Goal: Task Accomplishment & Management: Use online tool/utility

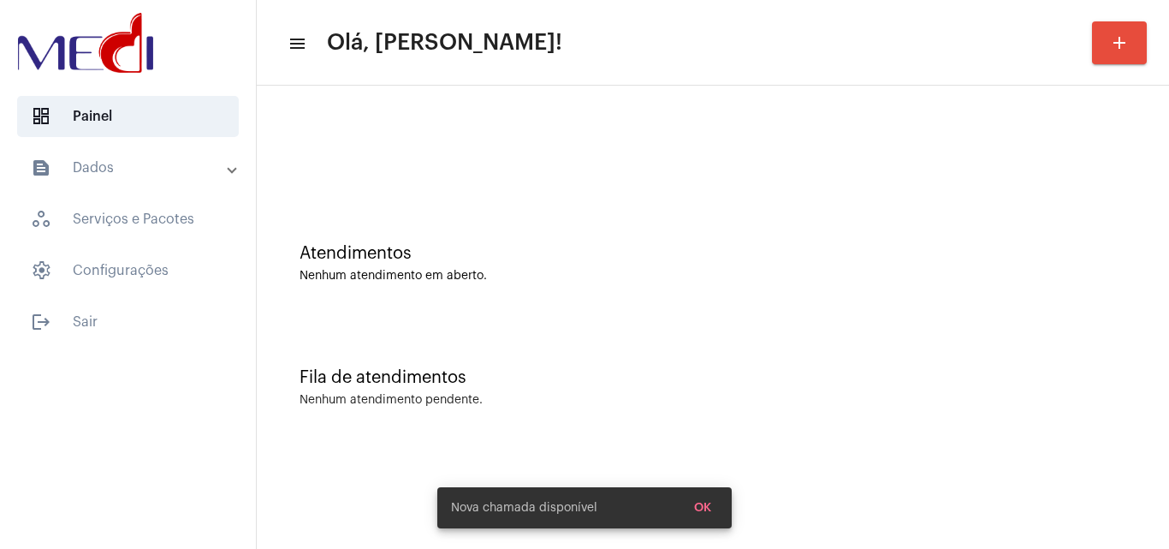
click at [602, 246] on div "Atendimentos" at bounding box center [713, 253] width 827 height 19
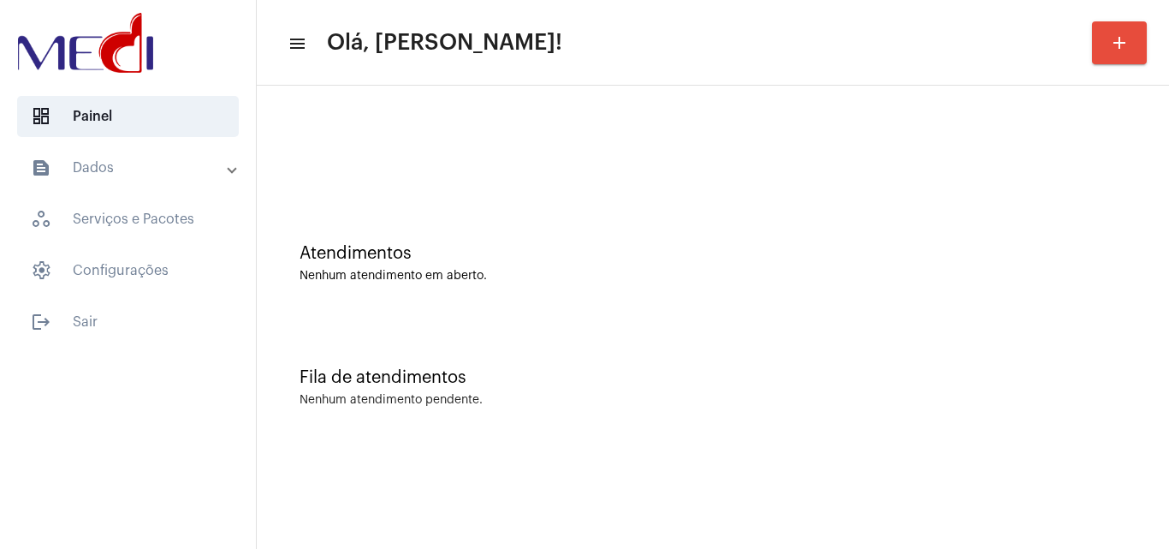
click at [482, 195] on div "Atendimentos Nenhum atendimento em aberto." at bounding box center [712, 255] width 895 height 124
click at [626, 157] on div at bounding box center [713, 152] width 827 height 13
click at [467, 242] on div "Atendimentos Nenhum atendimento em aberto." at bounding box center [712, 255] width 895 height 124
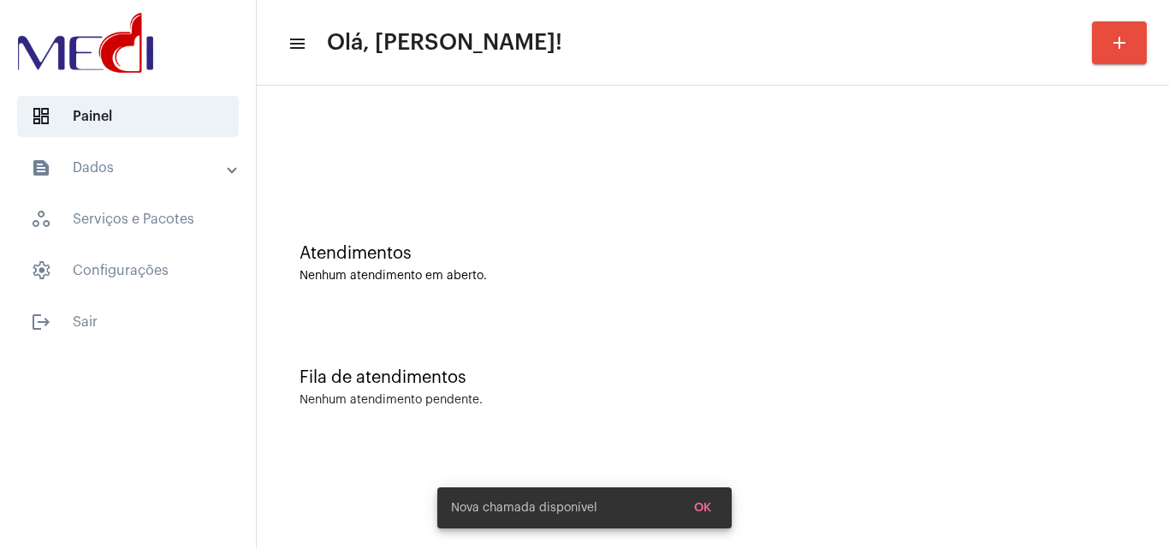
click at [682, 194] on div "Atendimentos Nenhum atendimento em aberto." at bounding box center [712, 255] width 895 height 124
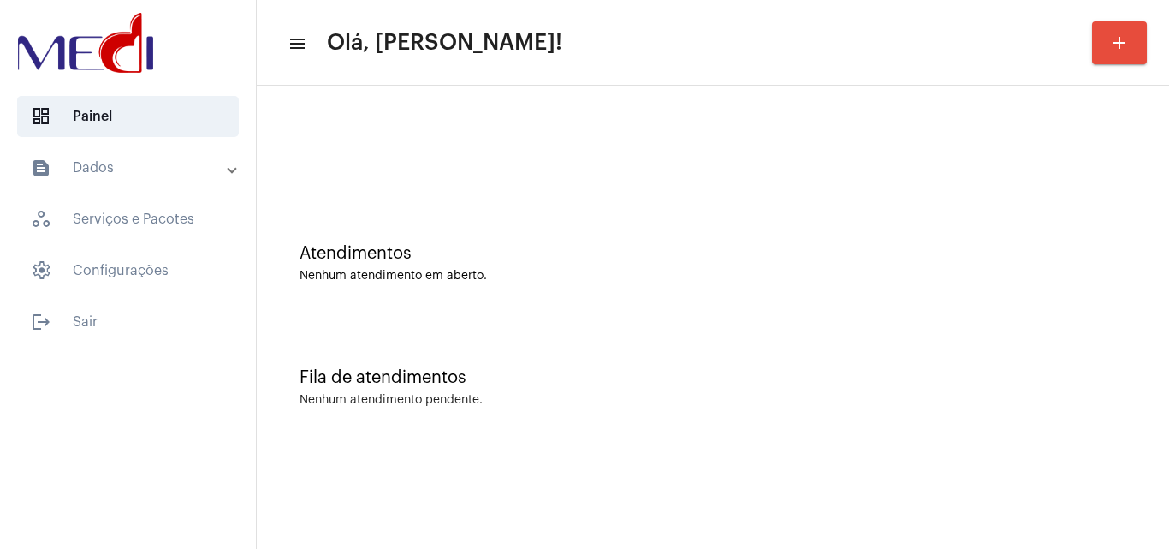
click at [521, 175] on div at bounding box center [712, 143] width 895 height 98
click at [451, 156] on div at bounding box center [713, 152] width 827 height 13
click at [485, 103] on div at bounding box center [712, 143] width 895 height 98
click at [499, 244] on div "Atendimentos" at bounding box center [713, 253] width 827 height 19
click at [602, 249] on div "Atendimentos" at bounding box center [713, 253] width 827 height 19
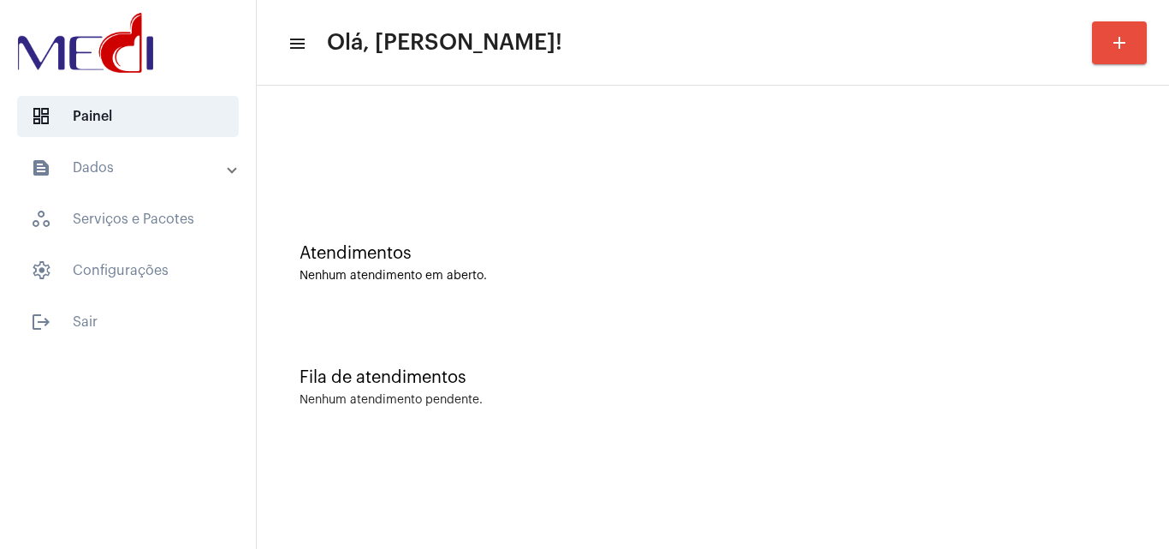
click at [507, 161] on div at bounding box center [712, 143] width 895 height 98
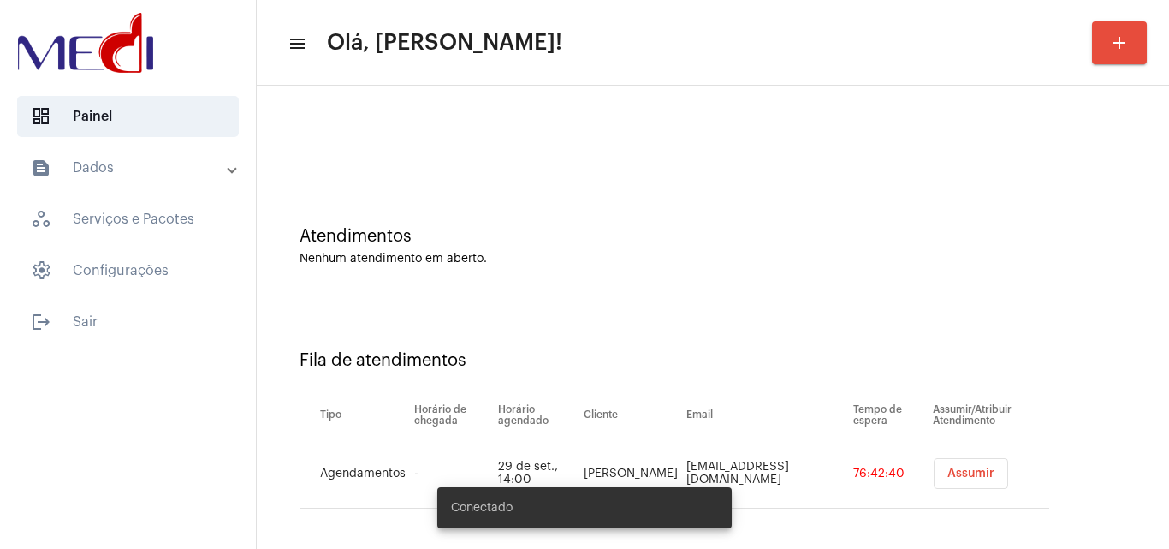
scroll to position [23, 0]
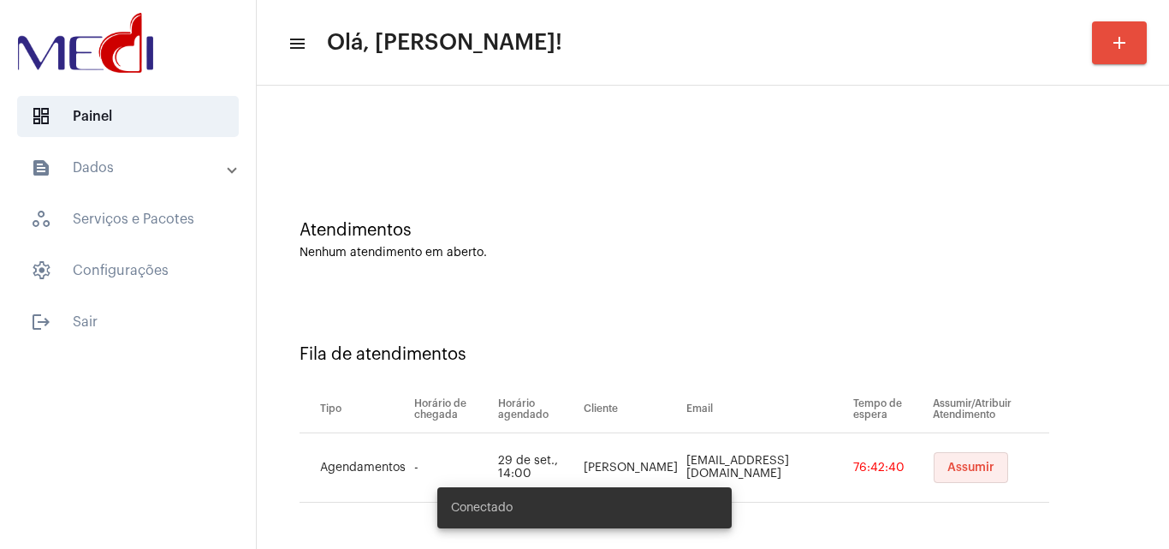
click at [975, 468] on span "Assumir" at bounding box center [971, 467] width 47 height 12
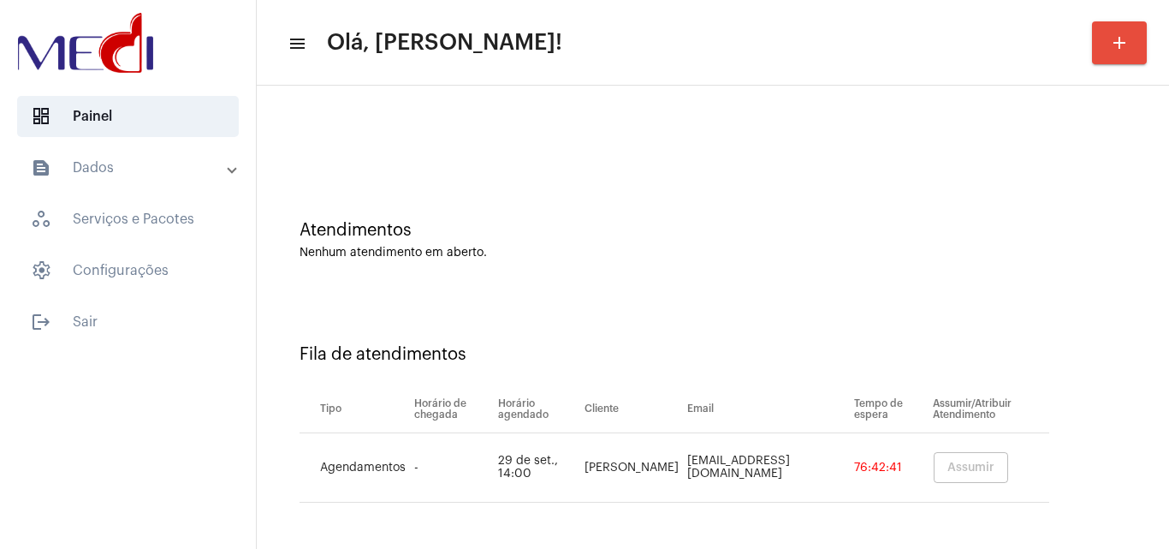
scroll to position [0, 0]
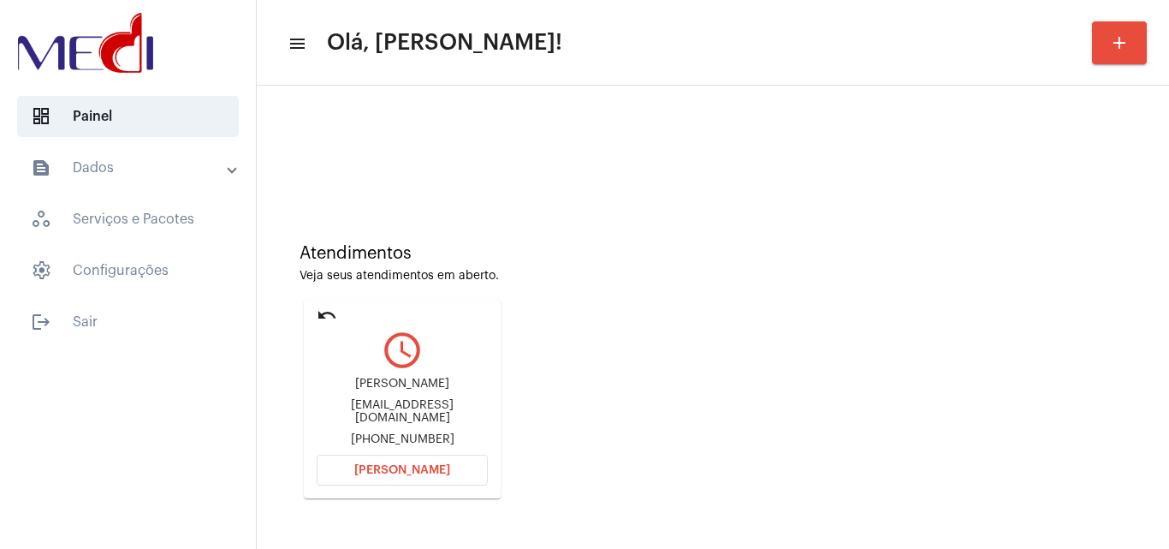
drag, startPoint x: 332, startPoint y: 377, endPoint x: 471, endPoint y: 384, distance: 138.8
click at [471, 384] on div "Marcelo Pereira da Silva marcelopereiragv02@hotmail.com +5533991229802" at bounding box center [402, 411] width 171 height 77
copy div "Marcelo Pereira da Silva"
click at [328, 312] on mat-icon "undo" at bounding box center [327, 315] width 21 height 21
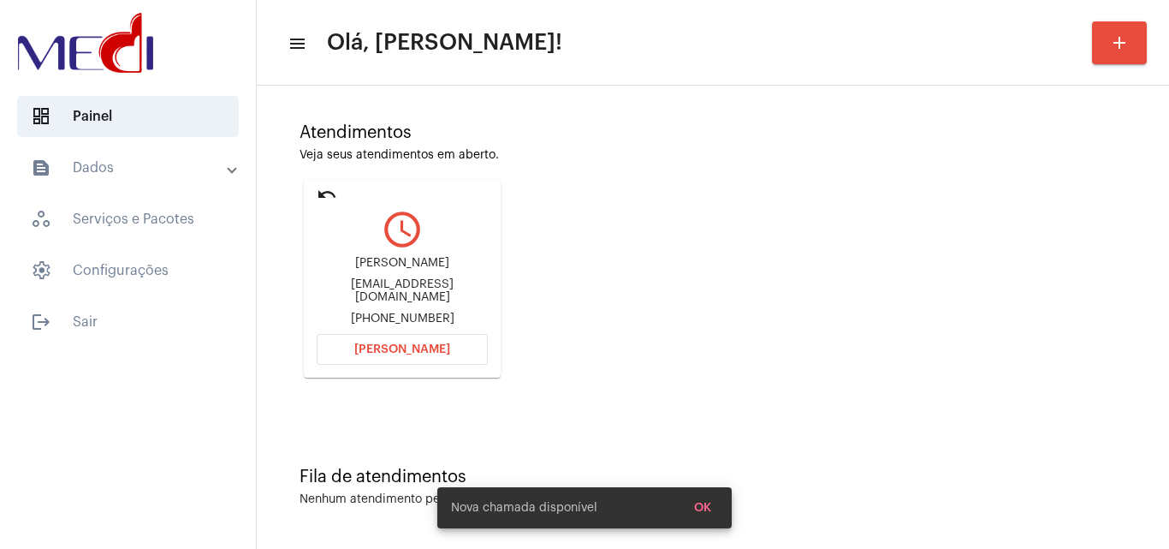
click at [965, 466] on div "Fila de atendimentos Nenhum atendimento pendente." at bounding box center [712, 478] width 895 height 124
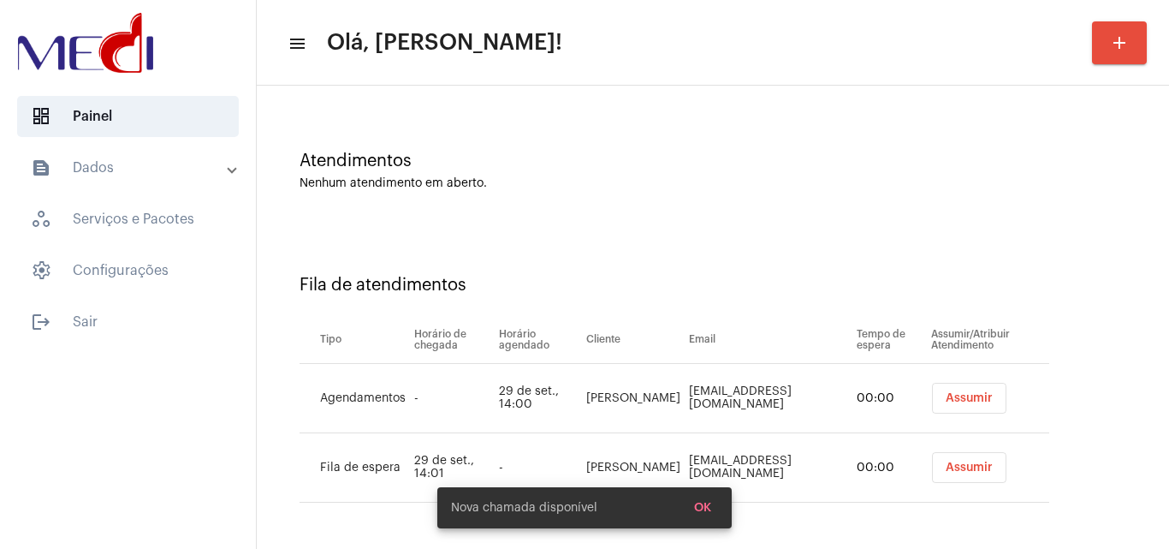
scroll to position [92, 0]
click at [970, 397] on span "Assumir" at bounding box center [971, 398] width 47 height 12
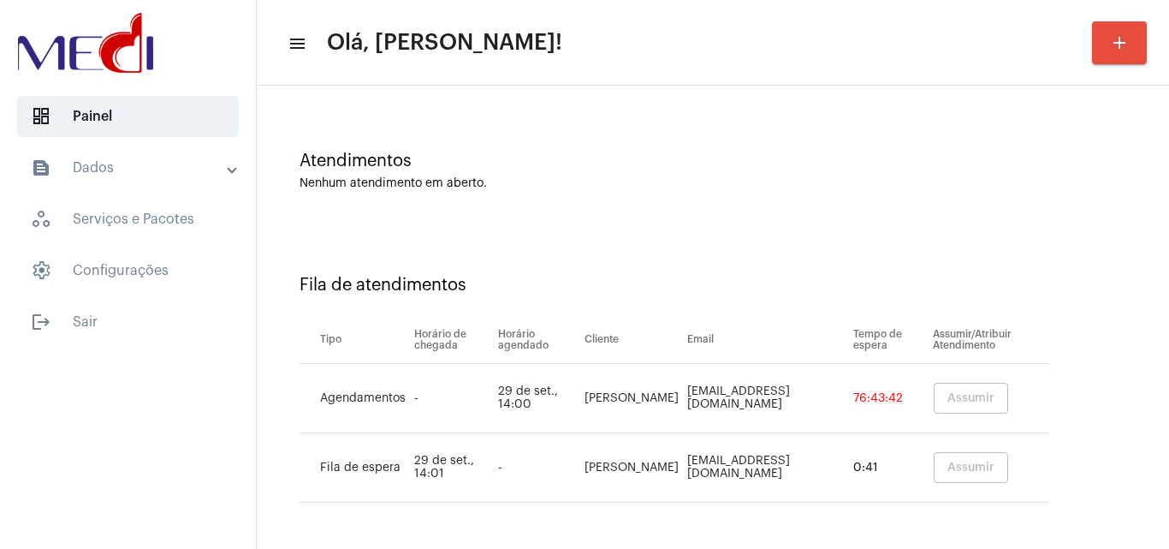
scroll to position [0, 0]
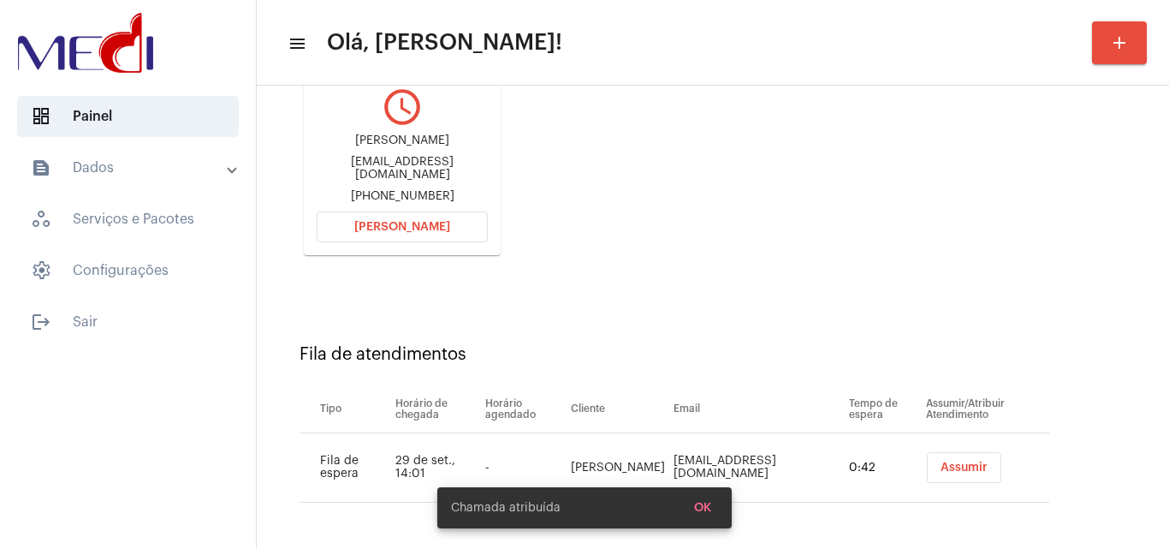
click at [959, 454] on button "Assumir" at bounding box center [964, 467] width 74 height 31
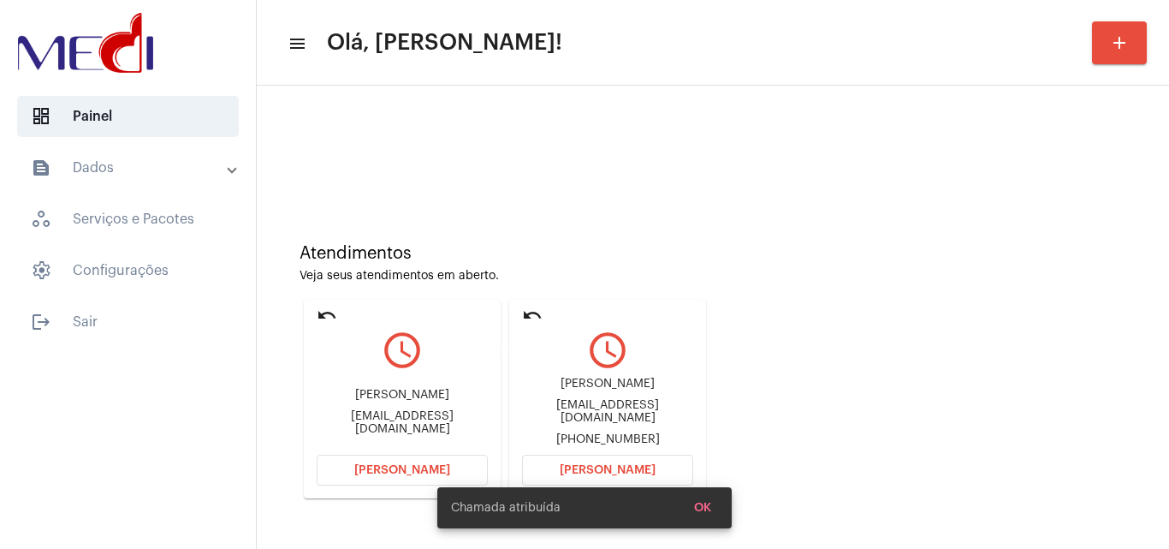
click at [526, 313] on mat-icon "undo" at bounding box center [532, 315] width 21 height 21
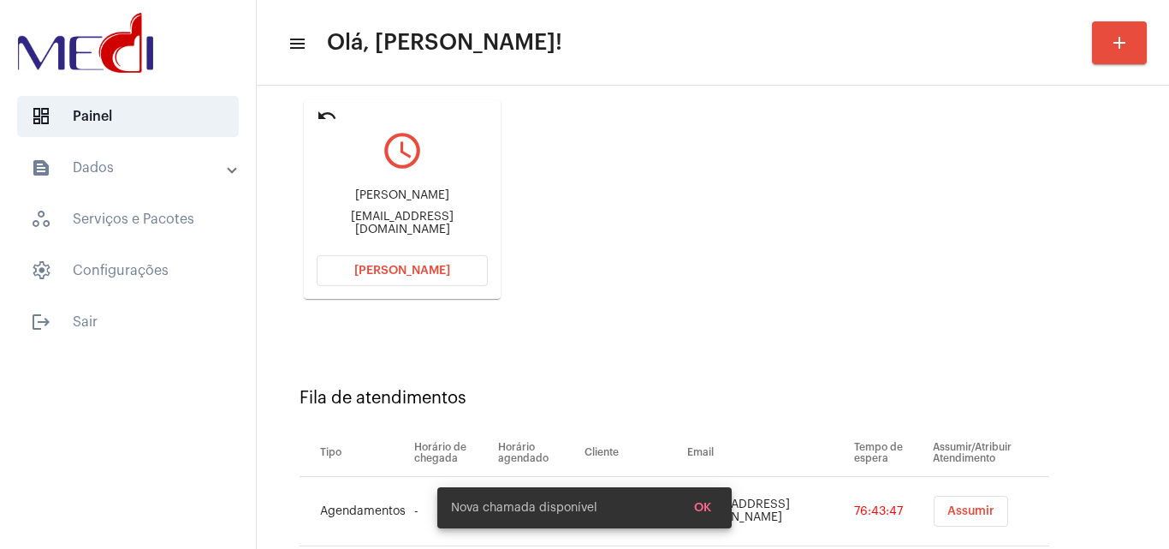
scroll to position [243, 0]
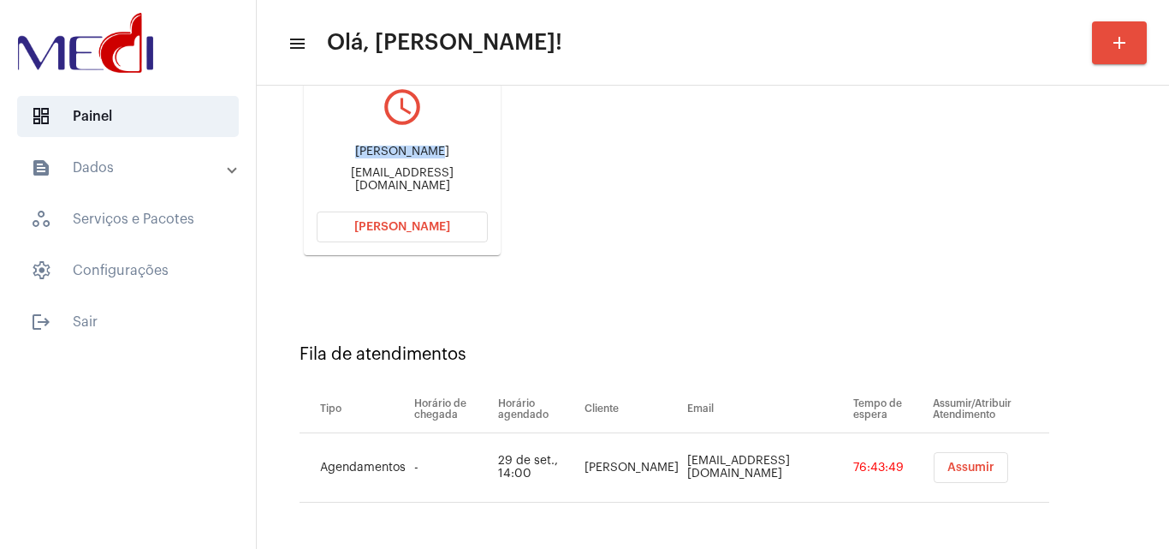
drag, startPoint x: 362, startPoint y: 146, endPoint x: 471, endPoint y: 134, distance: 109.3
click at [471, 134] on div "Nathan souza Nathansouzzza12@gmail.com" at bounding box center [402, 168] width 171 height 77
copy div "Nathan souza"
click at [383, 229] on span "Abrir Chamada" at bounding box center [402, 227] width 96 height 12
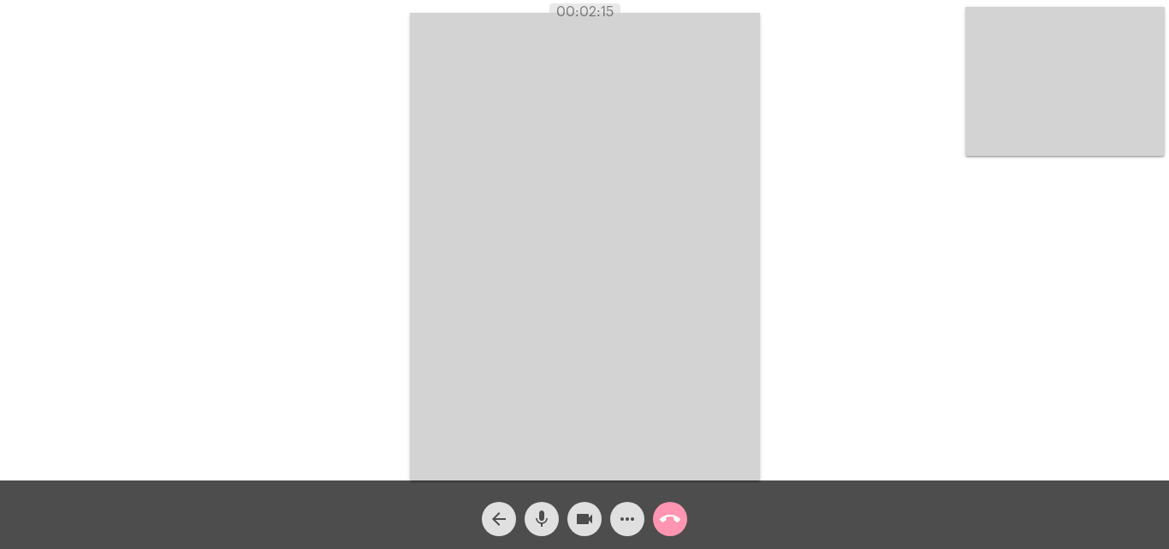
click at [665, 520] on mat-icon "call_end" at bounding box center [670, 518] width 21 height 21
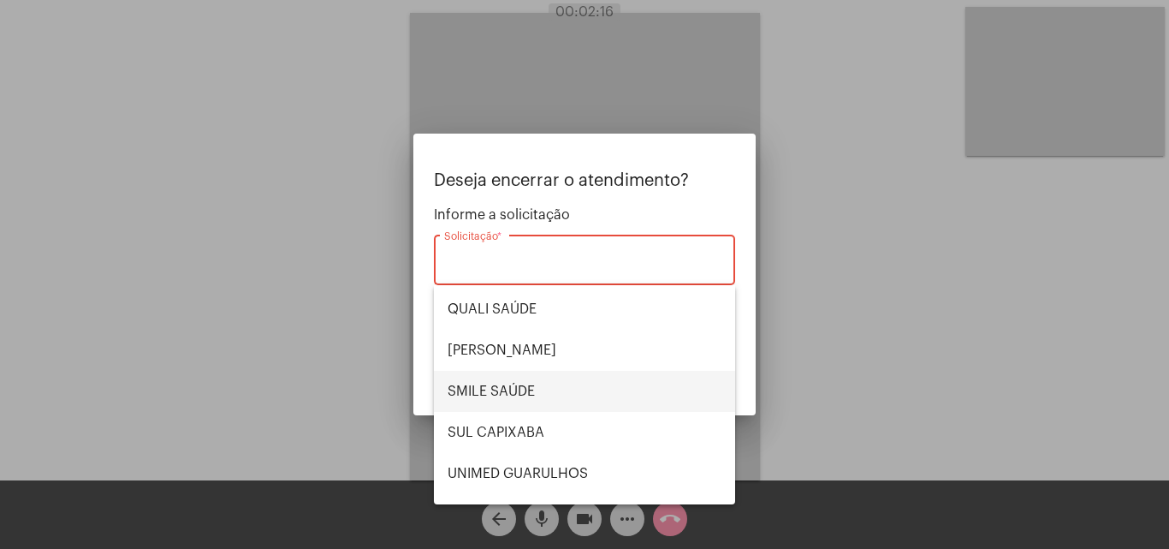
scroll to position [356, 0]
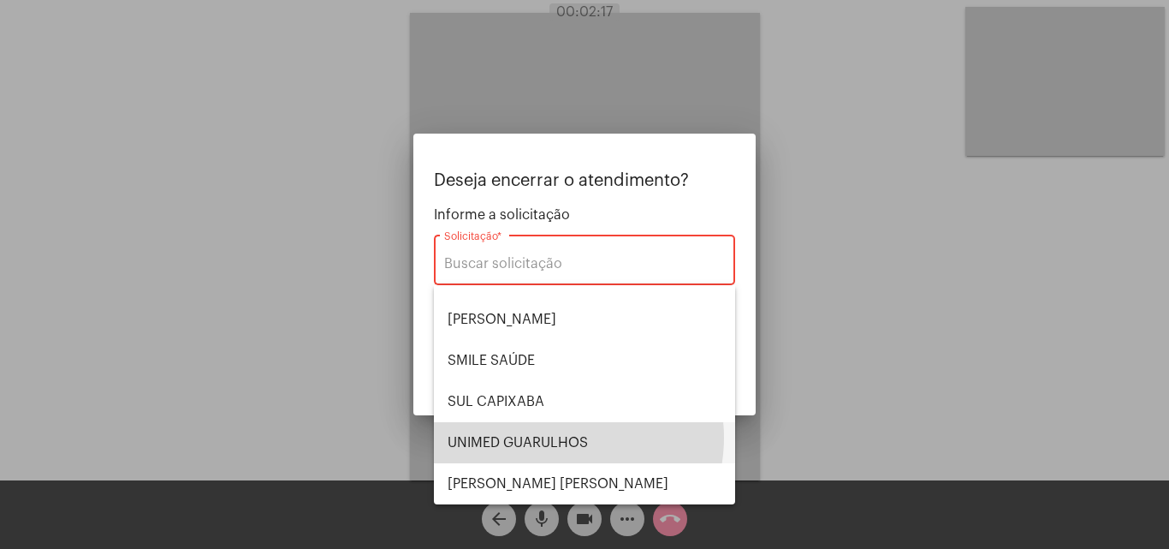
click at [561, 437] on span "UNIMED GUARULHOS" at bounding box center [585, 442] width 274 height 41
type input "UNIMED GUARULHOS"
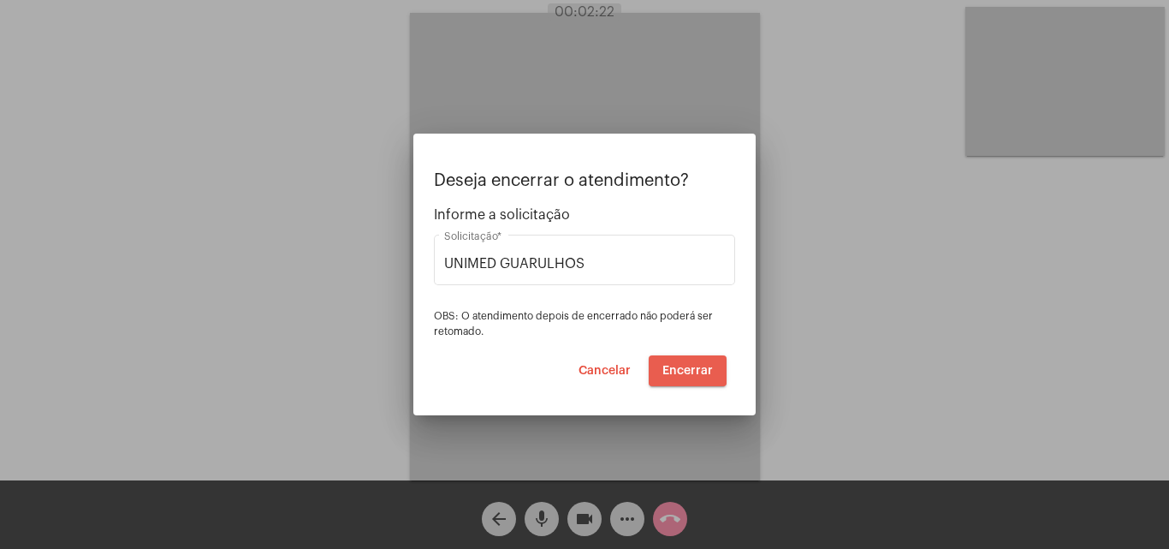
click at [687, 369] on span "Encerrar" at bounding box center [688, 371] width 51 height 12
click at [687, 368] on span "Encerrar" at bounding box center [688, 371] width 51 height 12
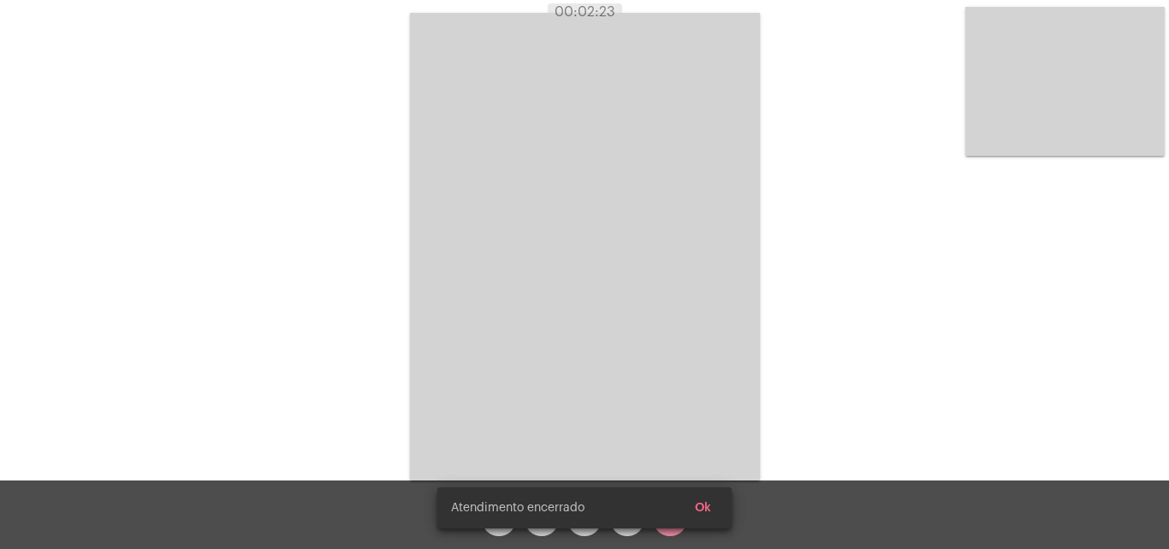
click at [686, 368] on video at bounding box center [585, 246] width 350 height 467
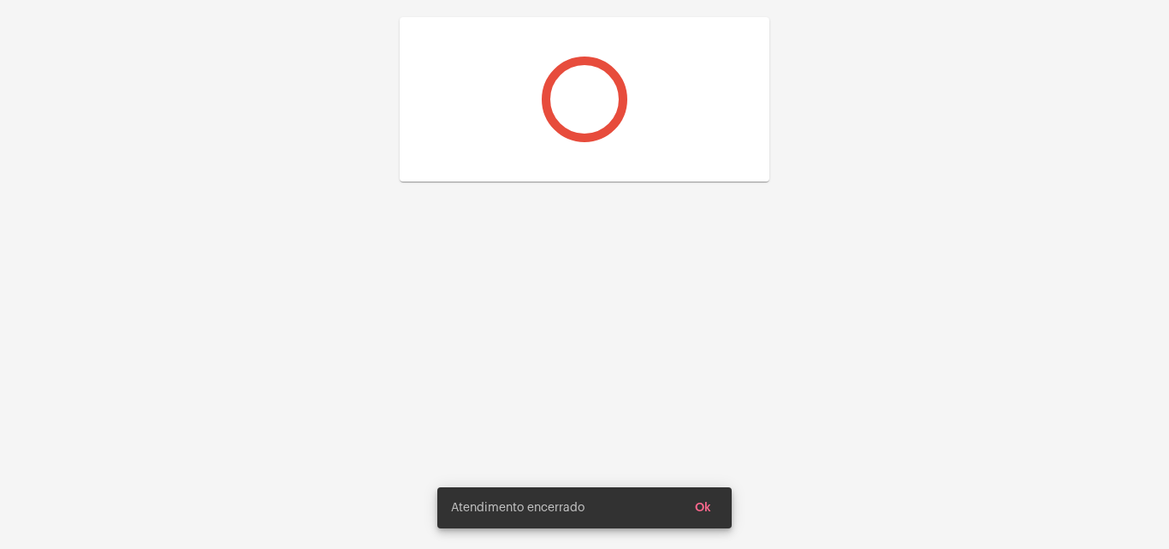
click at [684, 233] on div at bounding box center [584, 116] width 1169 height 233
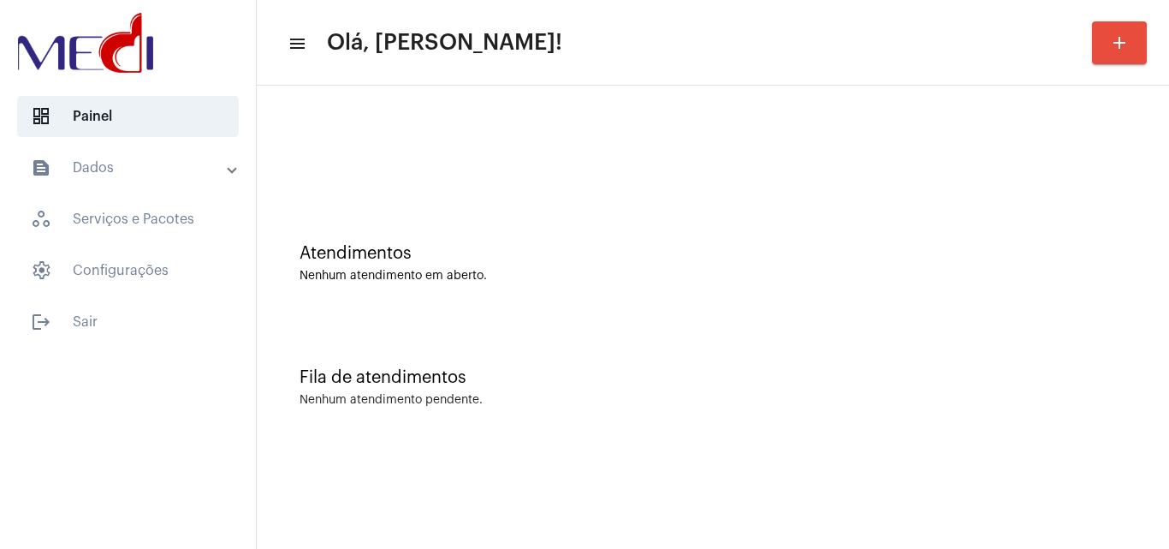
click at [430, 207] on div "Atendimentos Nenhum atendimento em aberto." at bounding box center [712, 255] width 895 height 124
click at [557, 207] on div "Atendimentos Nenhum atendimento em aberto." at bounding box center [712, 255] width 895 height 124
click at [495, 186] on div at bounding box center [712, 143] width 895 height 98
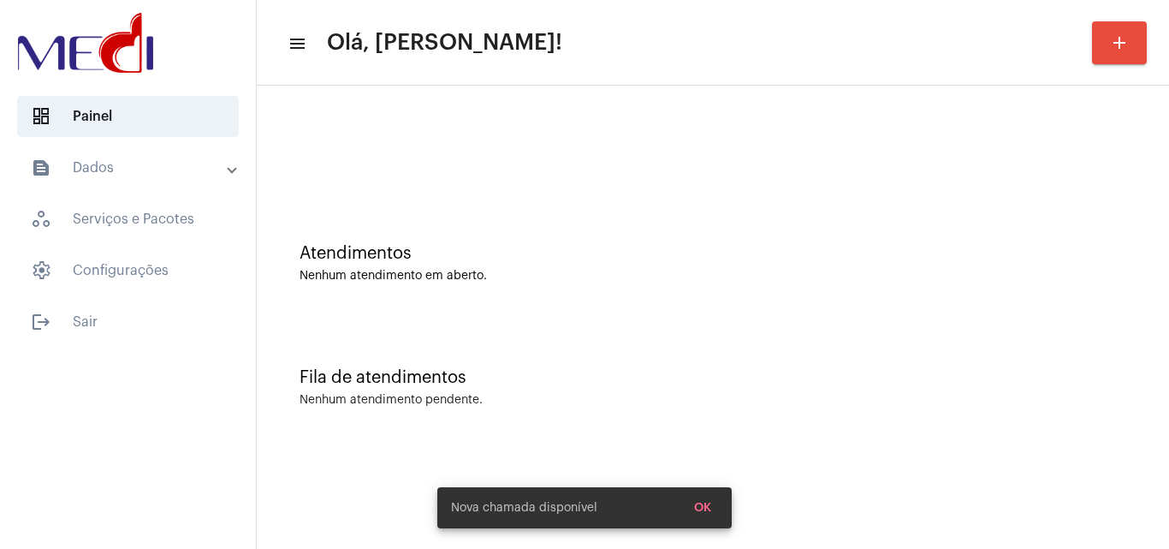
click at [532, 226] on div "Atendimentos Nenhum atendimento em aberto." at bounding box center [712, 255] width 895 height 124
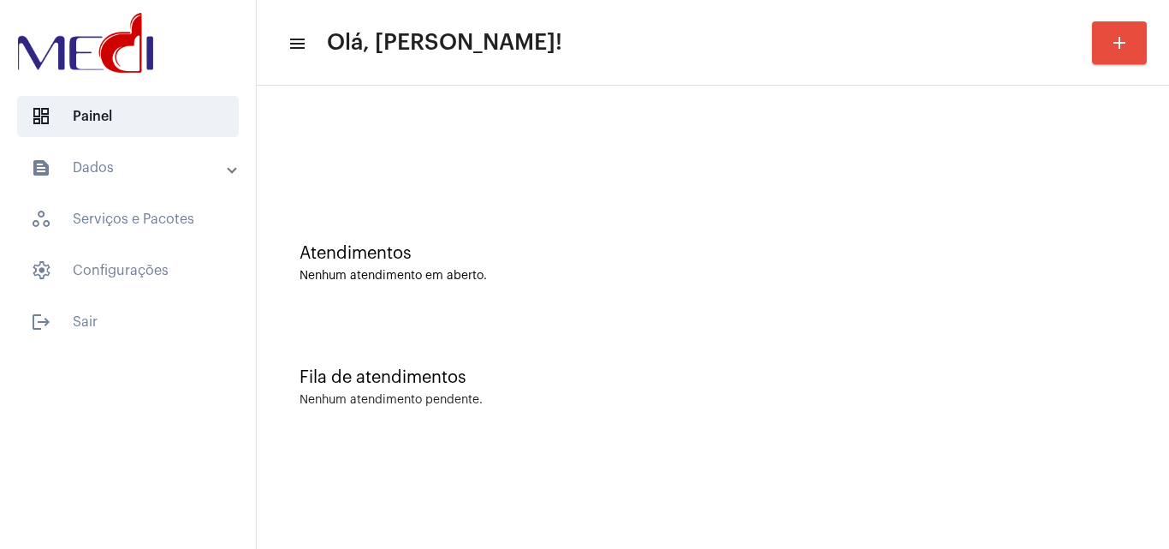
click at [631, 209] on div "Atendimentos Nenhum atendimento em aberto." at bounding box center [712, 255] width 895 height 124
click at [517, 413] on div "Fila de atendimentos Nenhum atendimento pendente." at bounding box center [712, 379] width 895 height 124
drag, startPoint x: 657, startPoint y: 134, endPoint x: 670, endPoint y: 37, distance: 97.6
click at [657, 134] on div at bounding box center [712, 143] width 895 height 98
click at [620, 251] on div "Atendimentos" at bounding box center [713, 253] width 827 height 19
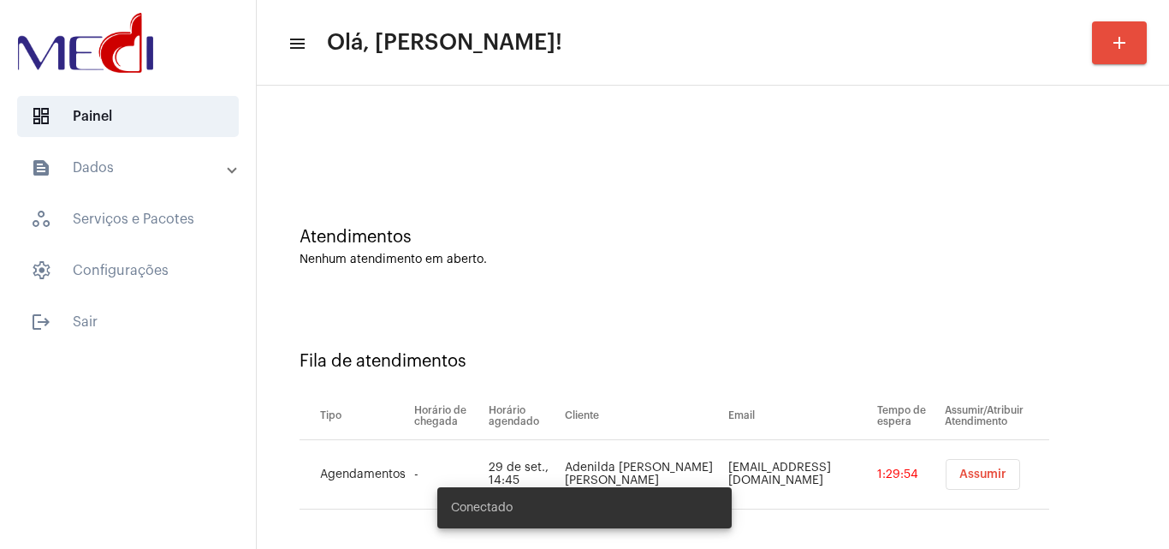
scroll to position [23, 0]
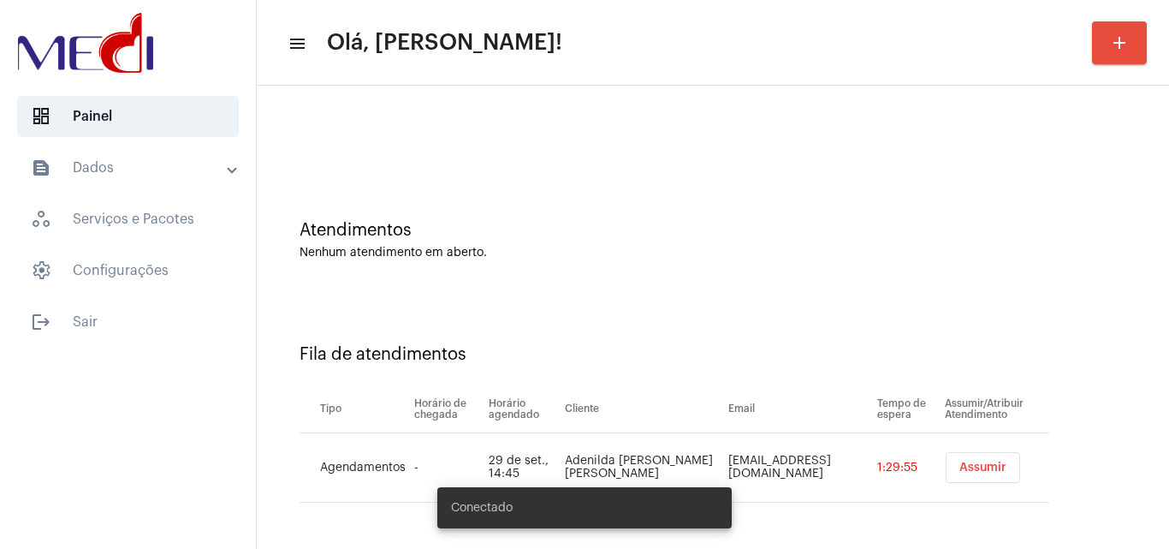
click at [960, 467] on span "Assumir" at bounding box center [983, 467] width 47 height 12
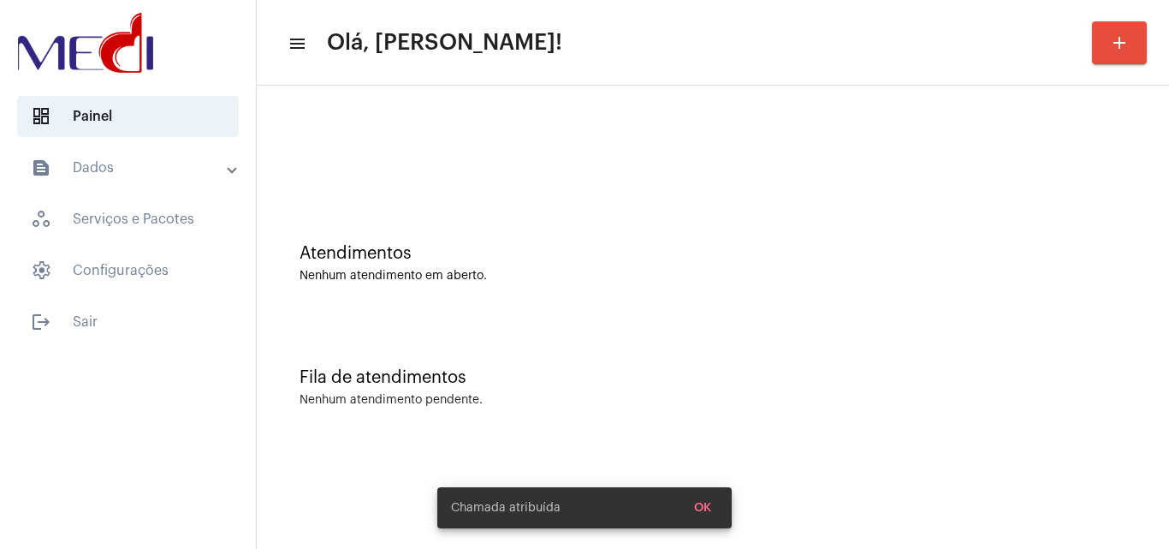
scroll to position [0, 0]
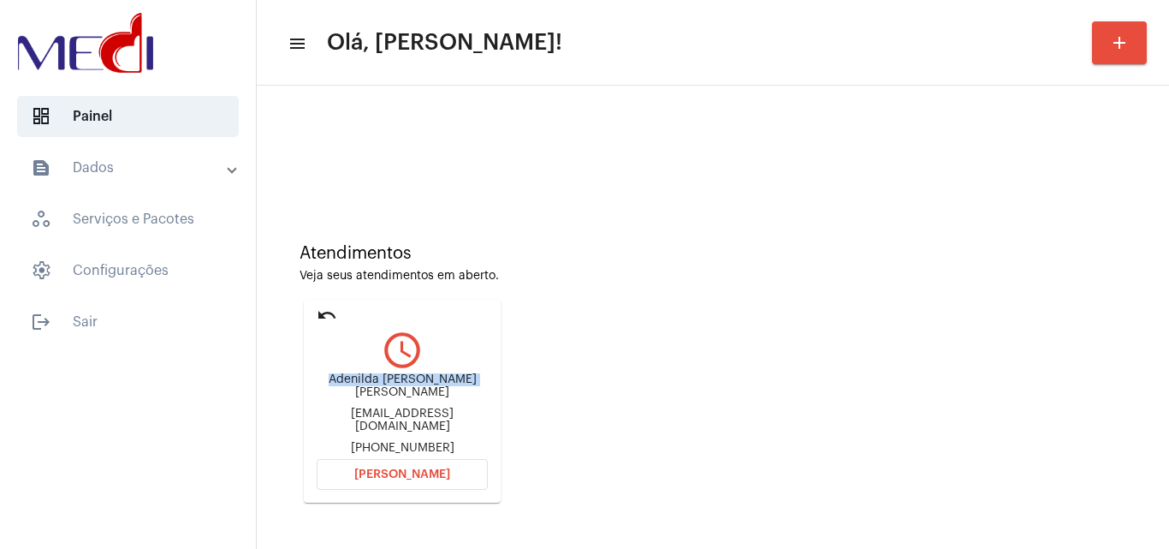
drag, startPoint x: 357, startPoint y: 383, endPoint x: 456, endPoint y: 384, distance: 99.3
click at [456, 384] on div "Adenilda [PERSON_NAME] [PERSON_NAME]" at bounding box center [402, 386] width 171 height 26
copy div "[PERSON_NAME]"
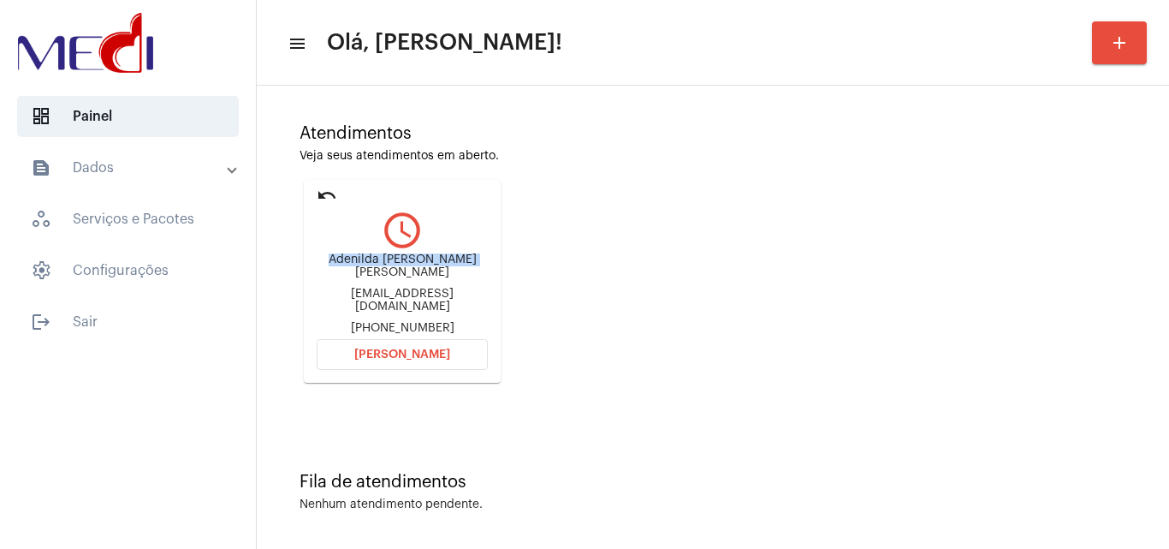
scroll to position [121, 0]
click at [328, 191] on mat-icon "undo" at bounding box center [327, 194] width 21 height 21
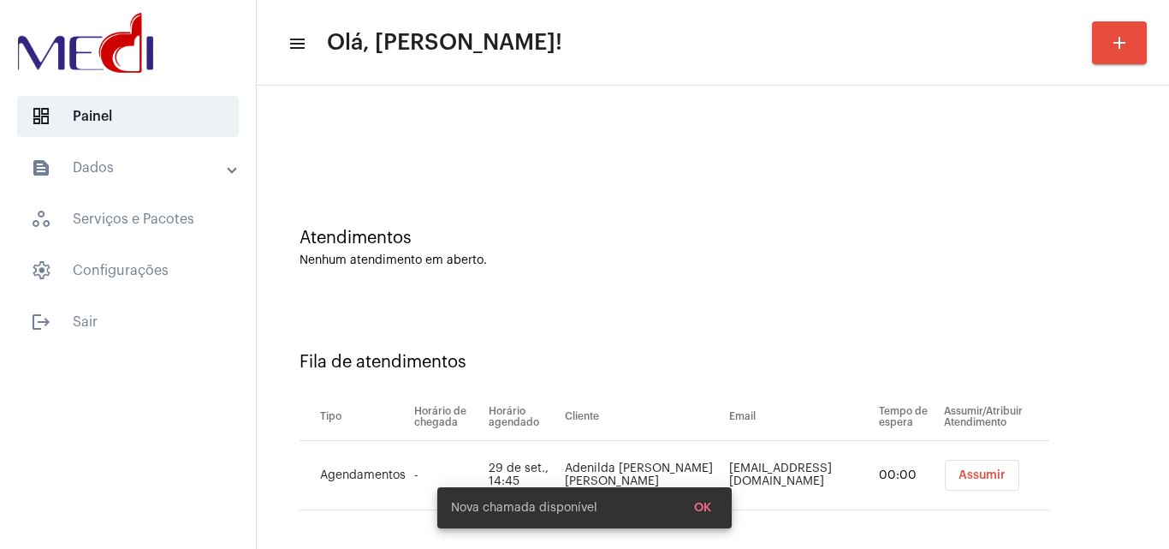
scroll to position [23, 0]
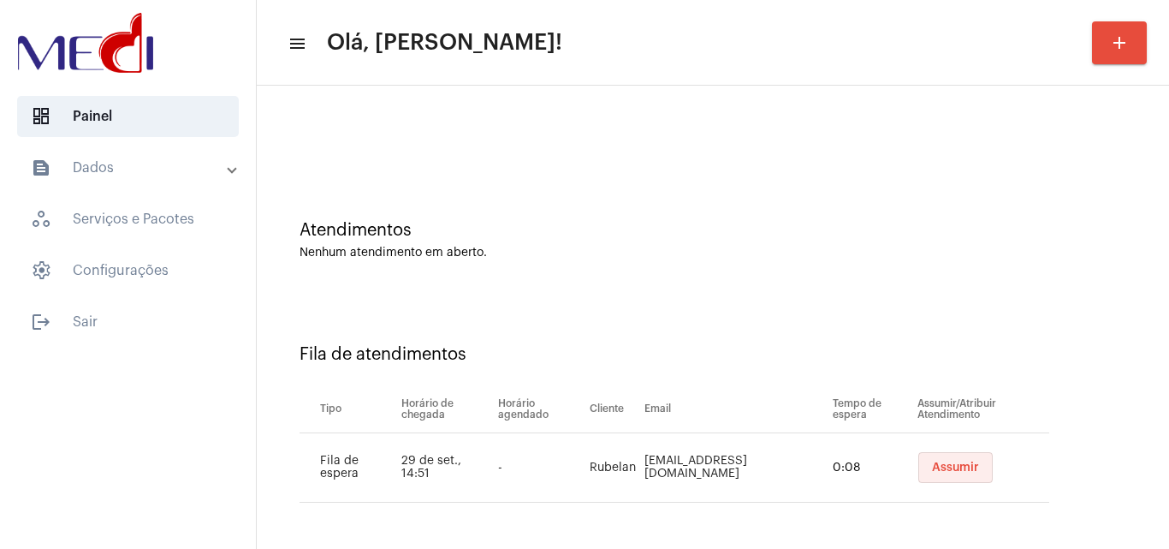
click at [937, 470] on span "Assumir" at bounding box center [955, 467] width 47 height 12
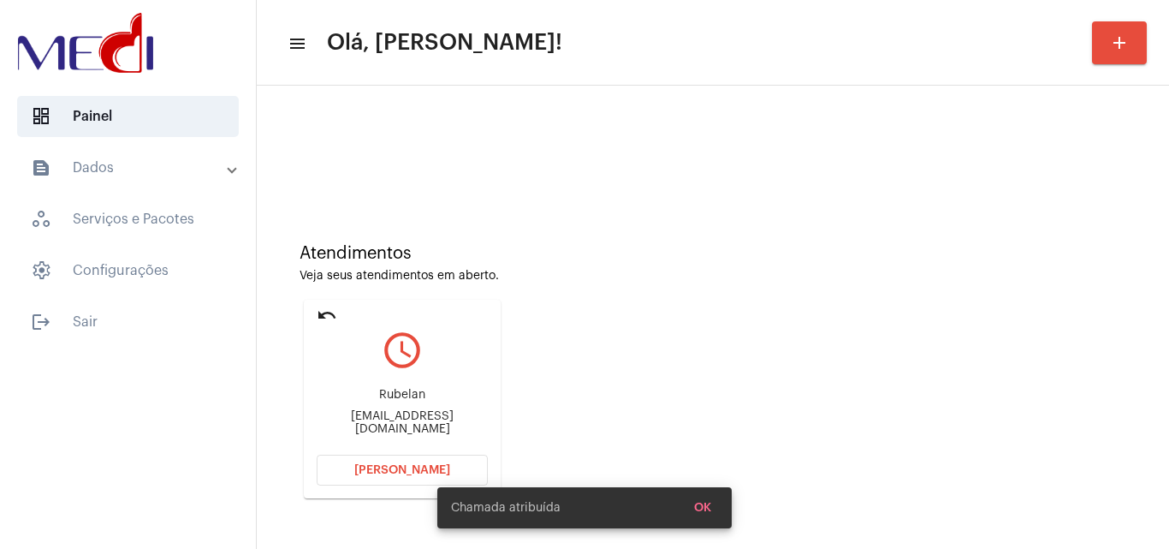
scroll to position [121, 0]
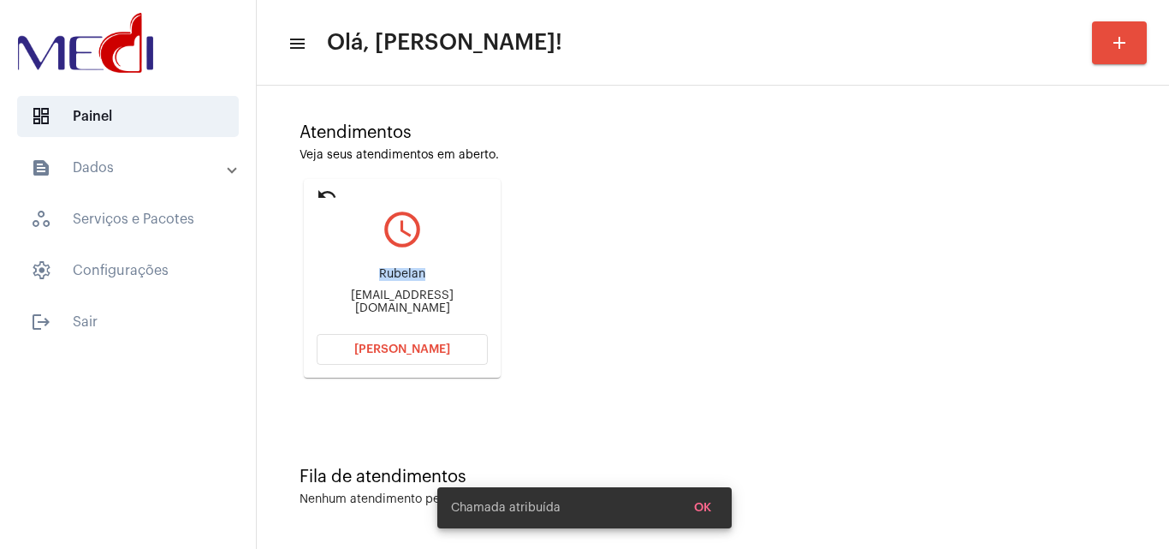
drag, startPoint x: 362, startPoint y: 268, endPoint x: 455, endPoint y: 273, distance: 92.6
click at [455, 273] on div "Rubelan Ruberlaniratan3@gmail.com" at bounding box center [402, 291] width 171 height 77
copy div "Rubelan"
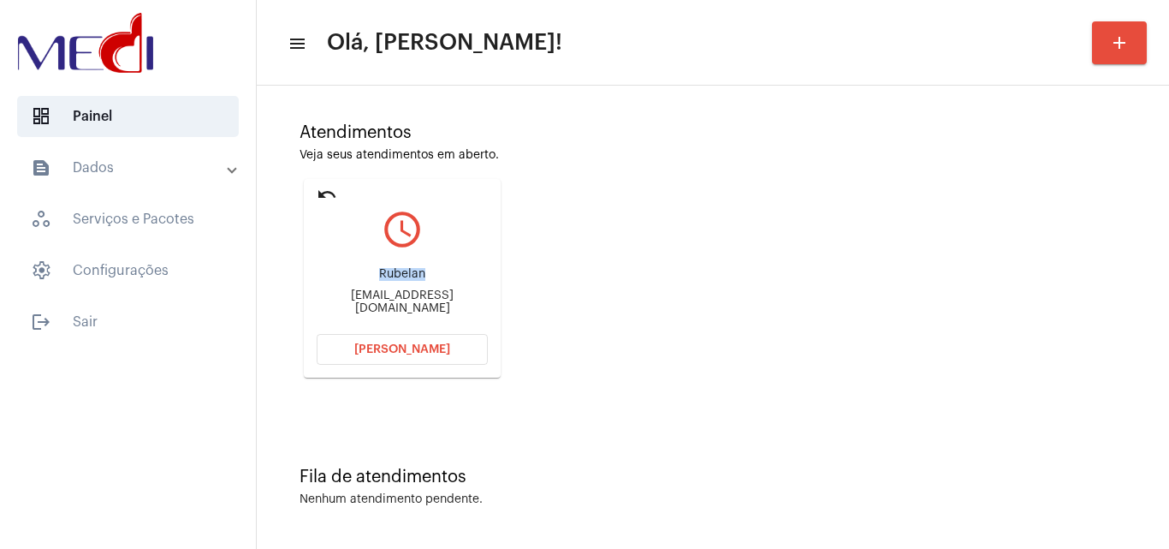
click at [433, 346] on span "Abrir Chamada" at bounding box center [402, 349] width 96 height 12
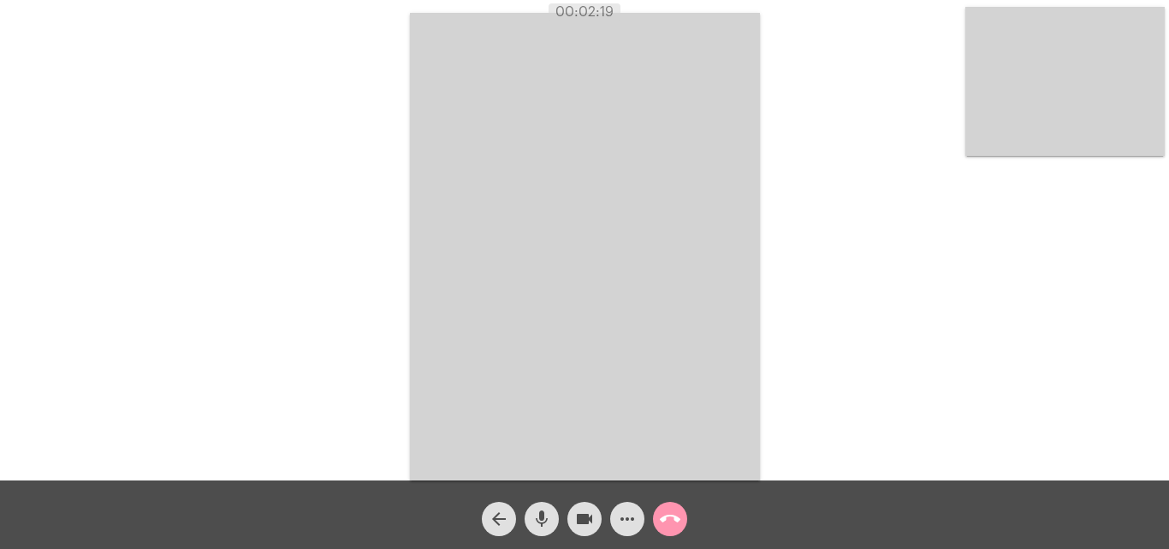
click at [666, 523] on mat-icon "call_end" at bounding box center [670, 518] width 21 height 21
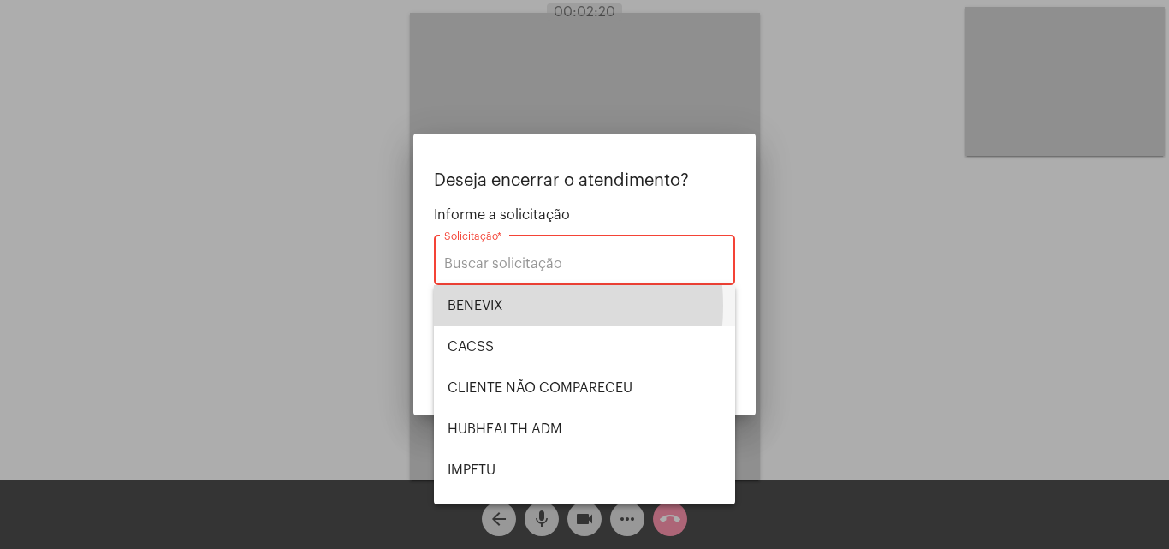
click at [484, 306] on span "BENEVIX" at bounding box center [585, 305] width 274 height 41
type input "BENEVIX"
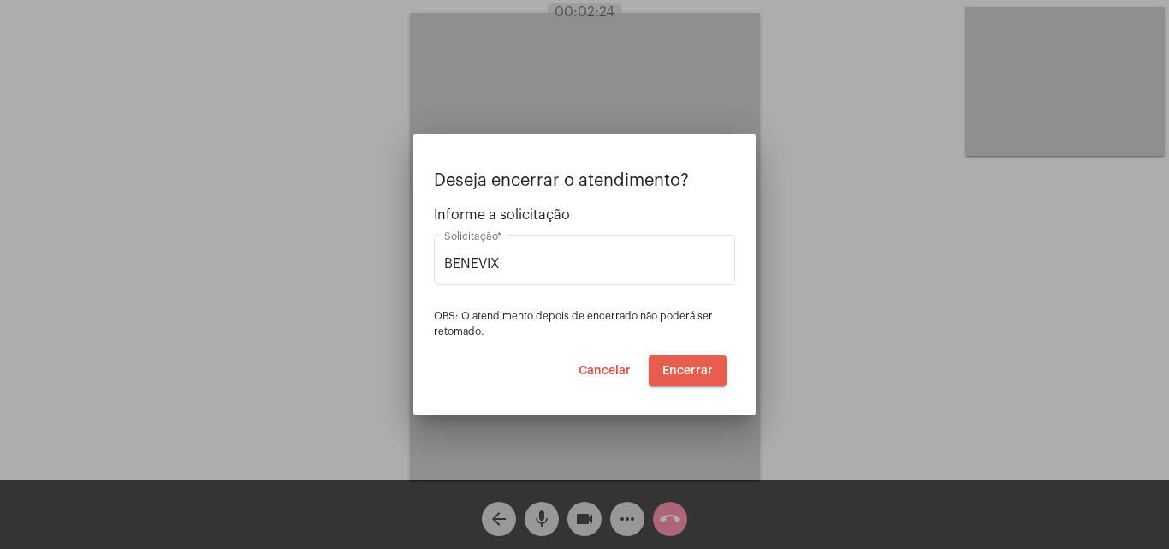
click at [683, 365] on span "Encerrar" at bounding box center [688, 371] width 51 height 12
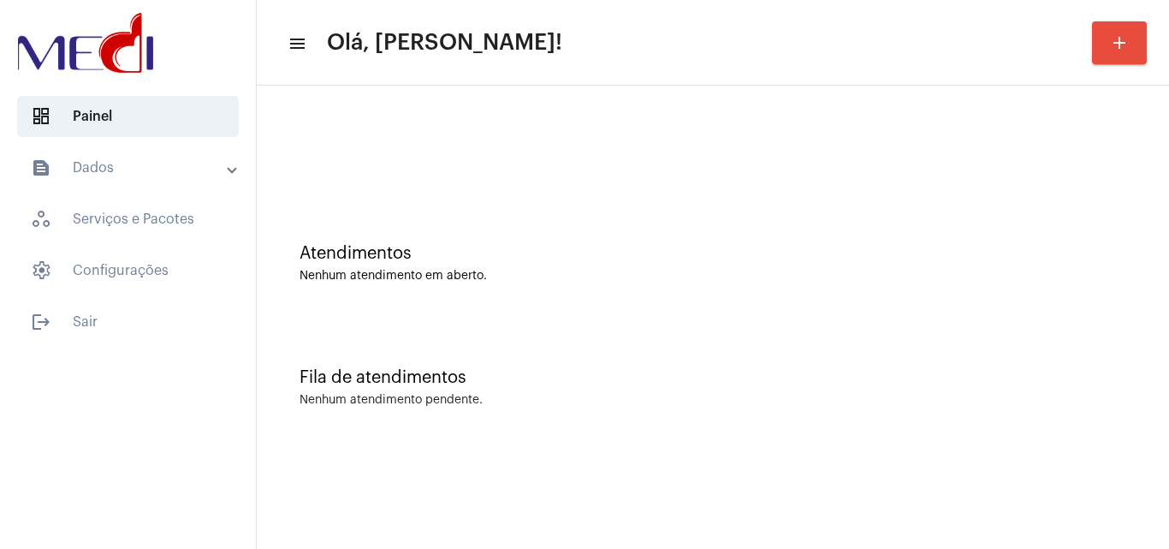
click at [470, 258] on div "Atendimentos" at bounding box center [713, 253] width 827 height 19
click at [639, 298] on div "Atendimentos Nenhum atendimento em aberto." at bounding box center [712, 255] width 895 height 124
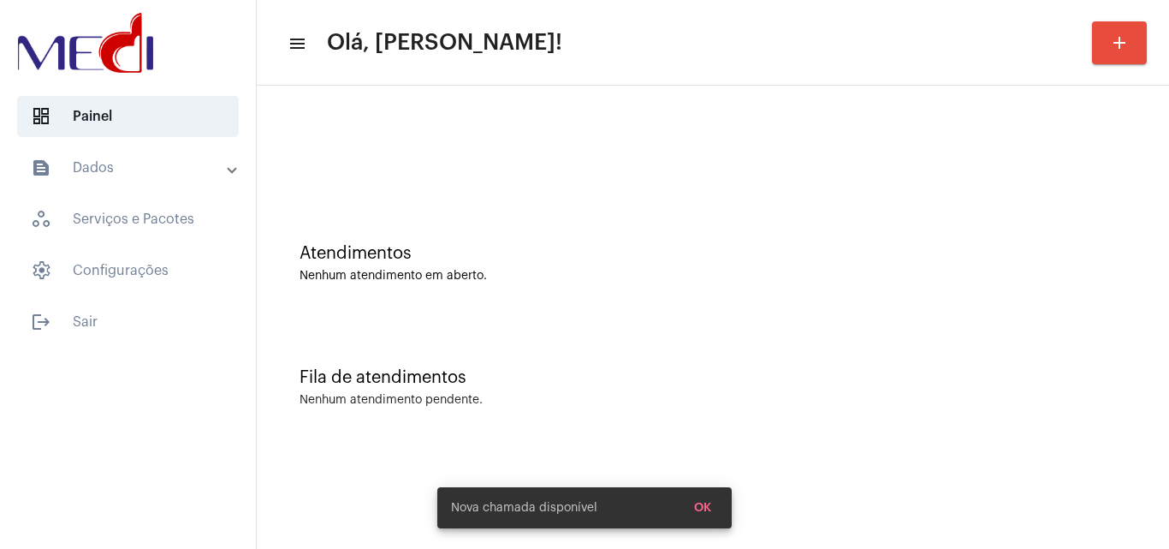
click at [705, 185] on div at bounding box center [712, 143] width 895 height 98
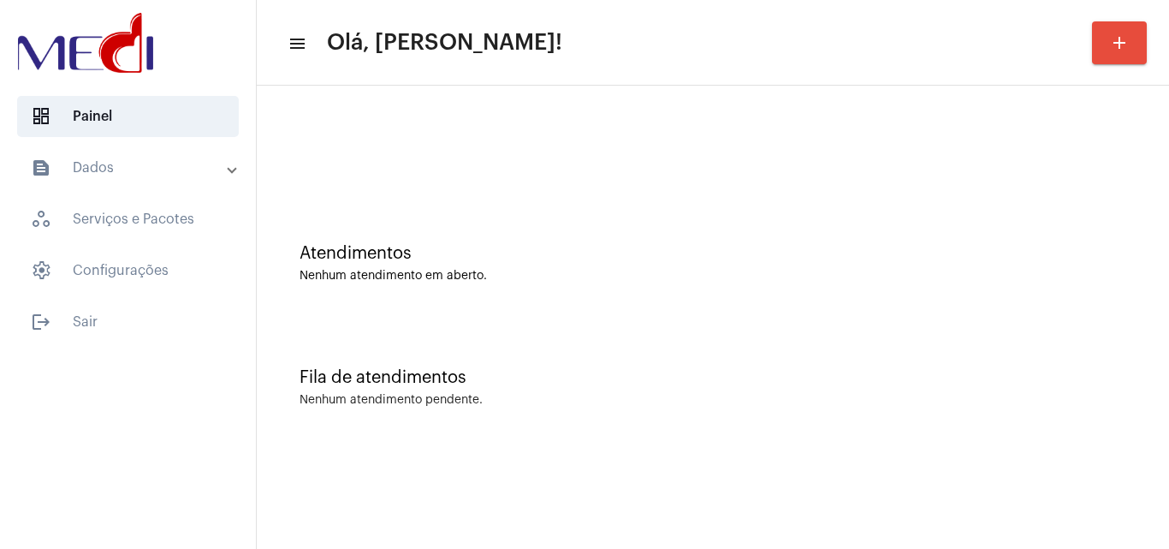
click at [657, 338] on div "Fila de atendimentos Nenhum atendimento pendente." at bounding box center [712, 379] width 895 height 124
click at [438, 357] on div "Fila de atendimentos Nenhum atendimento pendente." at bounding box center [712, 379] width 895 height 124
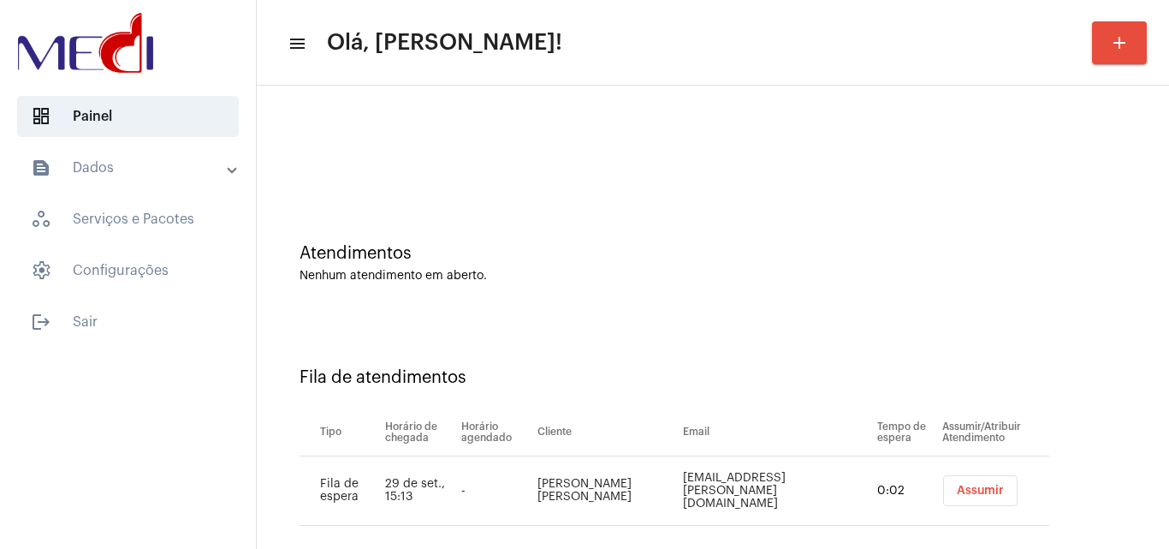
click at [957, 492] on span "Assumir" at bounding box center [980, 490] width 47 height 12
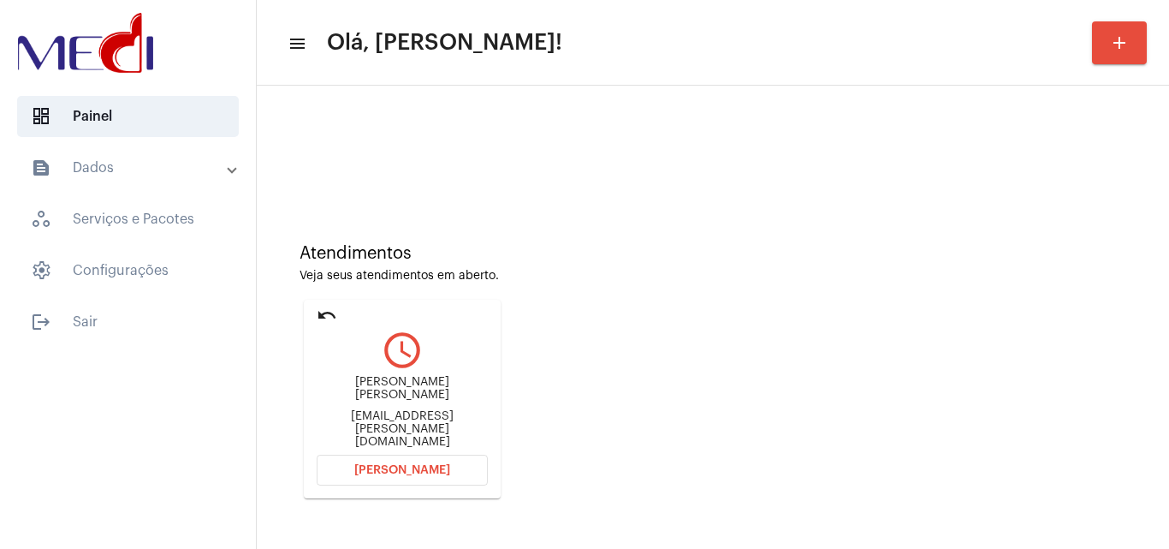
scroll to position [121, 0]
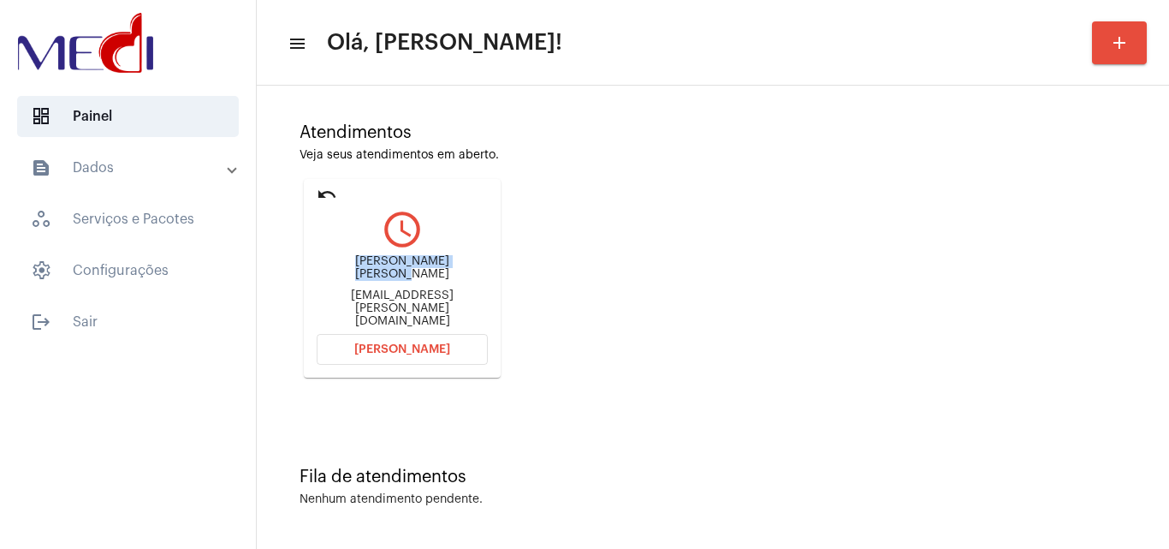
drag, startPoint x: 389, startPoint y: 267, endPoint x: 465, endPoint y: 268, distance: 76.2
click at [465, 268] on div "Robson José de Oliveira tayana.oliveira@cereale.com.br" at bounding box center [402, 291] width 171 height 77
copy div "Robson José de Oliveir"
click at [454, 342] on button "Abrir Chamada" at bounding box center [402, 349] width 171 height 31
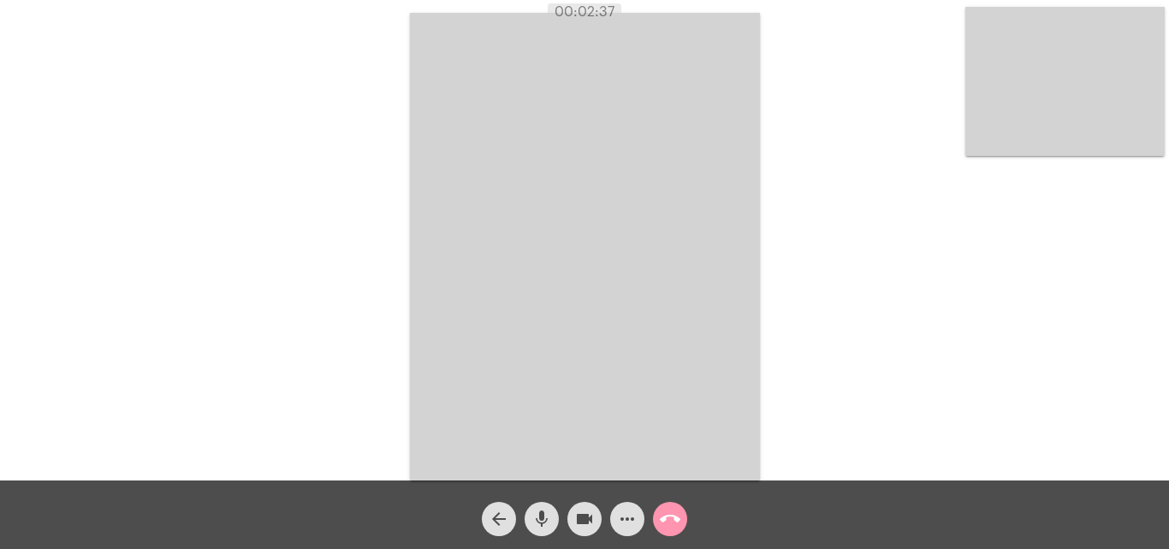
click at [660, 517] on mat-icon "call_end" at bounding box center [670, 518] width 21 height 21
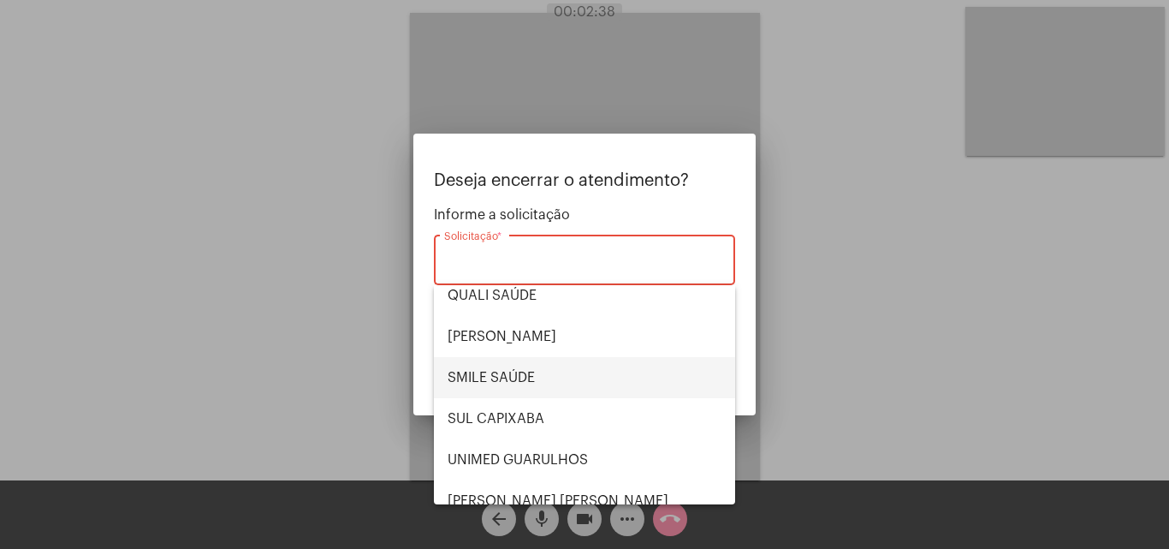
scroll to position [356, 0]
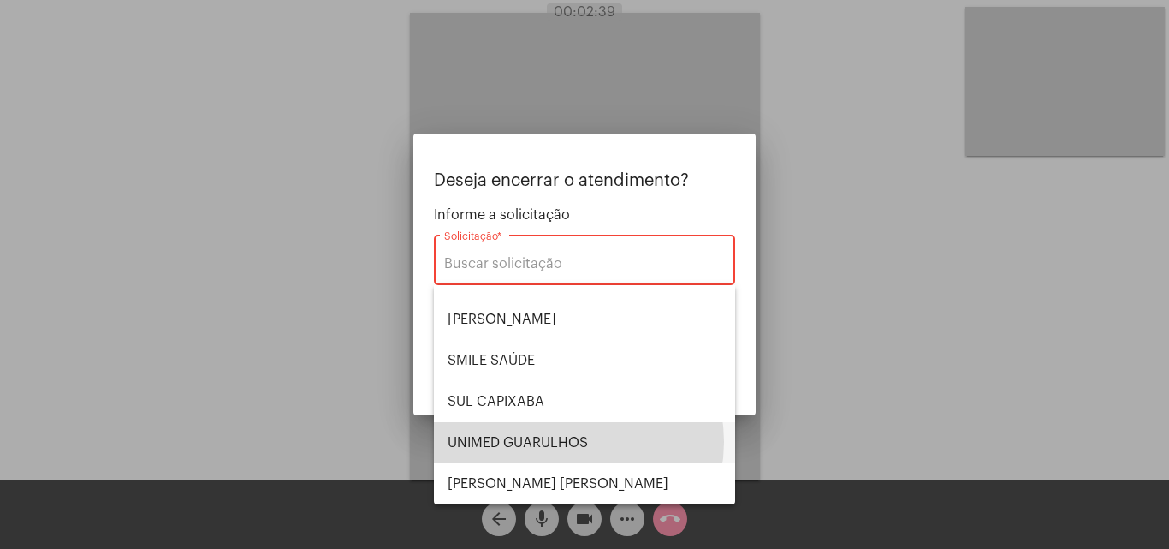
click at [567, 442] on span "UNIMED GUARULHOS" at bounding box center [585, 442] width 274 height 41
type input "UNIMED GUARULHOS"
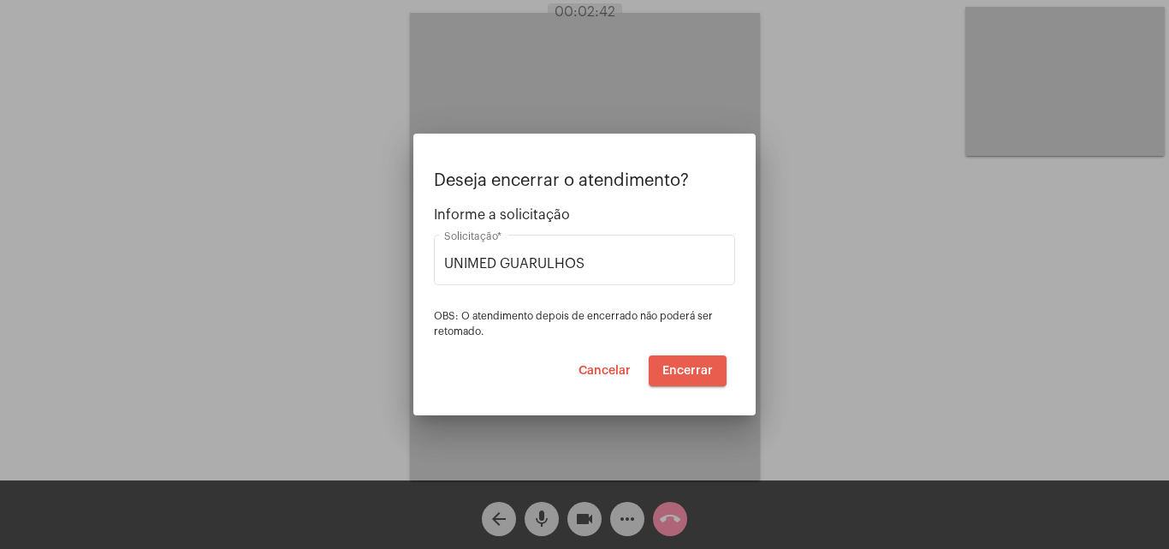
click at [680, 365] on span "Encerrar" at bounding box center [688, 371] width 51 height 12
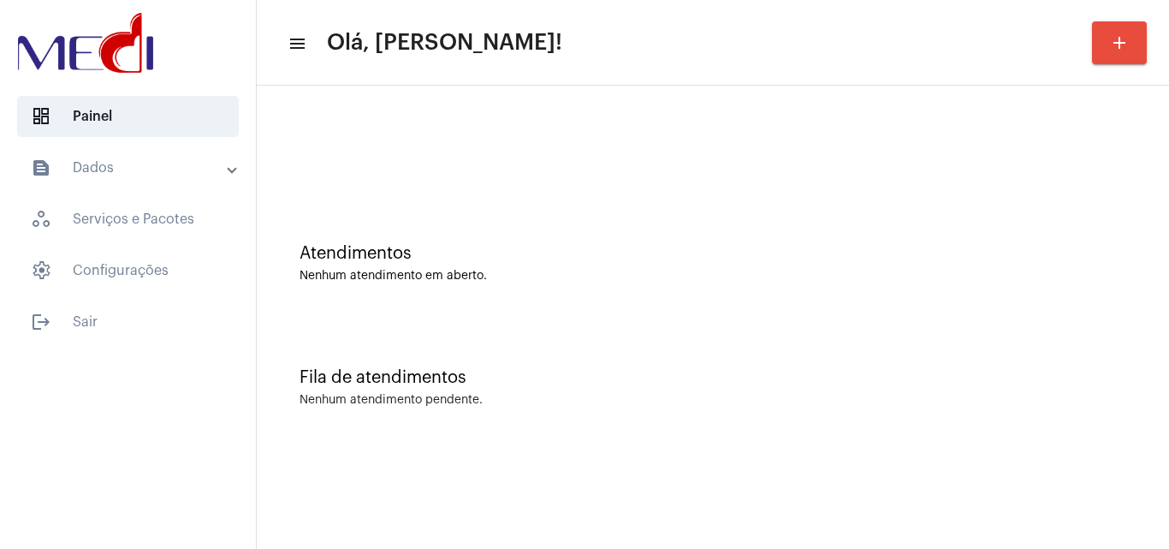
click at [564, 184] on div at bounding box center [712, 143] width 895 height 98
click at [544, 294] on div "Atendimentos Nenhum atendimento em aberto." at bounding box center [712, 255] width 895 height 124
click at [539, 225] on div "Atendimentos Nenhum atendimento em aberto." at bounding box center [712, 255] width 895 height 124
click at [532, 235] on div "Atendimentos Nenhum atendimento em aberto." at bounding box center [712, 255] width 895 height 124
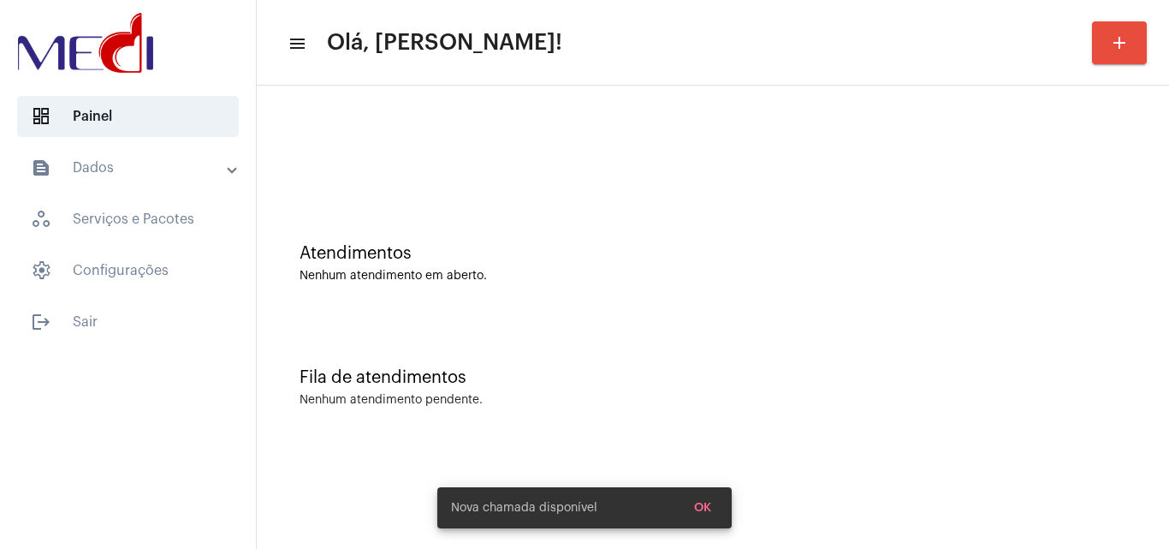
click at [591, 242] on div "Atendimentos Nenhum atendimento em aberto." at bounding box center [712, 255] width 895 height 124
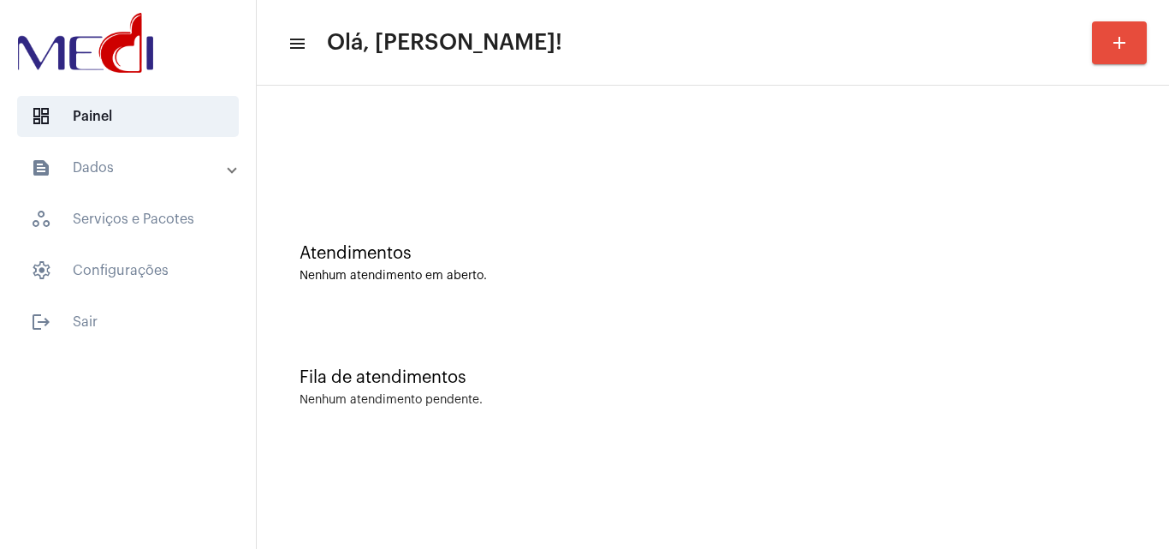
click at [407, 183] on div at bounding box center [712, 143] width 895 height 98
click at [567, 269] on div "Atendimentos Nenhum atendimento em aberto." at bounding box center [713, 263] width 827 height 39
click at [826, 360] on div "Fila de atendimentos Nenhum atendimento pendente." at bounding box center [712, 379] width 895 height 124
click at [645, 234] on div "Atendimentos Nenhum atendimento em aberto." at bounding box center [712, 255] width 895 height 124
click at [599, 237] on div "Atendimentos Nenhum atendimento em aberto." at bounding box center [712, 255] width 895 height 124
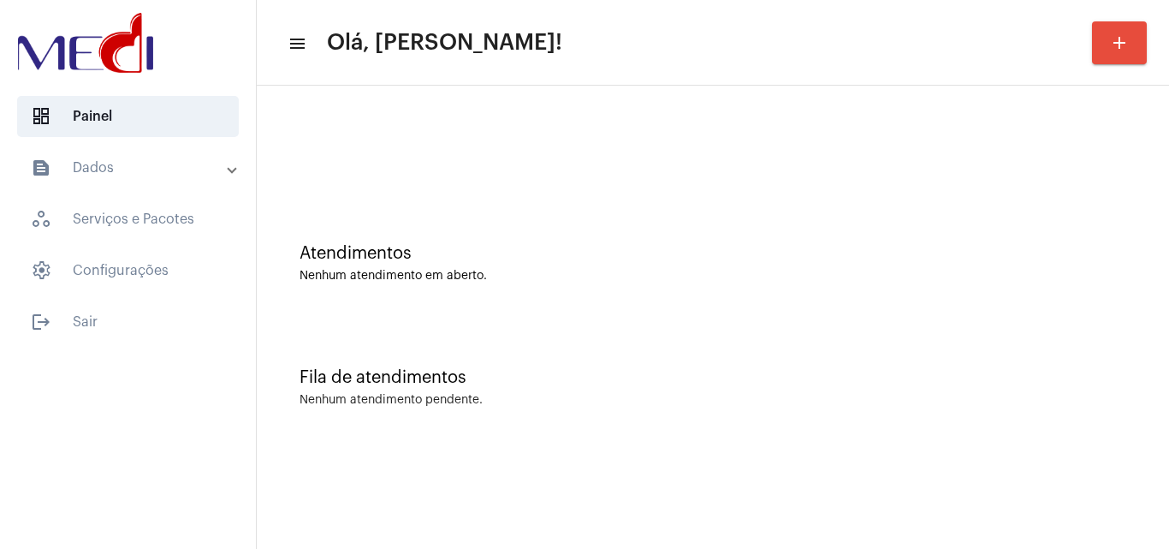
click at [875, 292] on div "Atendimentos Nenhum atendimento em aberto." at bounding box center [712, 255] width 895 height 124
click at [530, 223] on div "Atendimentos Nenhum atendimento em aberto." at bounding box center [712, 255] width 895 height 124
click at [401, 254] on div "Atendimentos" at bounding box center [713, 253] width 827 height 19
click at [530, 310] on div "Atendimentos Nenhum atendimento em aberto." at bounding box center [712, 255] width 895 height 124
click at [647, 343] on div "Fila de atendimentos Nenhum atendimento pendente." at bounding box center [712, 379] width 895 height 124
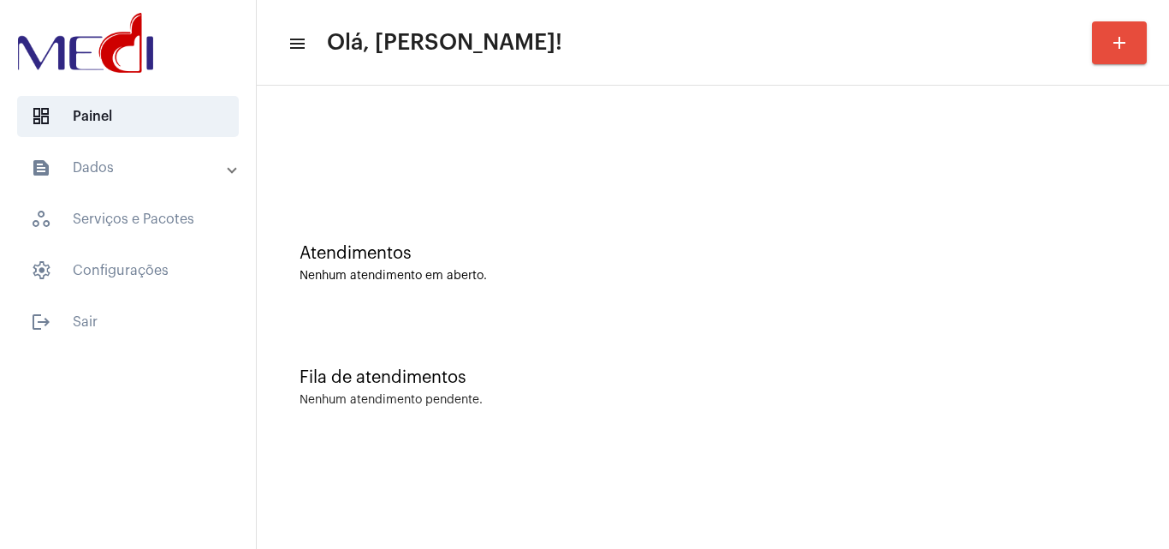
click at [526, 263] on div "Atendimentos Nenhum atendimento em aberto." at bounding box center [713, 263] width 827 height 39
drag, startPoint x: 655, startPoint y: 220, endPoint x: 663, endPoint y: 204, distance: 18.4
click at [663, 204] on div "Atendimentos Nenhum atendimento em aberto." at bounding box center [712, 255] width 895 height 124
click at [701, 270] on div "Nenhum atendimento em aberto." at bounding box center [713, 276] width 827 height 13
click at [535, 250] on div "Atendimentos" at bounding box center [713, 253] width 827 height 19
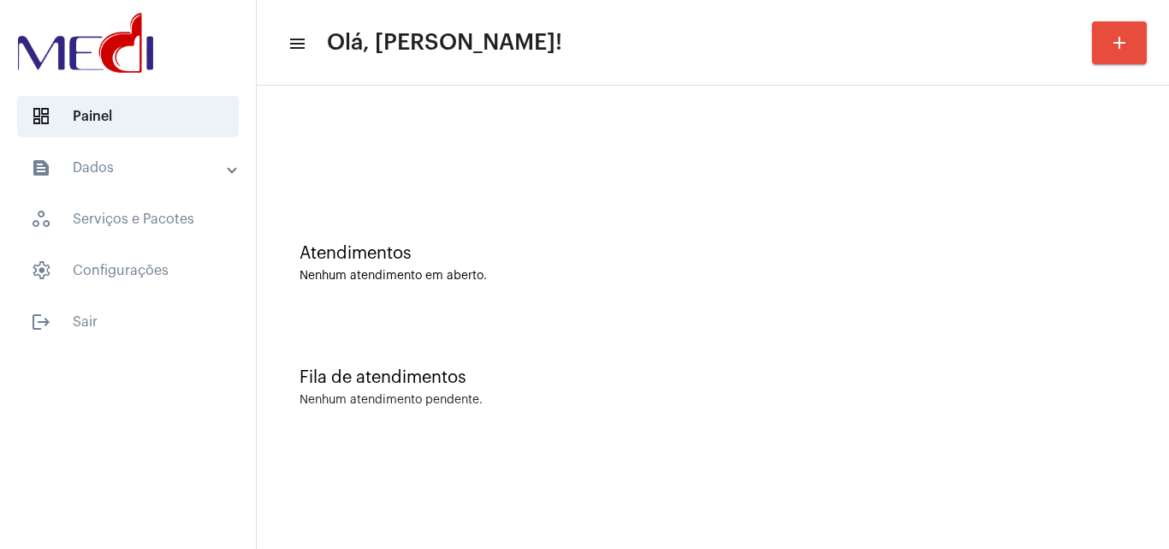
click at [472, 240] on div "Atendimentos Nenhum atendimento em aberto." at bounding box center [712, 255] width 895 height 124
drag, startPoint x: 410, startPoint y: 199, endPoint x: 214, endPoint y: 17, distance: 267.7
click at [406, 195] on div "Atendimentos Nenhum atendimento em aberto." at bounding box center [712, 255] width 895 height 124
click at [601, 338] on div "Fila de atendimentos Nenhum atendimento pendente." at bounding box center [712, 379] width 895 height 124
click at [591, 337] on div "Fila de atendimentos Nenhum atendimento pendente." at bounding box center [712, 379] width 895 height 124
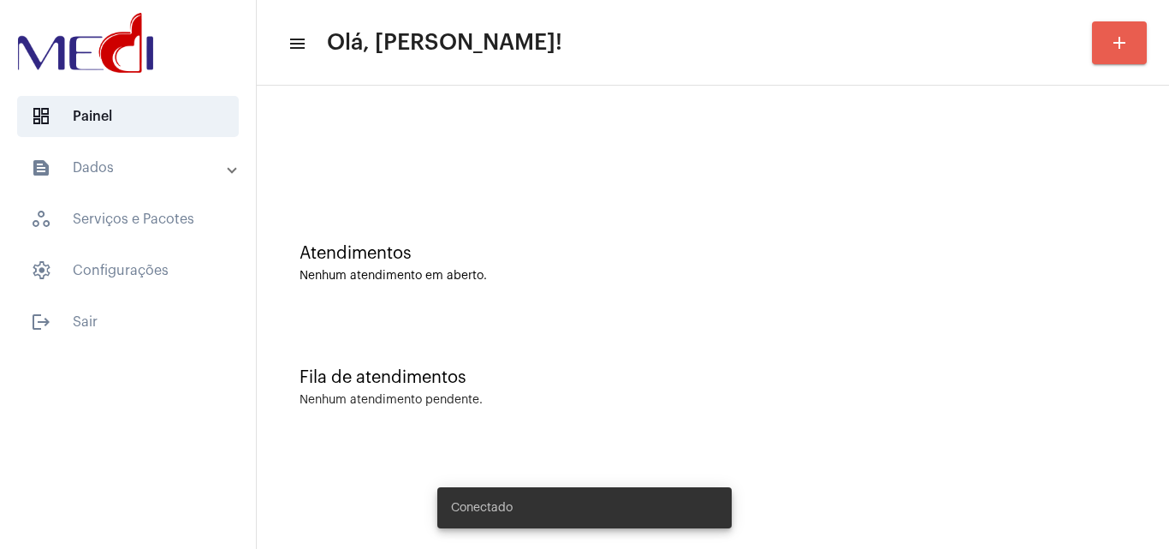
click at [1110, 39] on mat-icon "add" at bounding box center [1119, 43] width 21 height 21
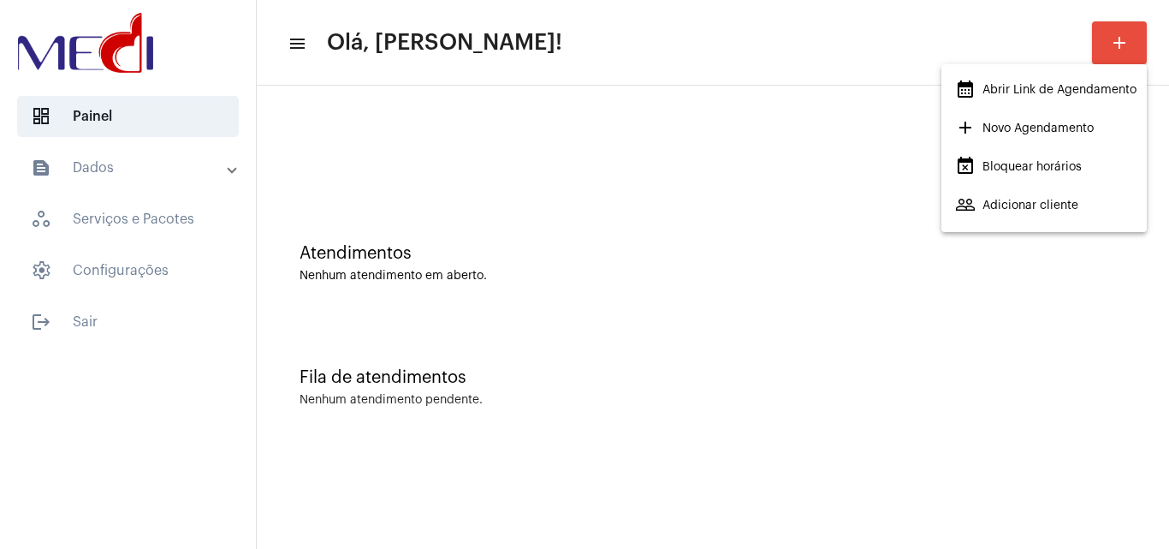
click at [1037, 85] on span "calendar_month_outlined Abrir Link de Agendamento" at bounding box center [1045, 89] width 181 height 31
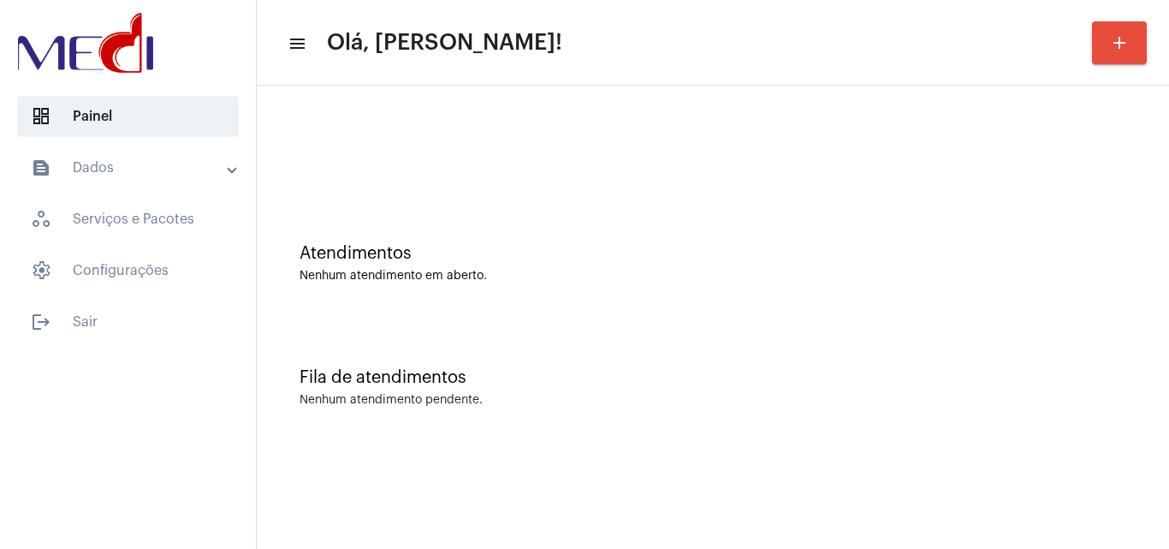
drag, startPoint x: 398, startPoint y: 181, endPoint x: 410, endPoint y: 163, distance: 21.6
click at [402, 176] on div at bounding box center [712, 143] width 895 height 98
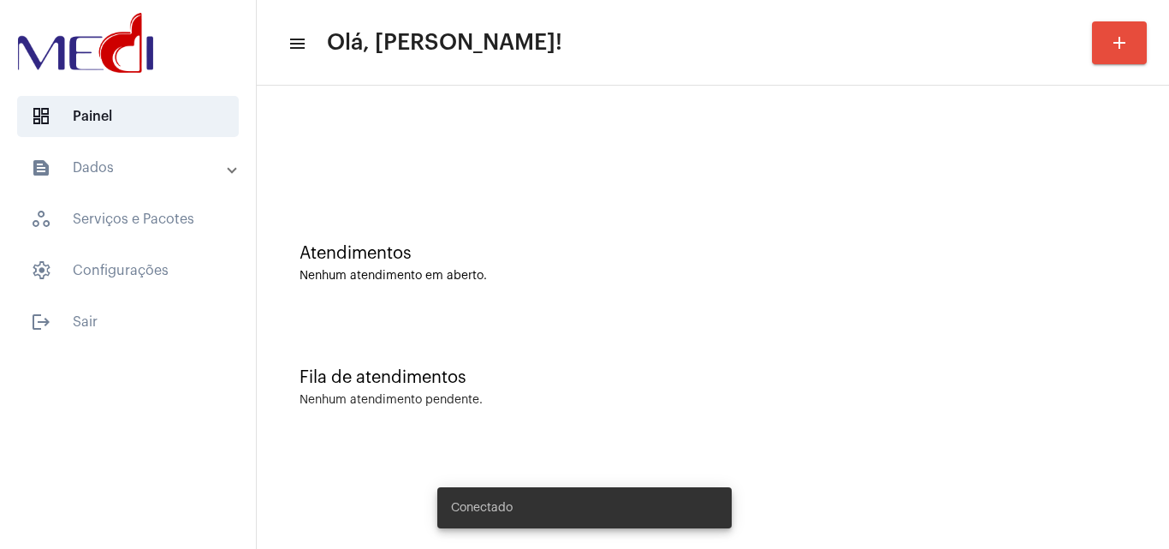
click at [713, 260] on div "Atendimentos" at bounding box center [713, 253] width 827 height 19
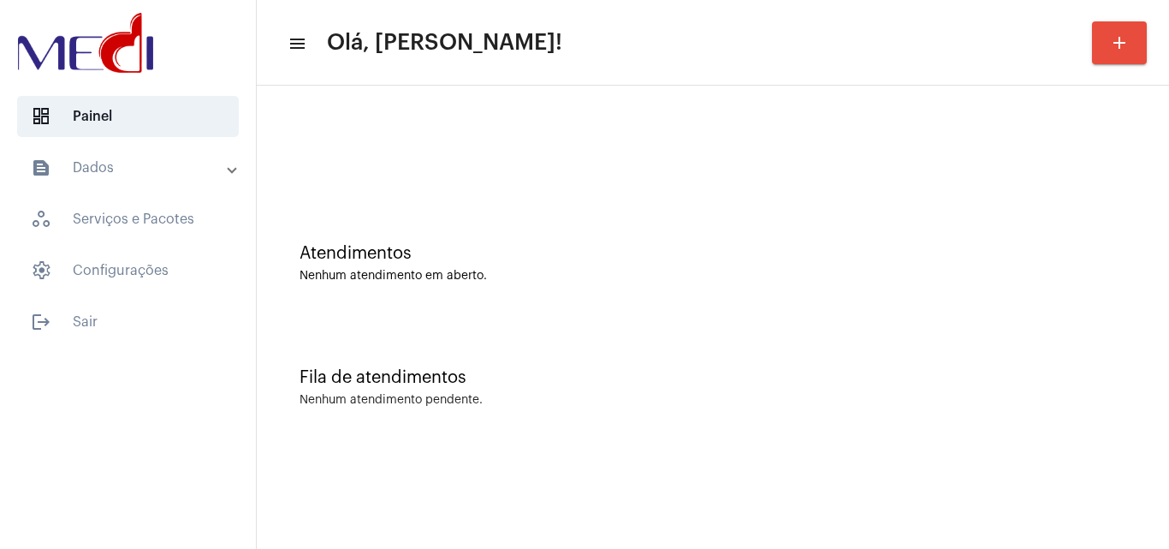
click at [478, 309] on div "Atendimentos Nenhum atendimento em aberto." at bounding box center [712, 255] width 895 height 124
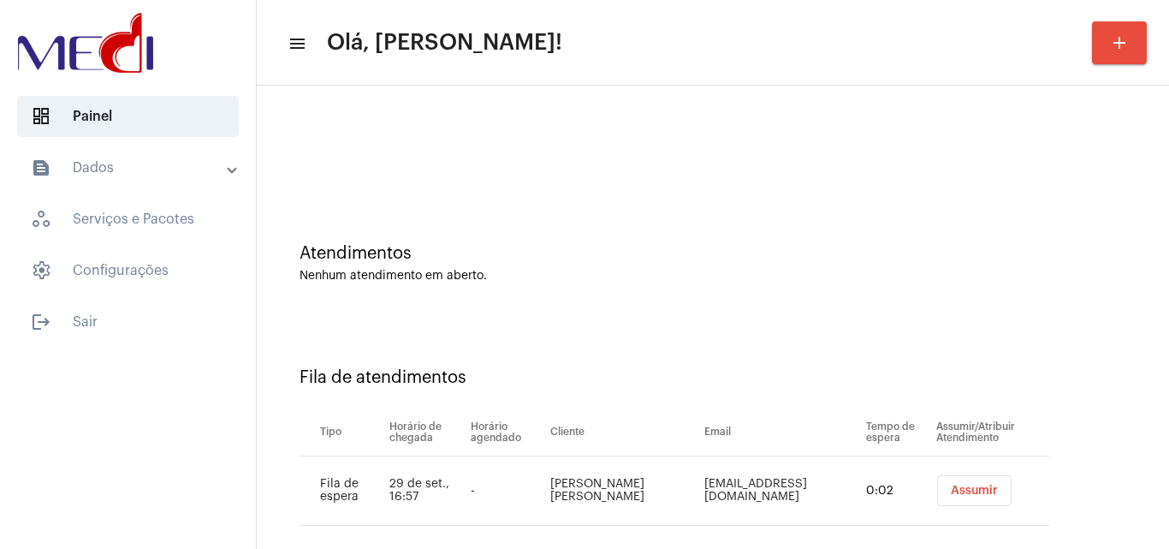
click at [937, 481] on button "Assumir" at bounding box center [974, 490] width 74 height 31
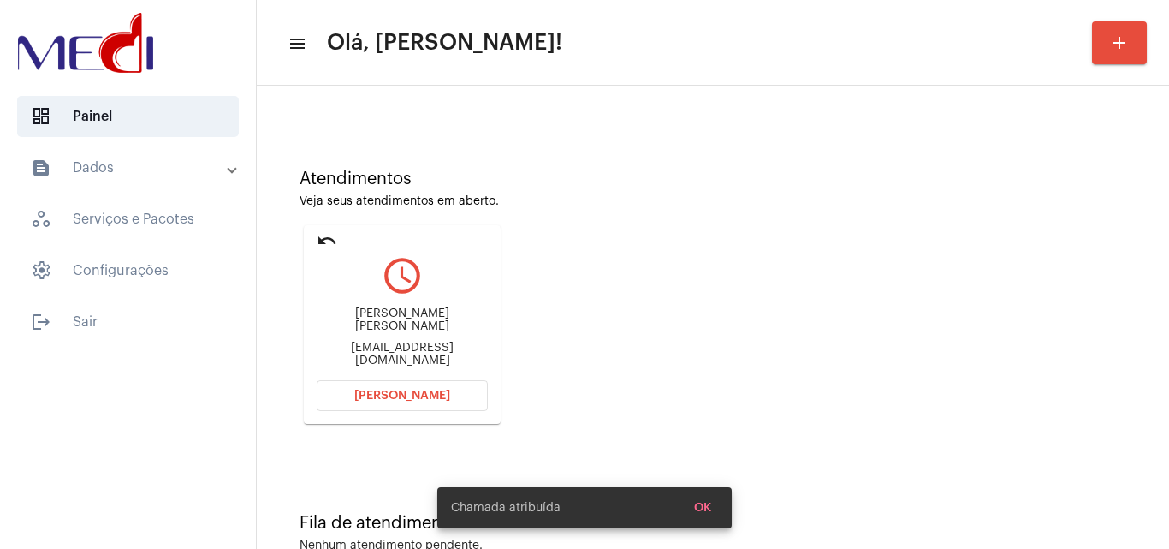
scroll to position [121, 0]
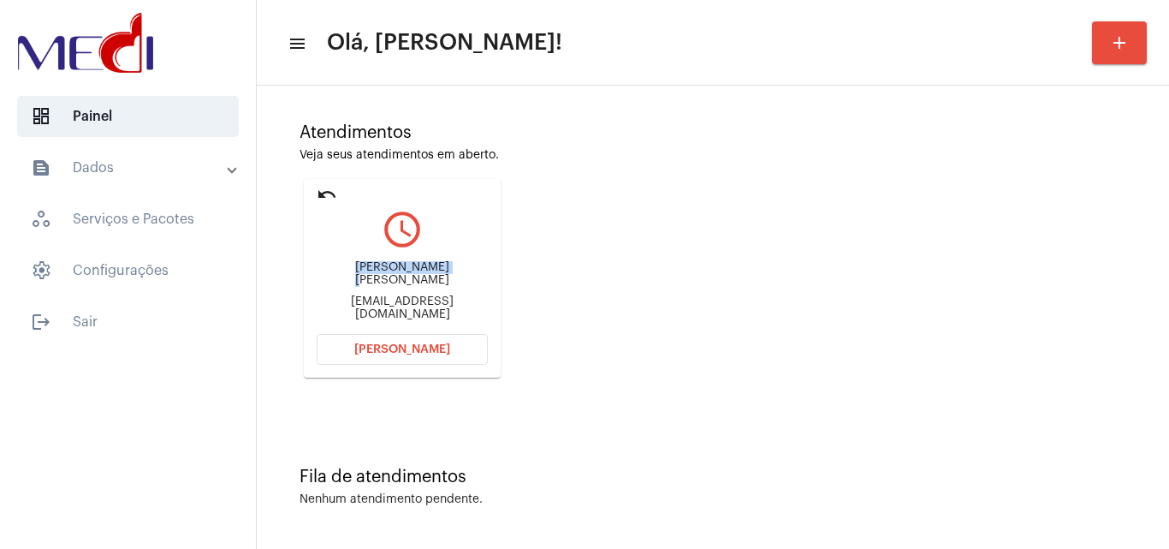
drag, startPoint x: 348, startPoint y: 278, endPoint x: 445, endPoint y: 267, distance: 98.2
click at [445, 267] on div "[PERSON_NAME] [PERSON_NAME] [EMAIL_ADDRESS][DOMAIN_NAME]" at bounding box center [402, 291] width 171 height 77
copy div "[PERSON_NAME]"
click at [355, 352] on button "Abrir Chamada" at bounding box center [402, 349] width 171 height 31
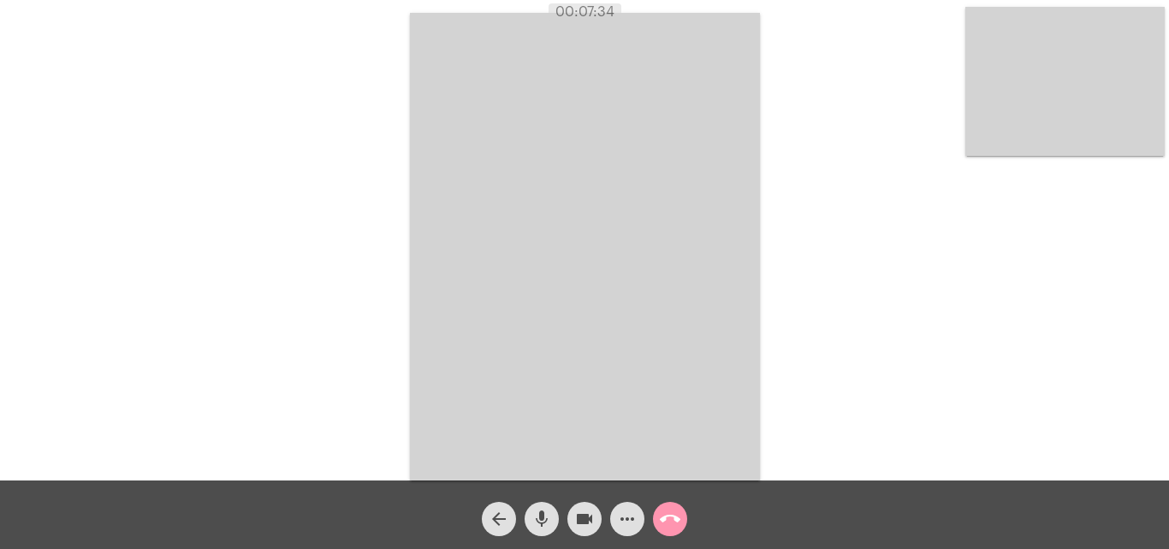
click at [668, 515] on mat-icon "call_end" at bounding box center [670, 518] width 21 height 21
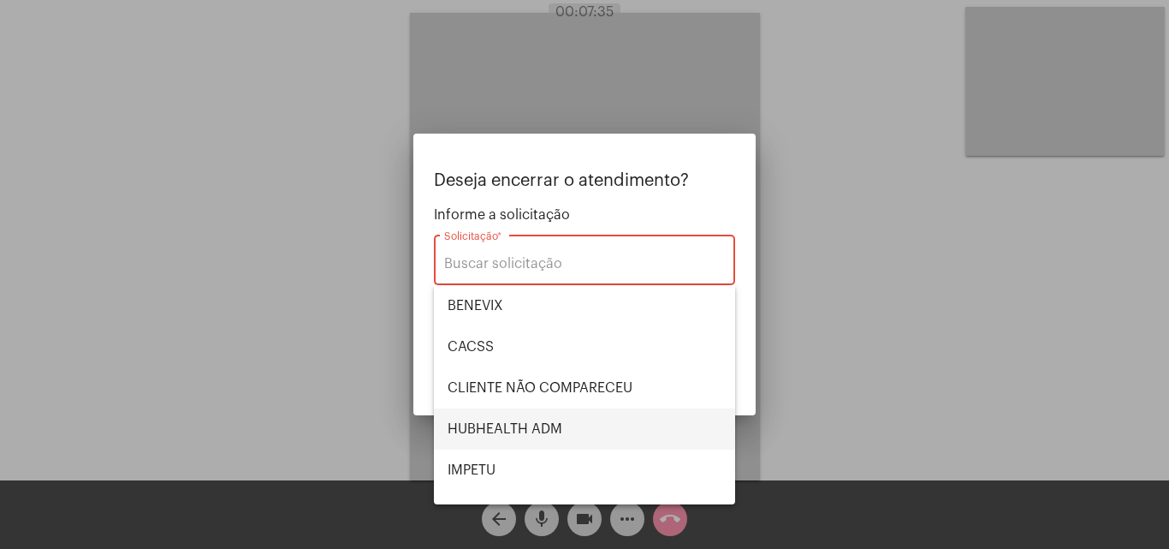
click at [544, 431] on span "HUBHEALTH ADM" at bounding box center [585, 428] width 274 height 41
type input "HUBHEALTH ADM"
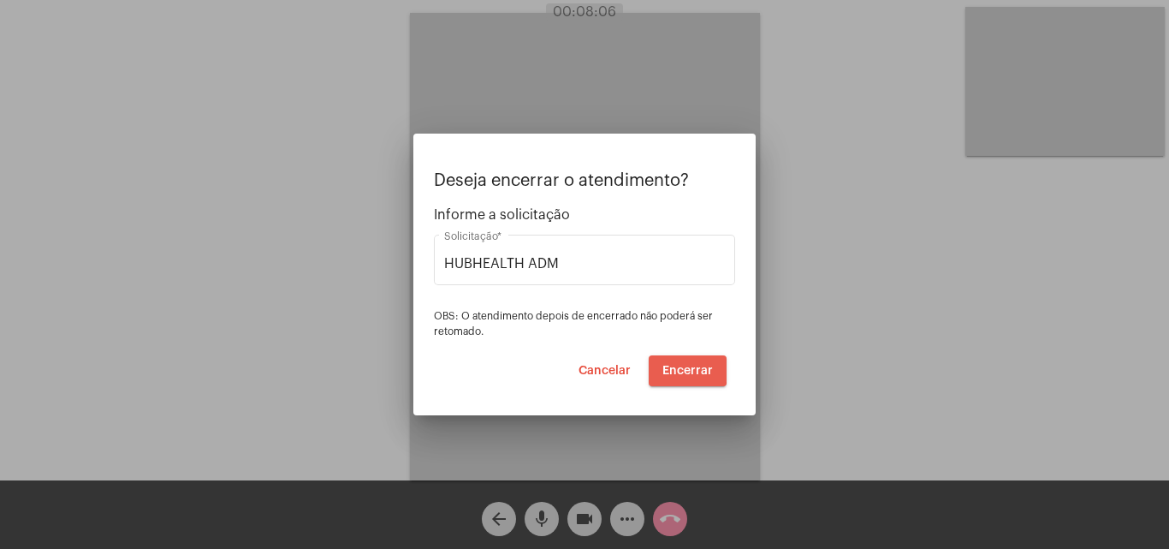
click at [685, 366] on span "Encerrar" at bounding box center [688, 371] width 51 height 12
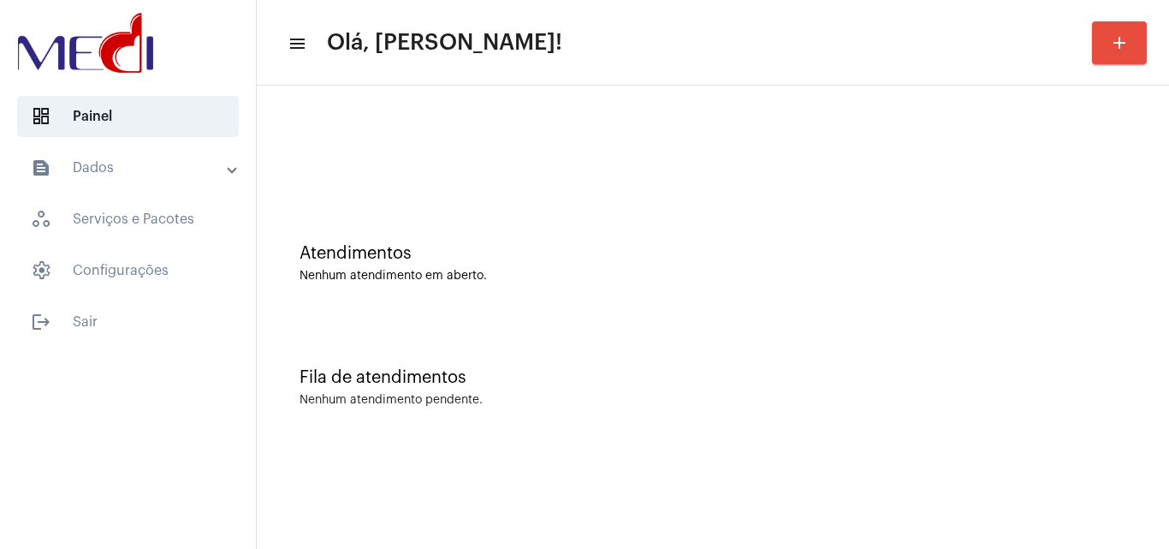
click at [463, 306] on div "Atendimentos Nenhum atendimento em aberto." at bounding box center [712, 255] width 895 height 124
click at [484, 229] on div "Atendimentos Nenhum atendimento em aberto." at bounding box center [712, 255] width 895 height 124
click at [382, 233] on div "Atendimentos Nenhum atendimento em aberto." at bounding box center [712, 255] width 895 height 124
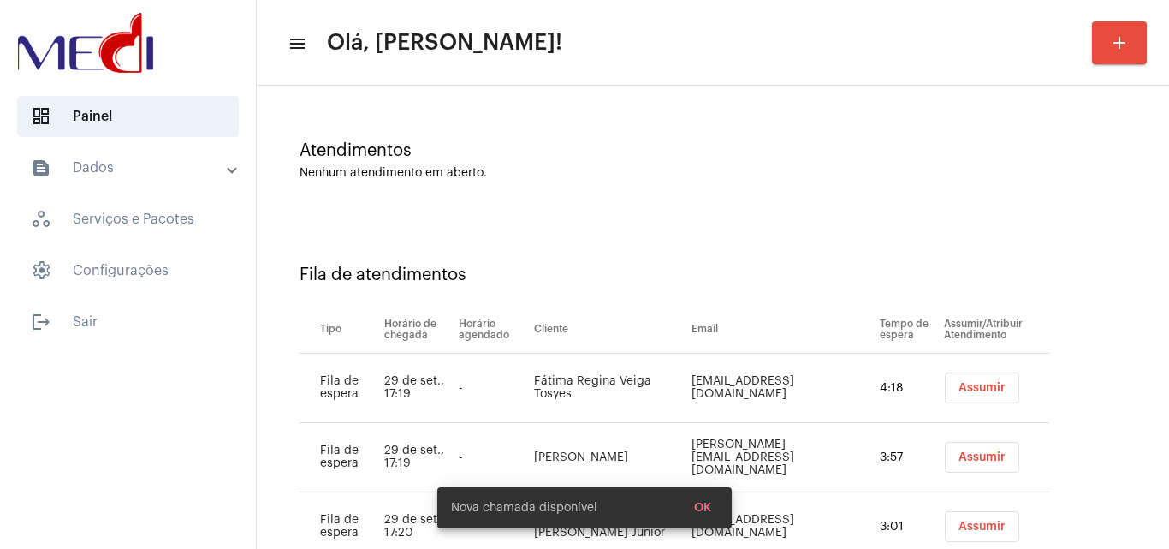
scroll to position [231, 0]
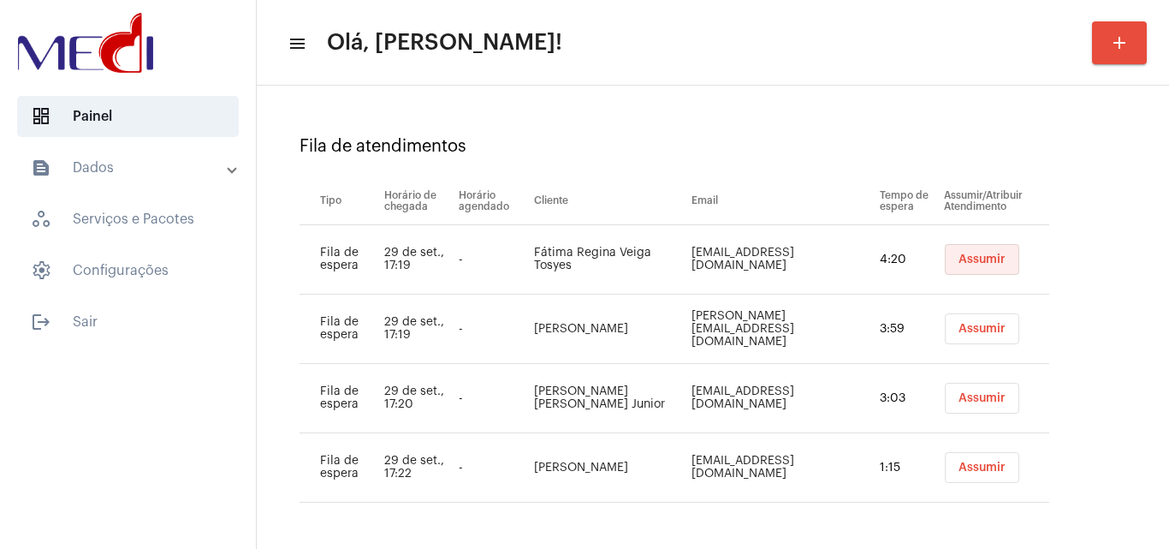
click at [970, 260] on span "Assumir" at bounding box center [982, 259] width 47 height 12
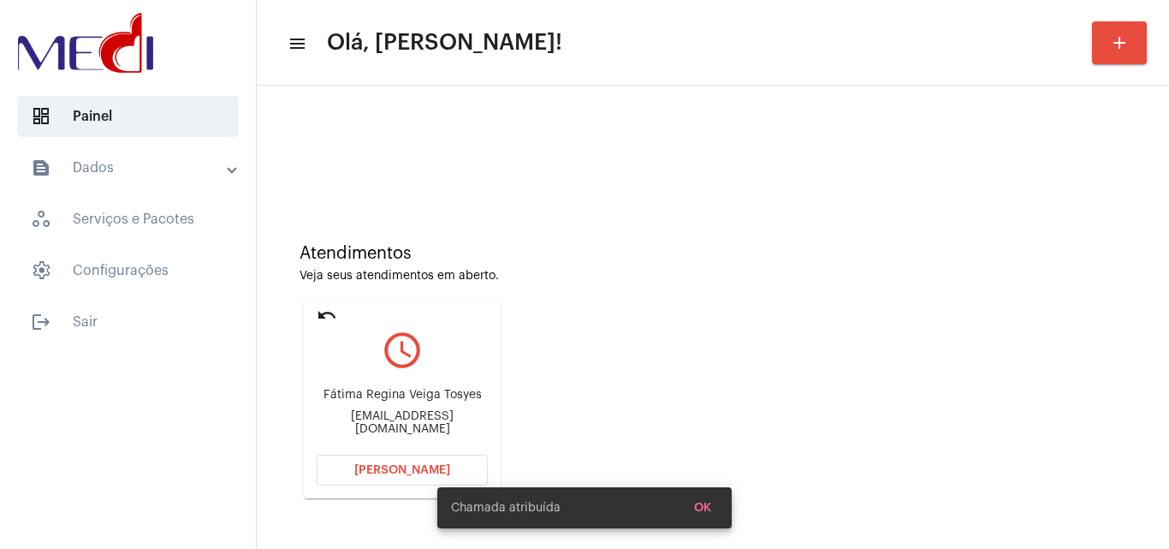
scroll to position [382, 0]
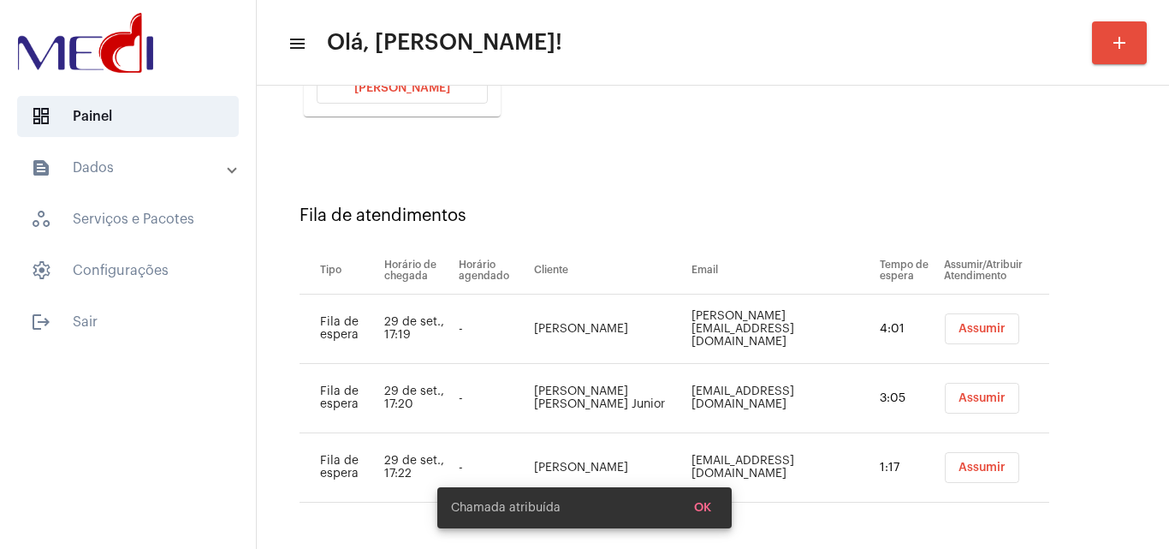
click at [962, 323] on span "Assumir" at bounding box center [982, 329] width 47 height 12
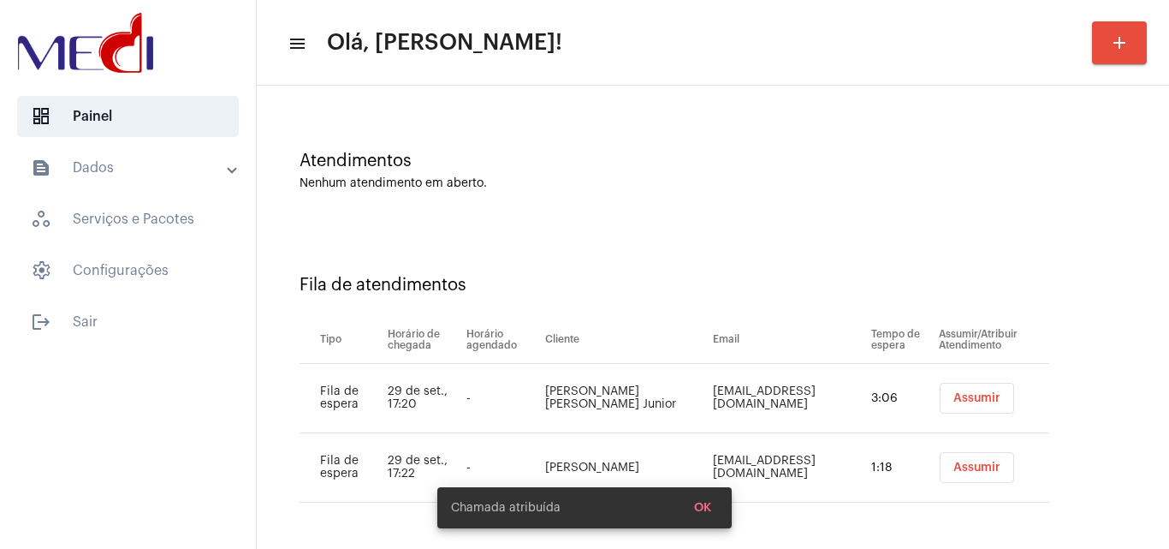
scroll to position [312, 0]
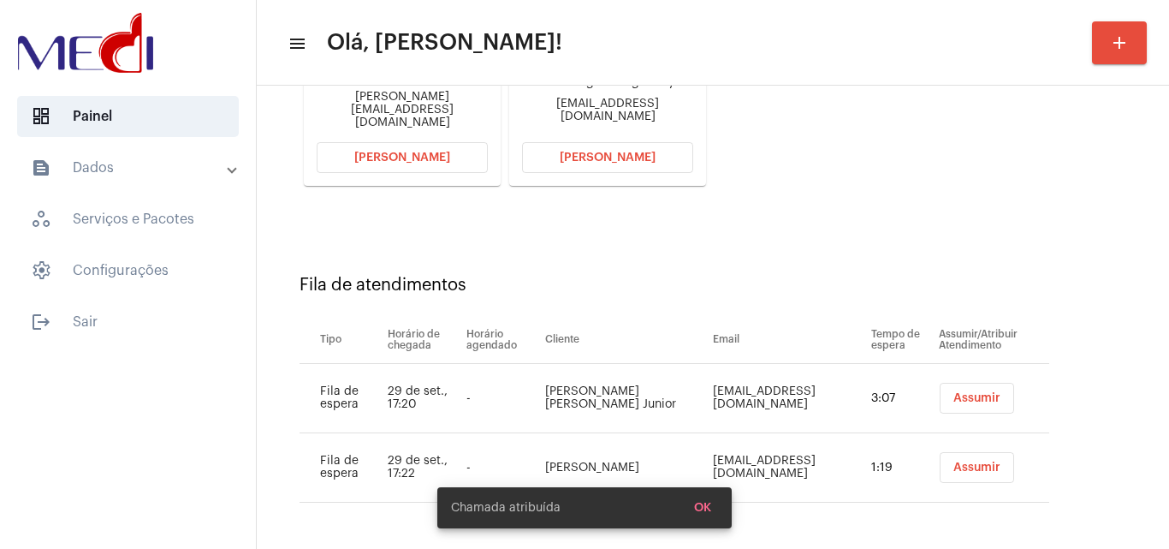
click at [954, 395] on span "Assumir" at bounding box center [977, 398] width 47 height 12
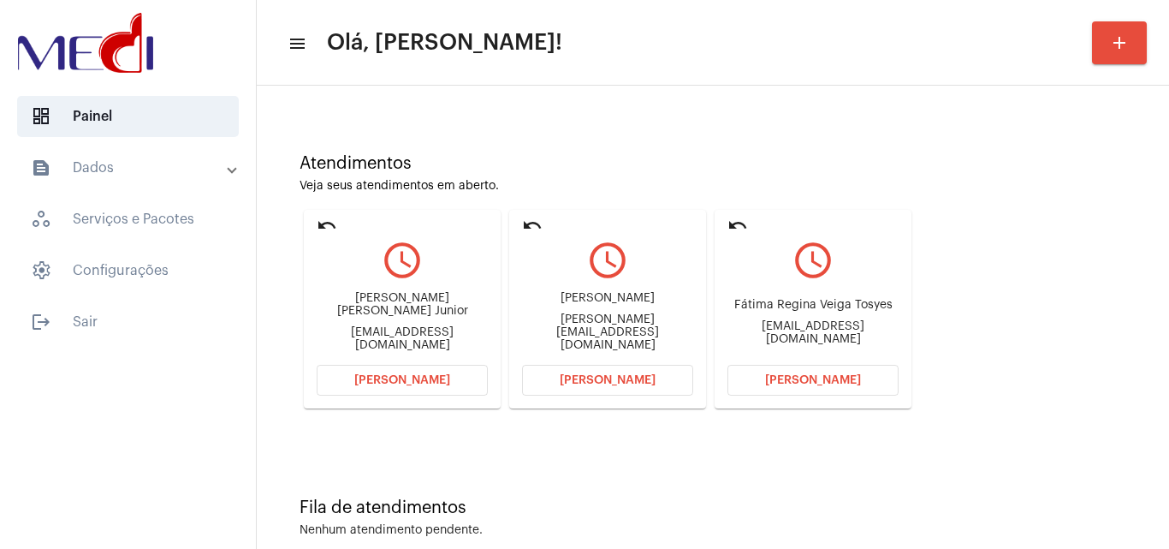
scroll to position [121, 0]
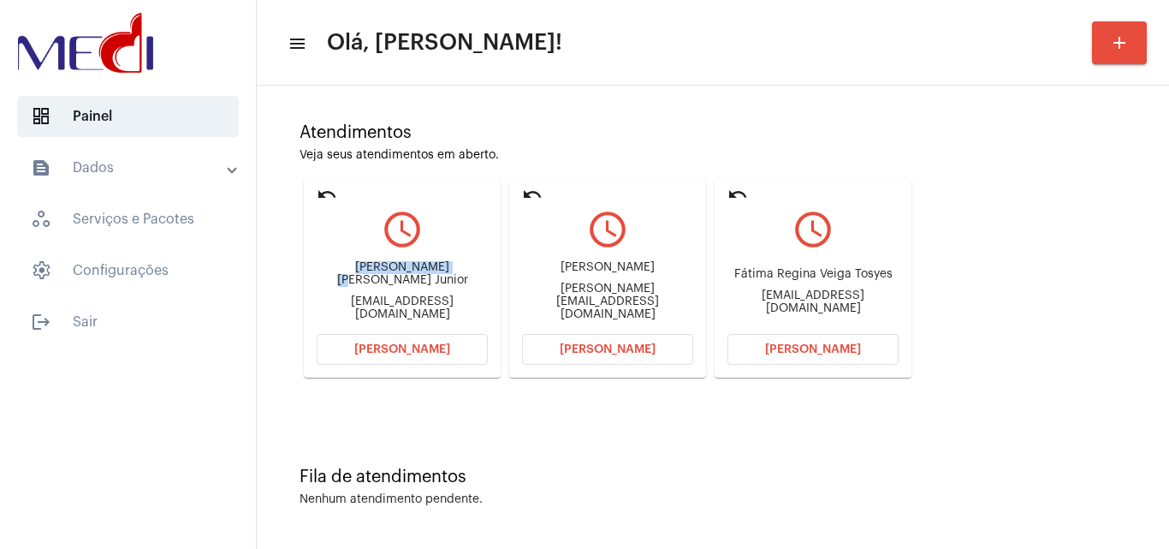
drag, startPoint x: 320, startPoint y: 270, endPoint x: 423, endPoint y: 275, distance: 102.8
click at [423, 275] on div "André Luis Polverini Junior andrepolverini@gmail.com" at bounding box center [402, 291] width 171 height 77
copy div "André Luis Polve"
click at [355, 353] on button "[PERSON_NAME]" at bounding box center [402, 349] width 171 height 31
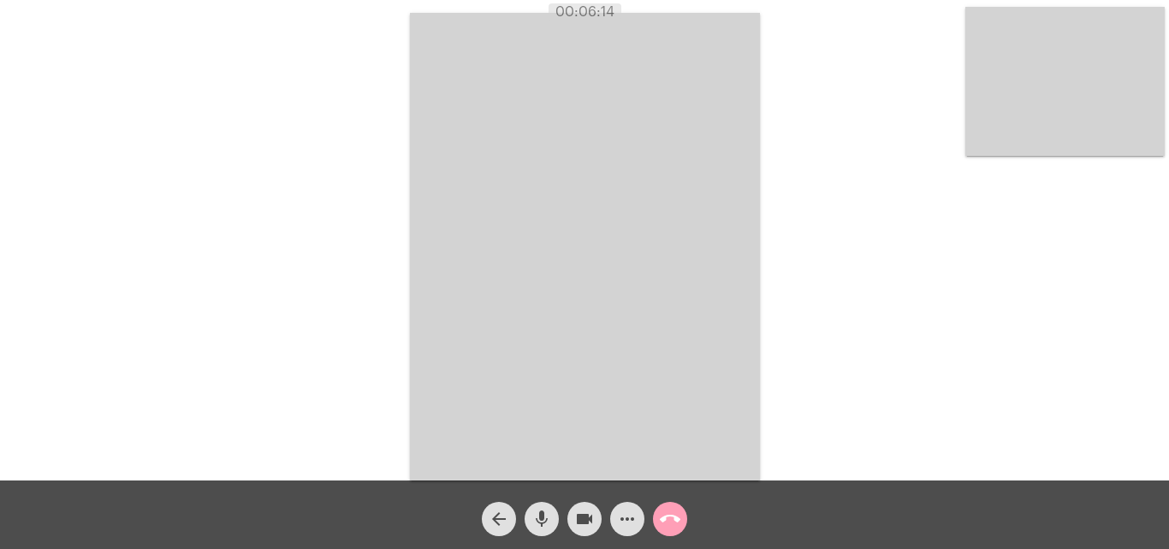
click at [665, 514] on mat-icon "call_end" at bounding box center [670, 518] width 21 height 21
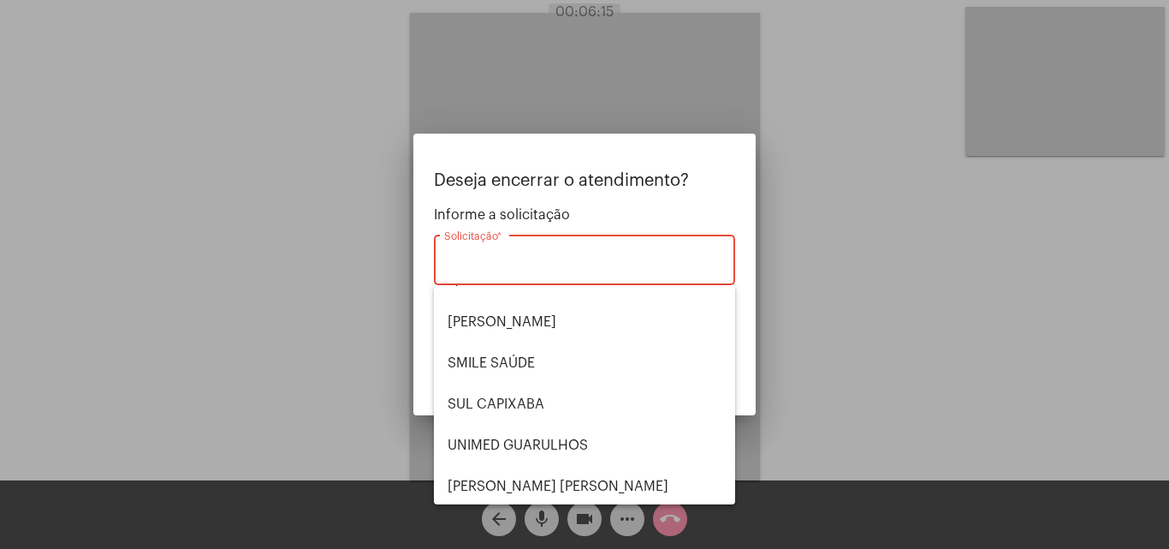
scroll to position [356, 0]
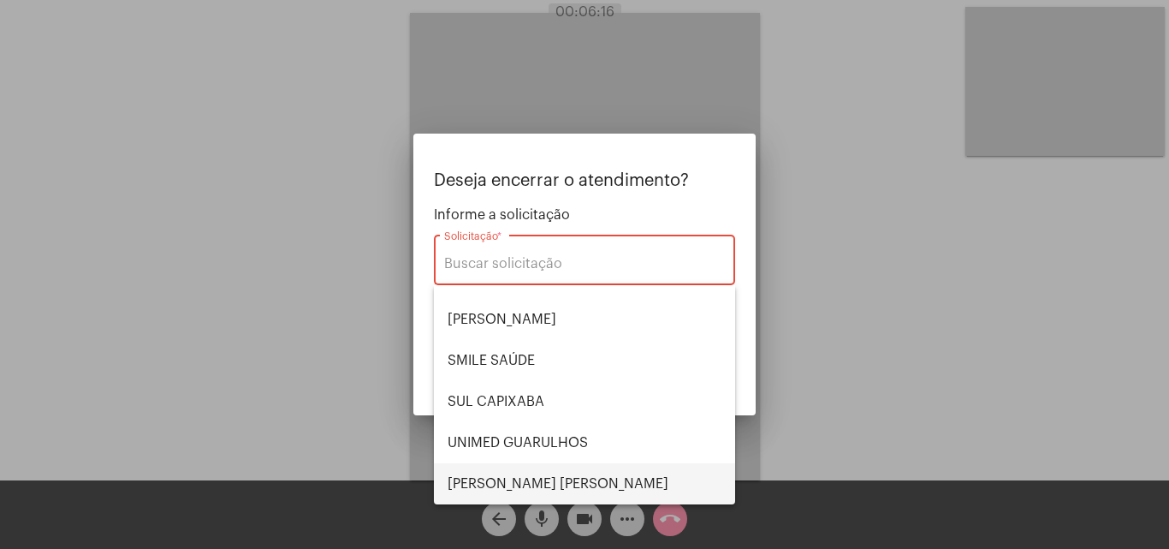
click at [502, 482] on span "[PERSON_NAME]" at bounding box center [585, 483] width 274 height 41
type input "[PERSON_NAME]"
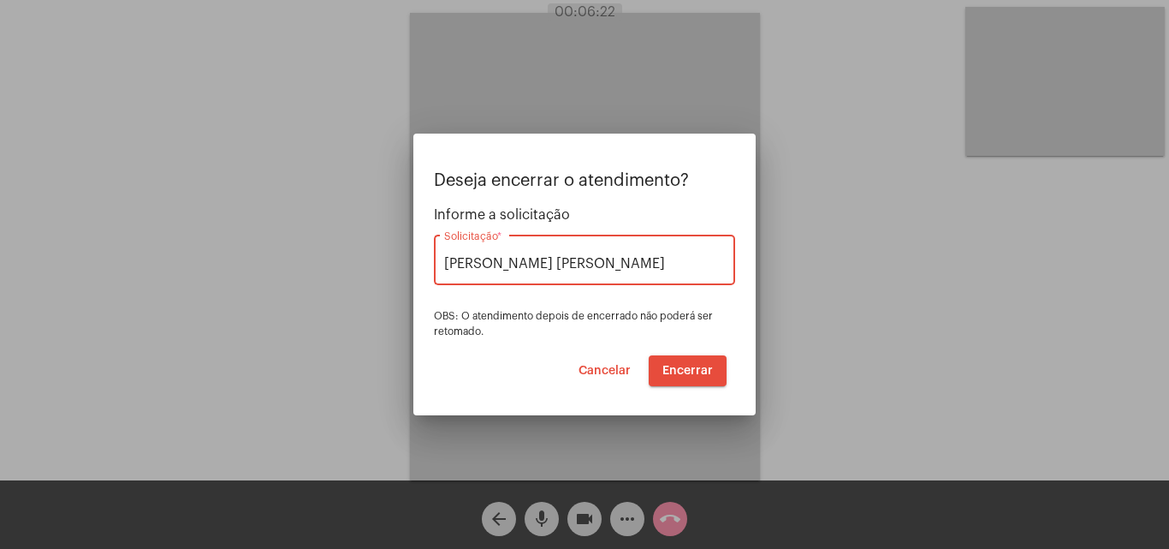
click at [680, 371] on span "Encerrar" at bounding box center [688, 371] width 51 height 12
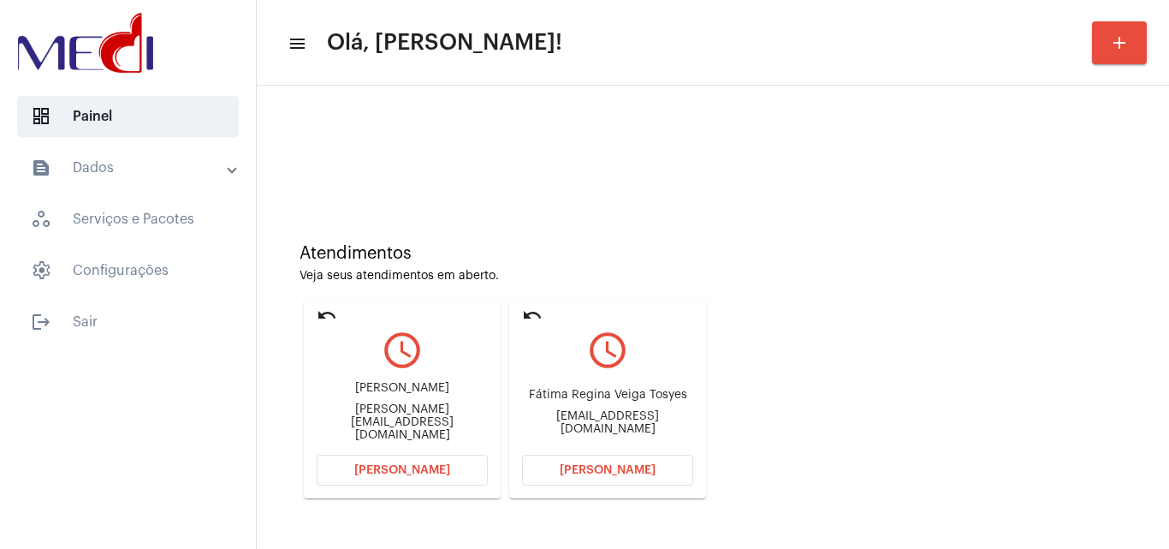
drag, startPoint x: 354, startPoint y: 399, endPoint x: 438, endPoint y: 402, distance: 84.8
click at [438, 395] on div "[PERSON_NAME]" at bounding box center [402, 388] width 171 height 13
copy div "[PERSON_NAME]"
drag, startPoint x: 575, startPoint y: 391, endPoint x: 695, endPoint y: 389, distance: 119.8
click at [695, 389] on mat-card "undo query_builder Fátima Regina Veiga Tosyes fatimatostes@uol.com.br Abrir Cha…" at bounding box center [607, 399] width 197 height 199
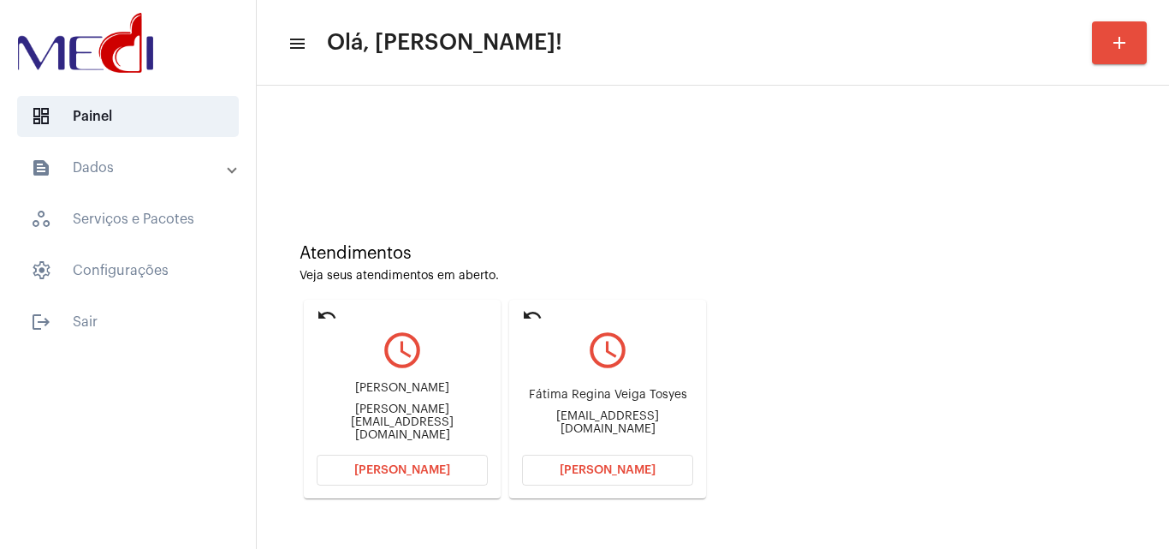
copy div "Fátima Regina Veiga Tosyes"
click at [645, 472] on span "[PERSON_NAME]" at bounding box center [608, 470] width 96 height 12
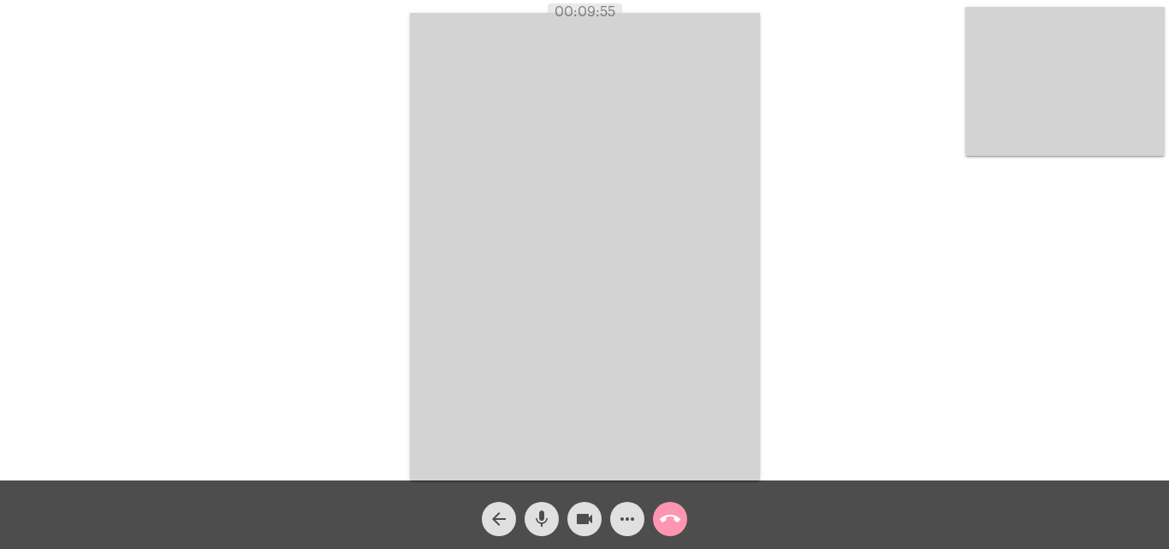
click at [668, 517] on mat-icon "call_end" at bounding box center [670, 518] width 21 height 21
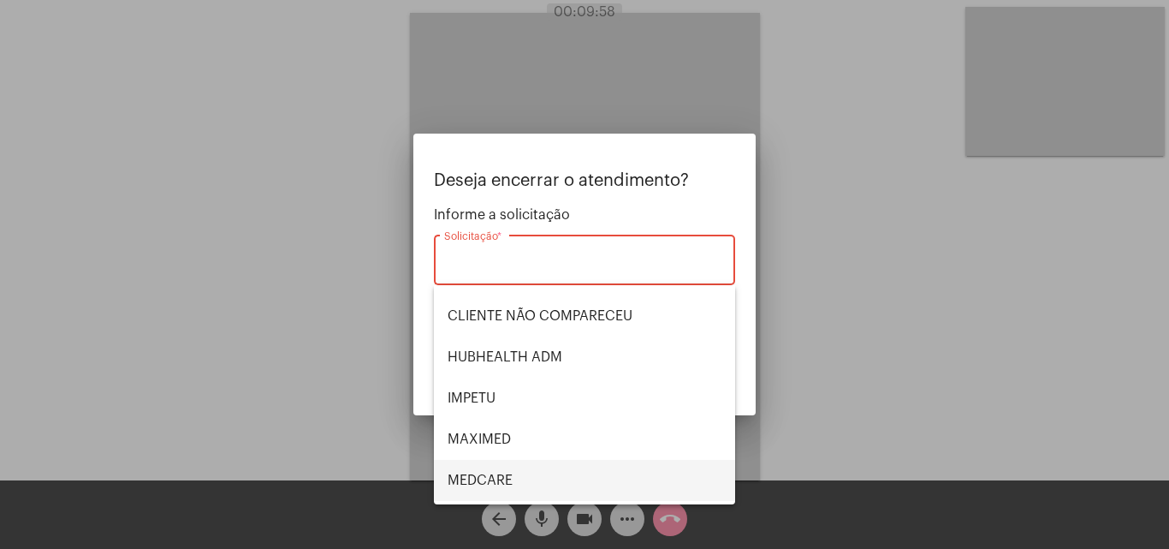
scroll to position [99, 0]
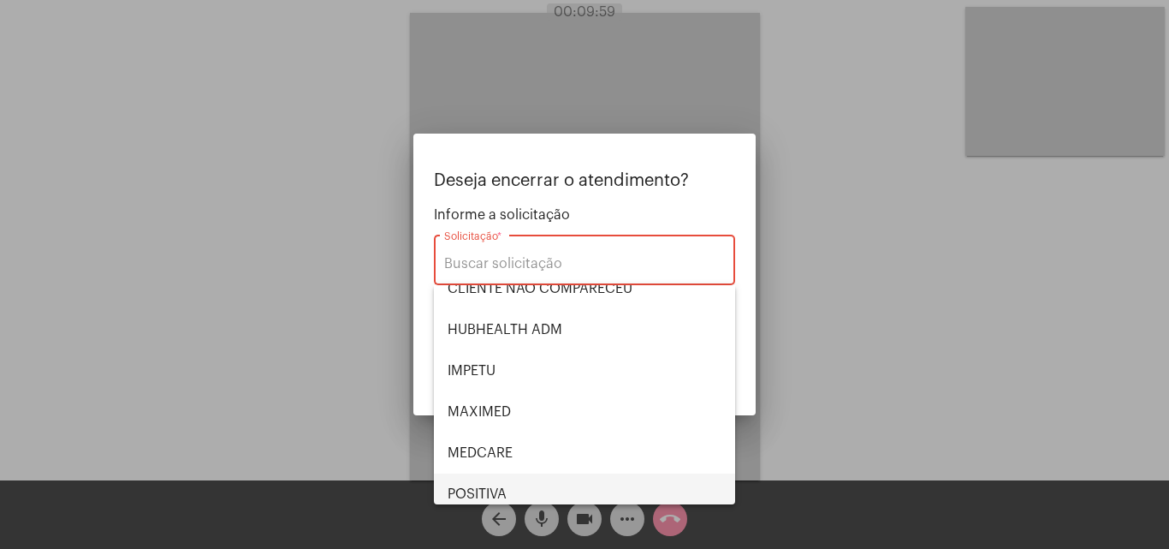
click at [499, 484] on span "POSITIVA" at bounding box center [585, 493] width 274 height 41
type input "POSITIVA"
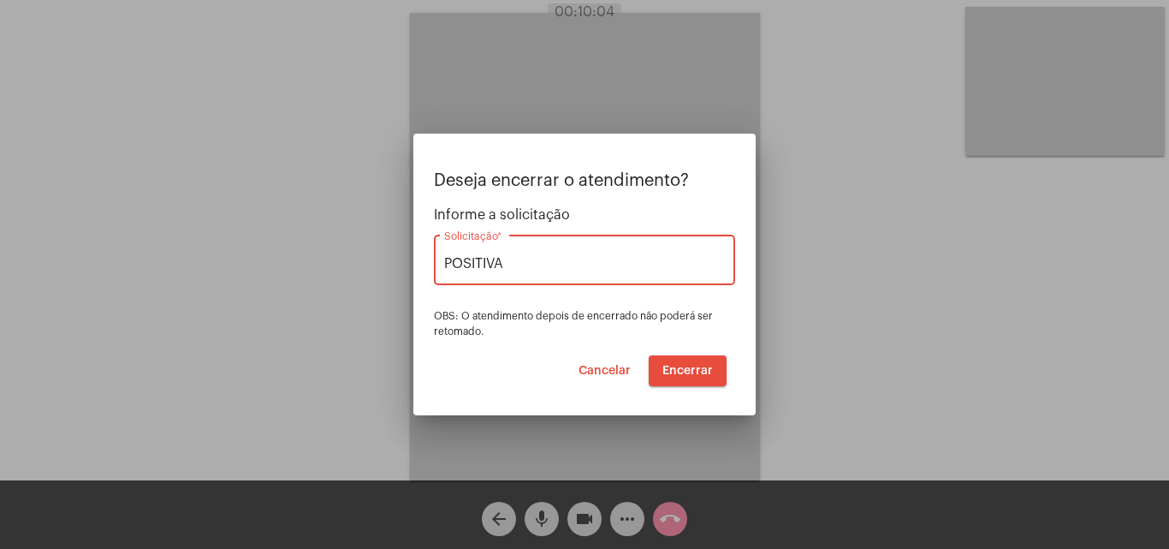
click at [684, 363] on button "Encerrar" at bounding box center [688, 370] width 78 height 31
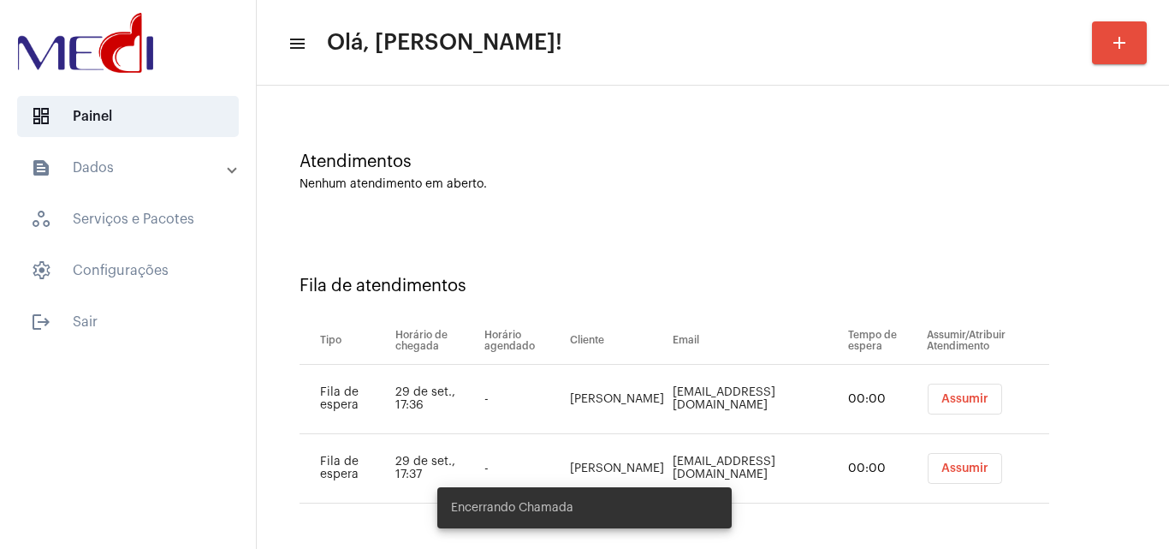
scroll to position [92, 0]
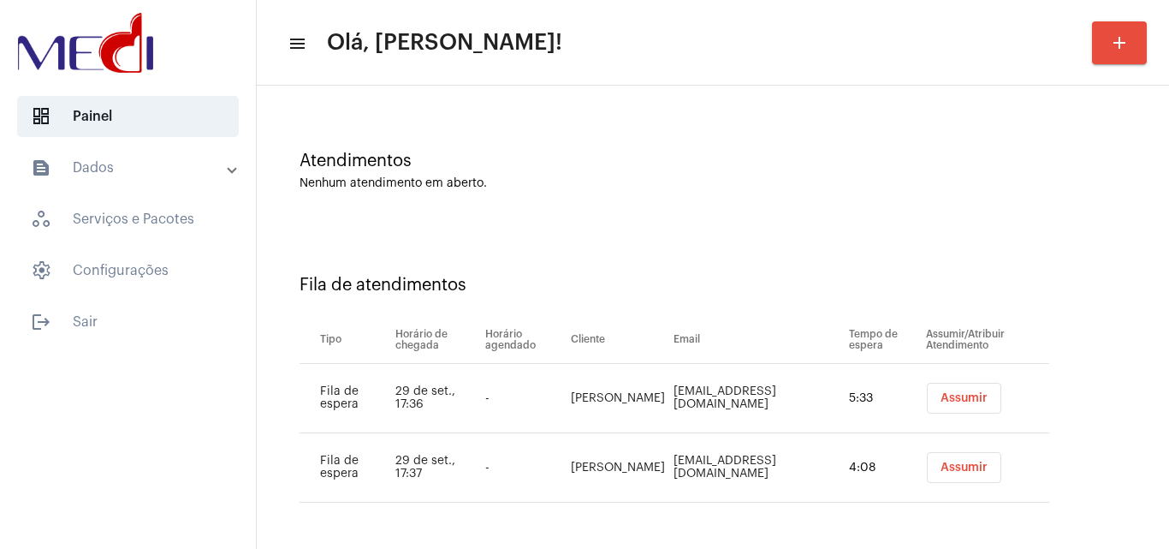
click at [936, 454] on button "Assumir" at bounding box center [964, 467] width 74 height 31
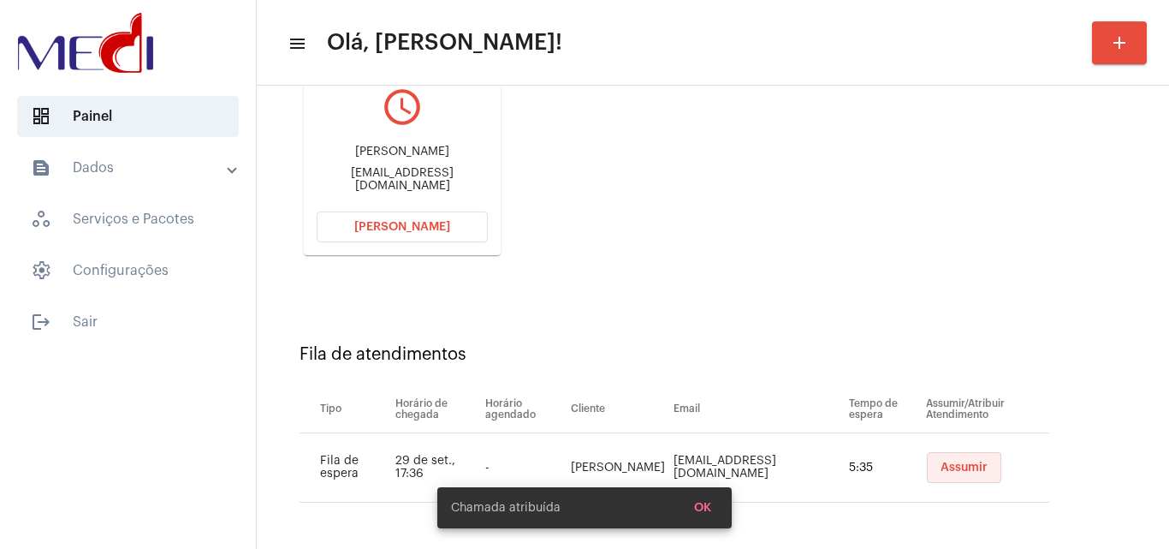
drag, startPoint x: 936, startPoint y: 474, endPoint x: 930, endPoint y: 466, distance: 10.3
click at [936, 473] on button "Assumir" at bounding box center [964, 467] width 74 height 31
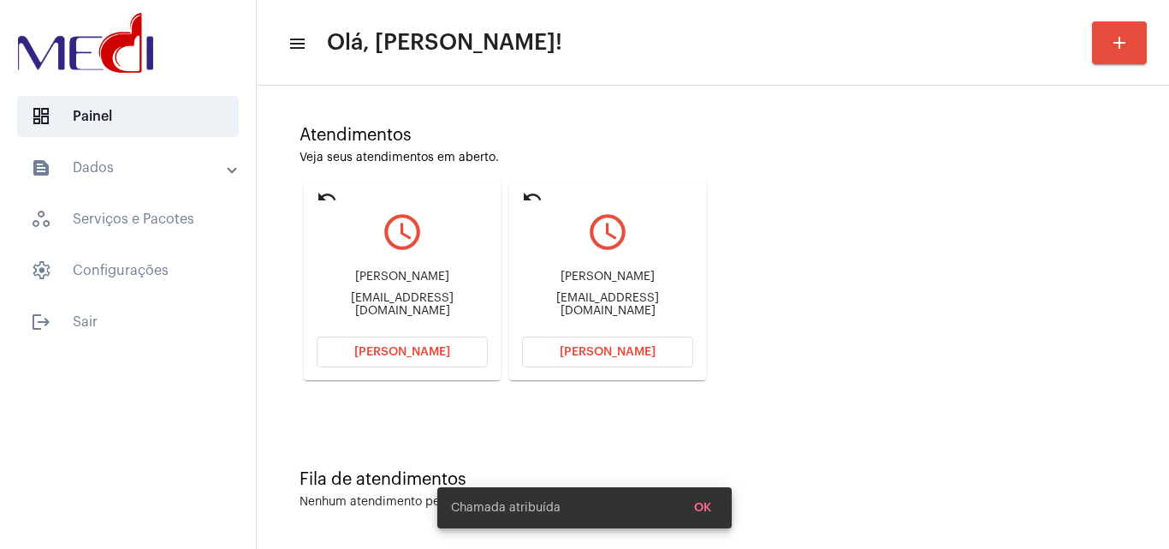
scroll to position [121, 0]
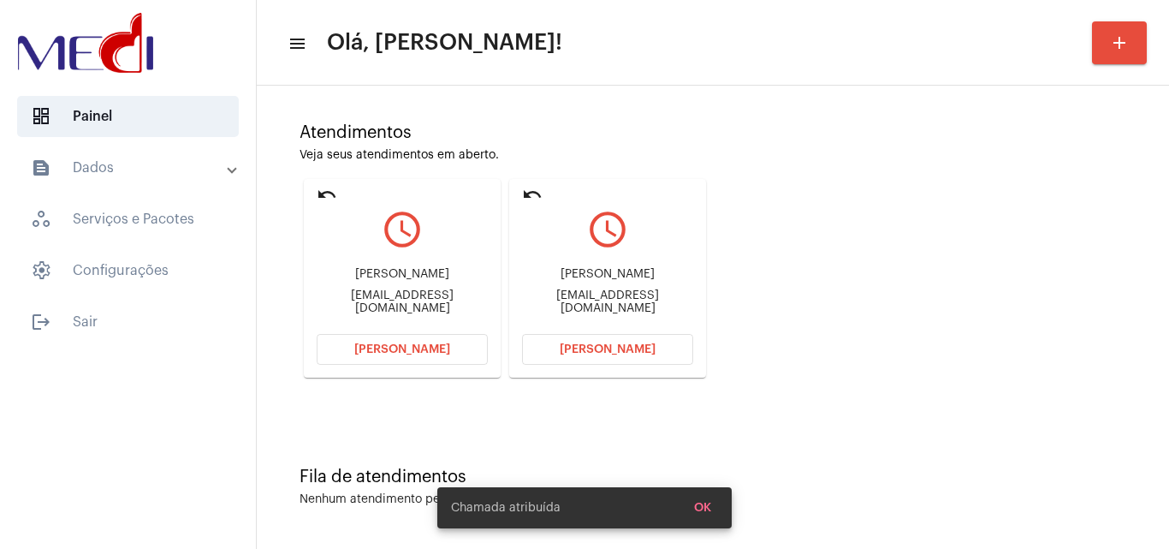
drag, startPoint x: 612, startPoint y: 276, endPoint x: 606, endPoint y: 207, distance: 69.6
click at [670, 270] on div "Viviane Soares vivianesoares775@gmail.com" at bounding box center [607, 291] width 171 height 77
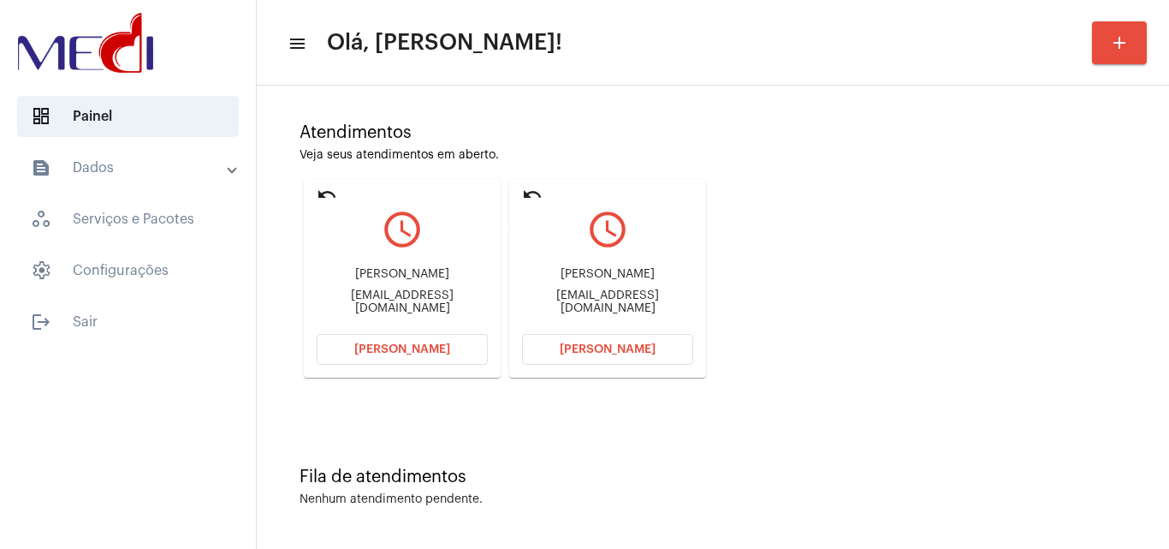
click at [532, 193] on mat-icon "undo" at bounding box center [532, 194] width 21 height 21
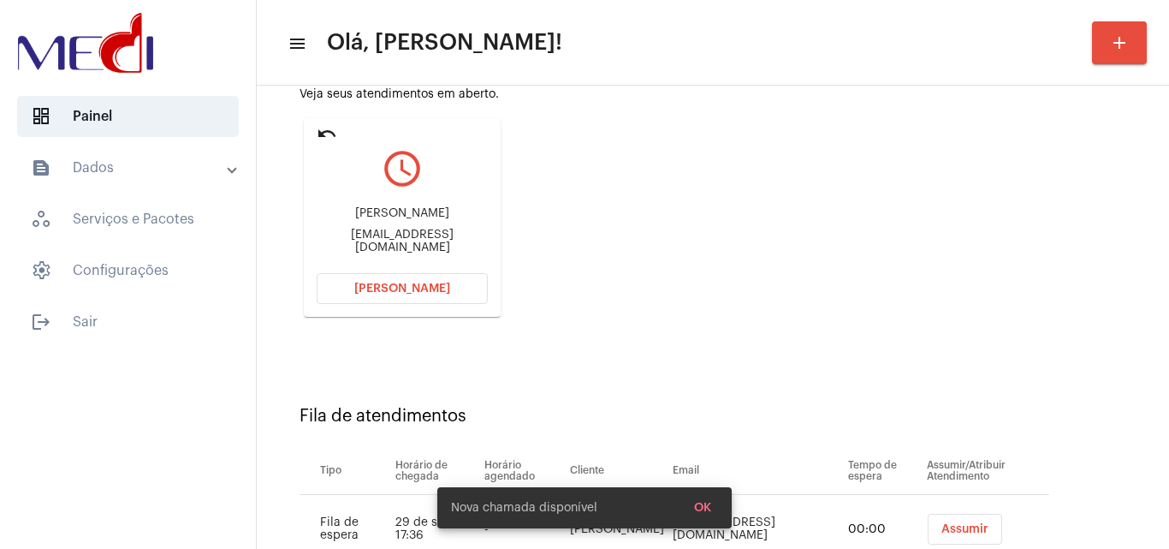
scroll to position [243, 0]
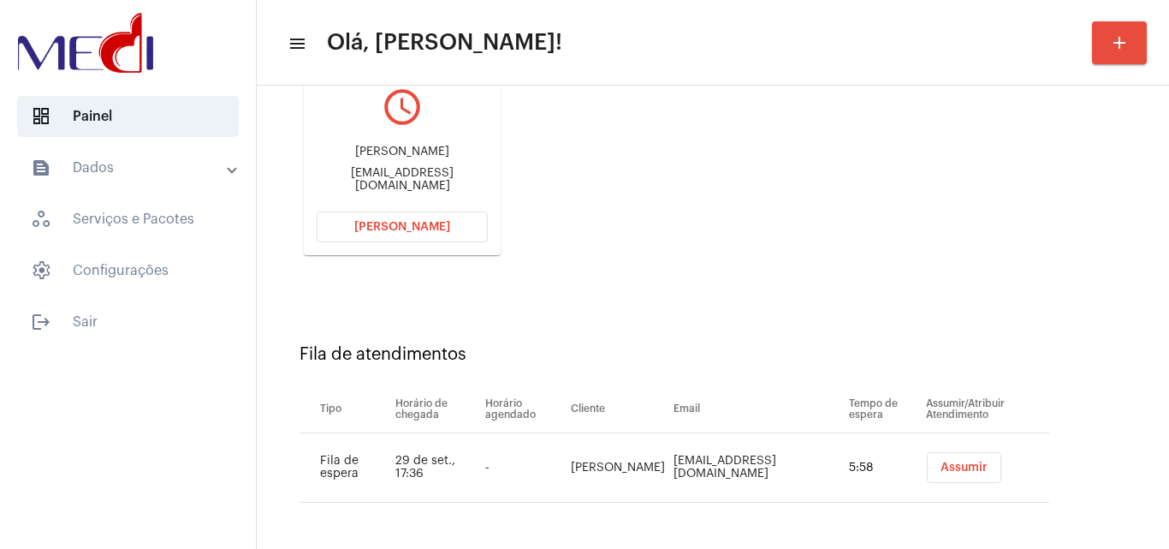
drag, startPoint x: 357, startPoint y: 151, endPoint x: 449, endPoint y: 149, distance: 92.5
click at [449, 149] on div "Janete jani da silva Janetejani3801@gmail.com" at bounding box center [402, 168] width 171 height 77
copy div "Janete jani da silv"
click at [941, 469] on span "Assumir" at bounding box center [964, 467] width 47 height 12
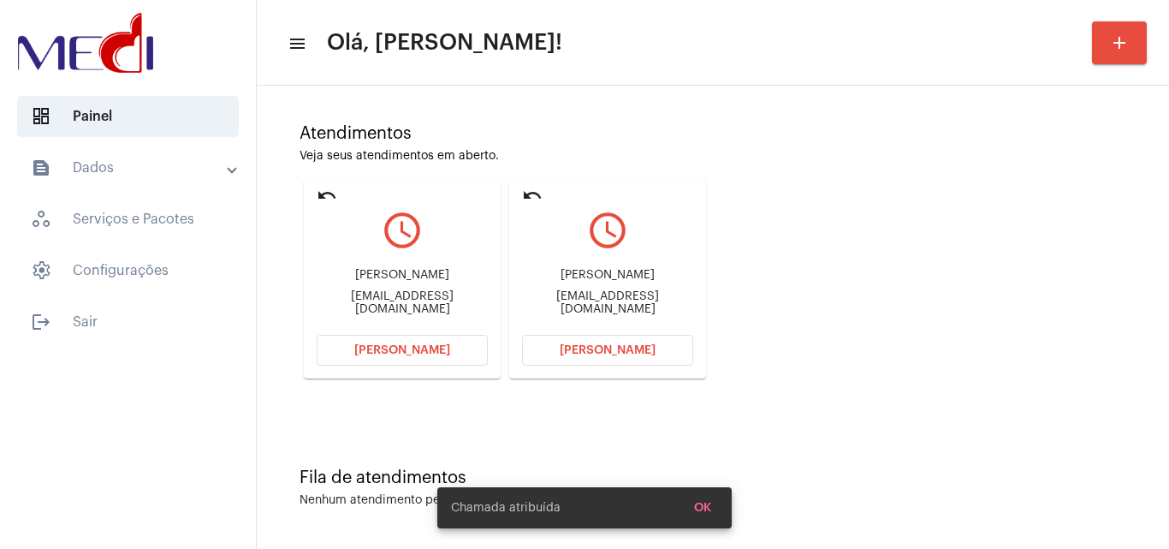
scroll to position [121, 0]
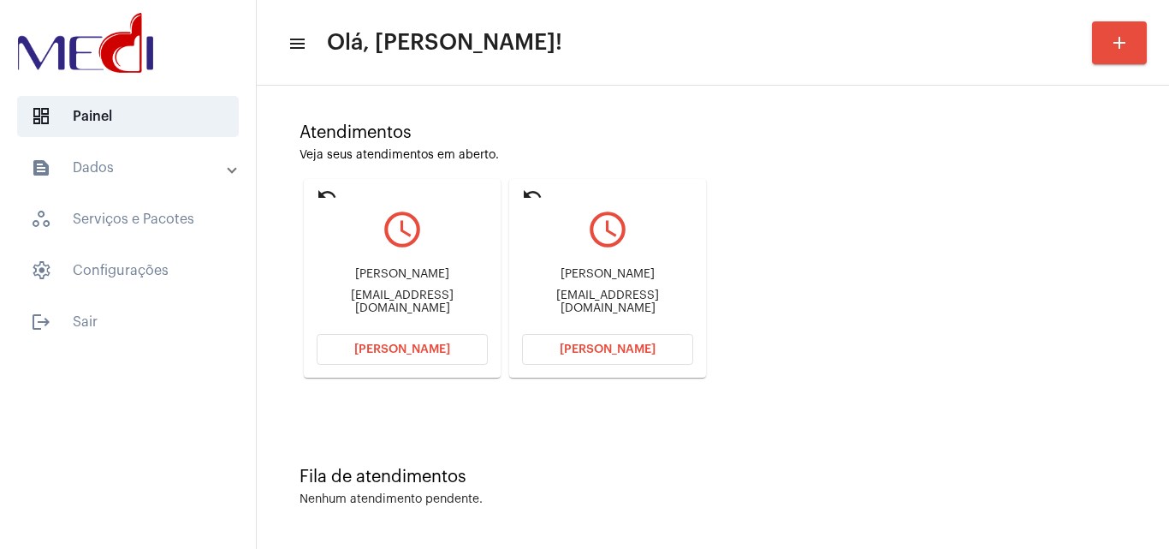
drag, startPoint x: 562, startPoint y: 280, endPoint x: 672, endPoint y: 276, distance: 109.6
click at [672, 276] on div "[PERSON_NAME]" at bounding box center [607, 274] width 171 height 13
copy div "[PERSON_NAME]"
click at [577, 350] on span "[PERSON_NAME]" at bounding box center [608, 349] width 96 height 12
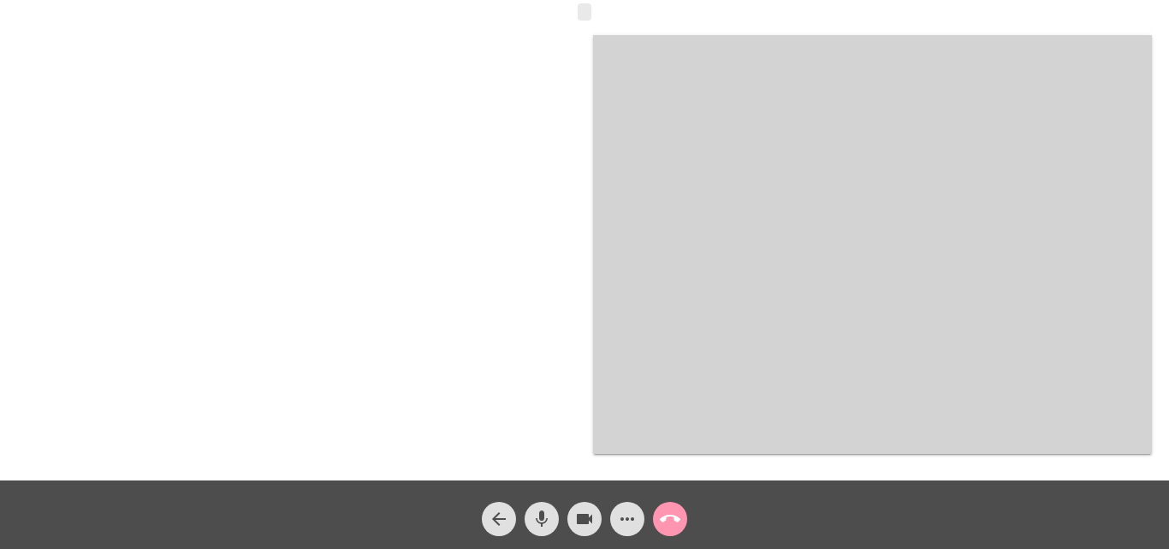
click at [668, 520] on mat-icon "call_end" at bounding box center [670, 518] width 21 height 21
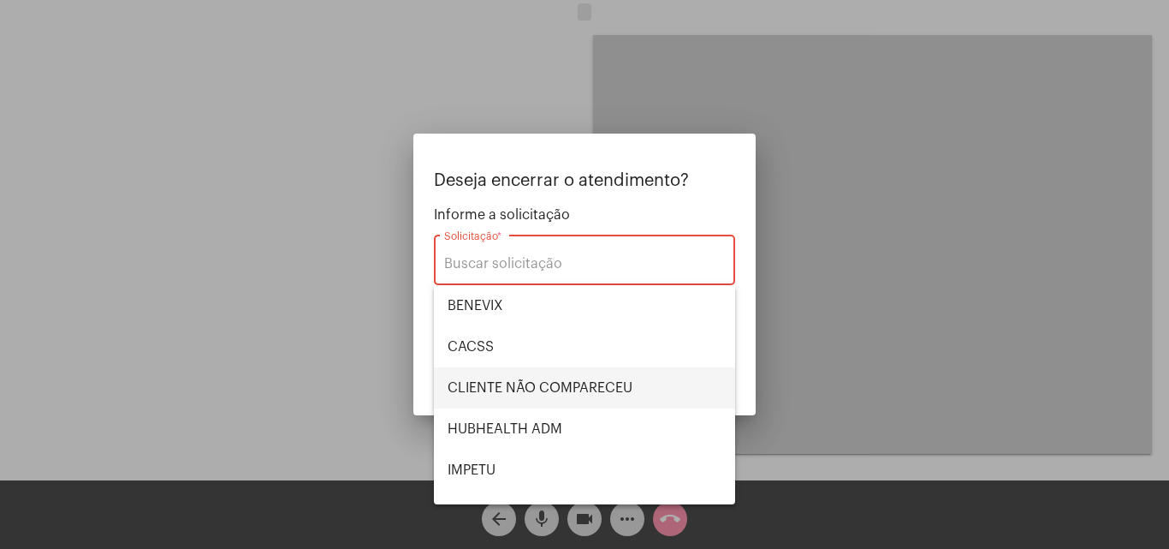
click at [597, 381] on span "CLIENTE NÃO COMPARECEU" at bounding box center [585, 387] width 274 height 41
type input "CLIENTE NÃO COMPARECEU"
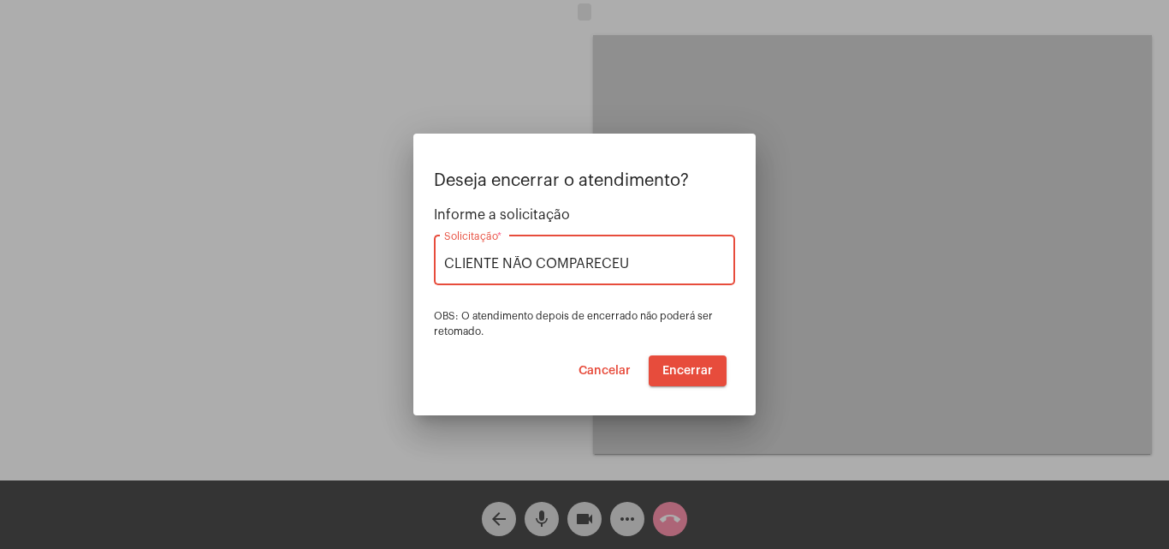
click at [678, 368] on span "Encerrar" at bounding box center [688, 371] width 51 height 12
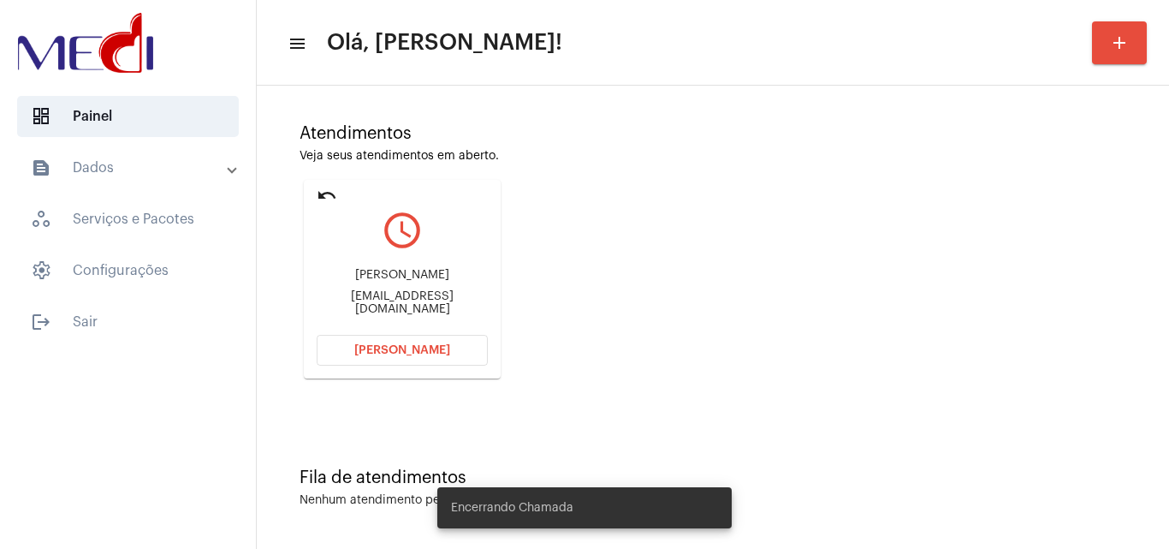
scroll to position [121, 0]
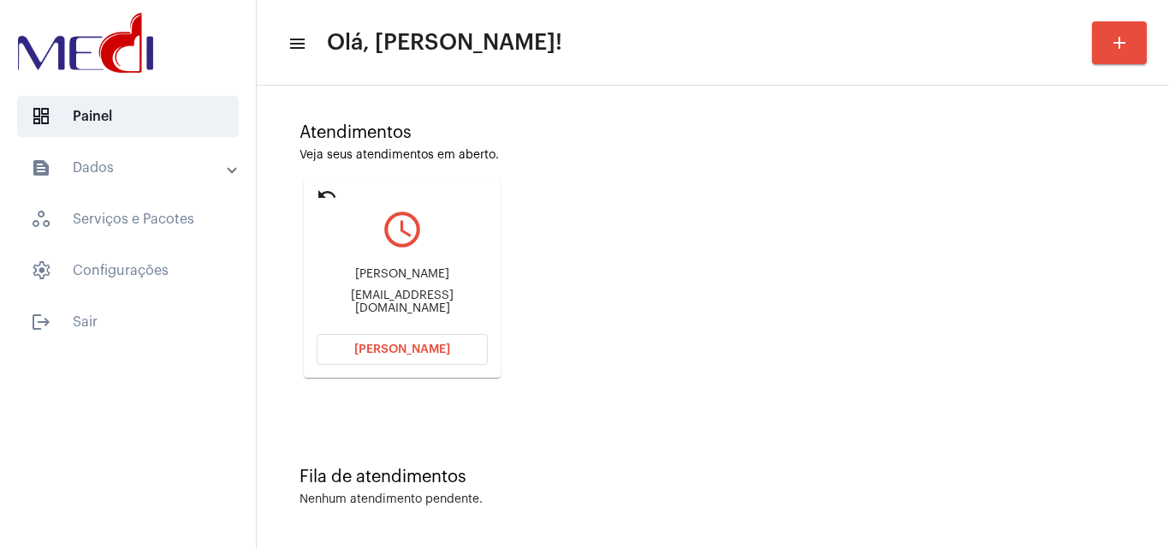
drag, startPoint x: 334, startPoint y: 270, endPoint x: 430, endPoint y: 265, distance: 96.0
click at [430, 265] on div "Janete jani da silva Janetejani3801@gmail.com" at bounding box center [402, 291] width 171 height 77
copy div "Janete jani da"
click at [375, 336] on button "[PERSON_NAME]" at bounding box center [402, 349] width 171 height 31
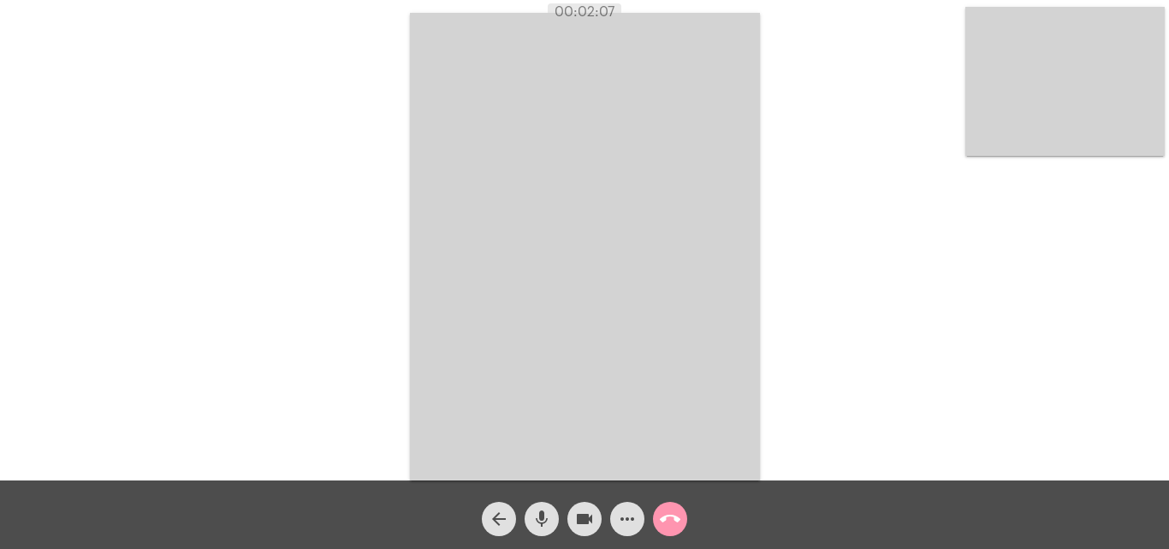
click at [674, 523] on mat-icon "call_end" at bounding box center [670, 518] width 21 height 21
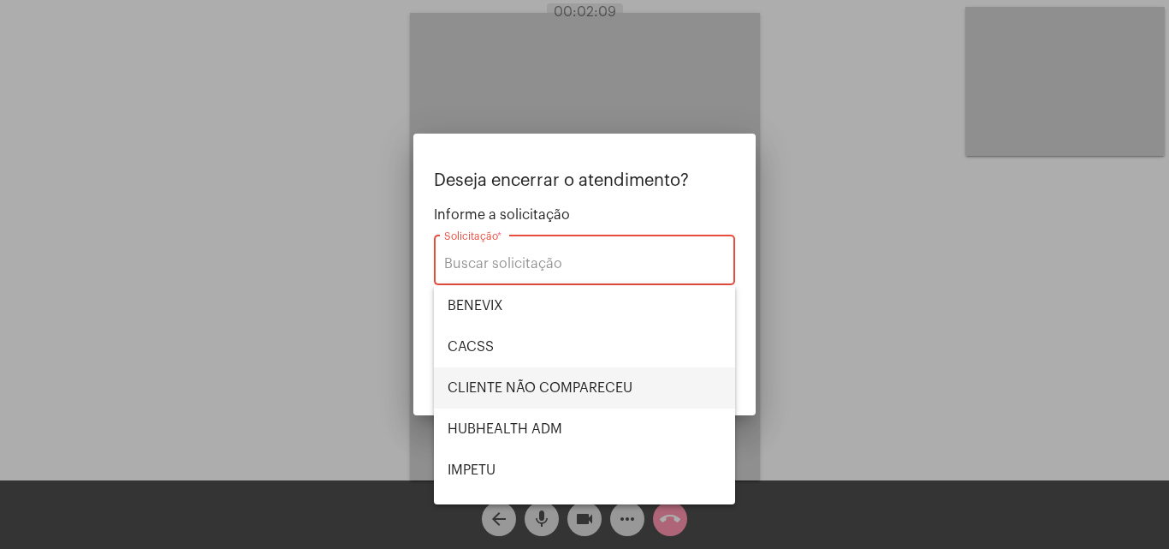
click at [510, 389] on span "CLIENTE NÃO COMPARECEU" at bounding box center [585, 387] width 274 height 41
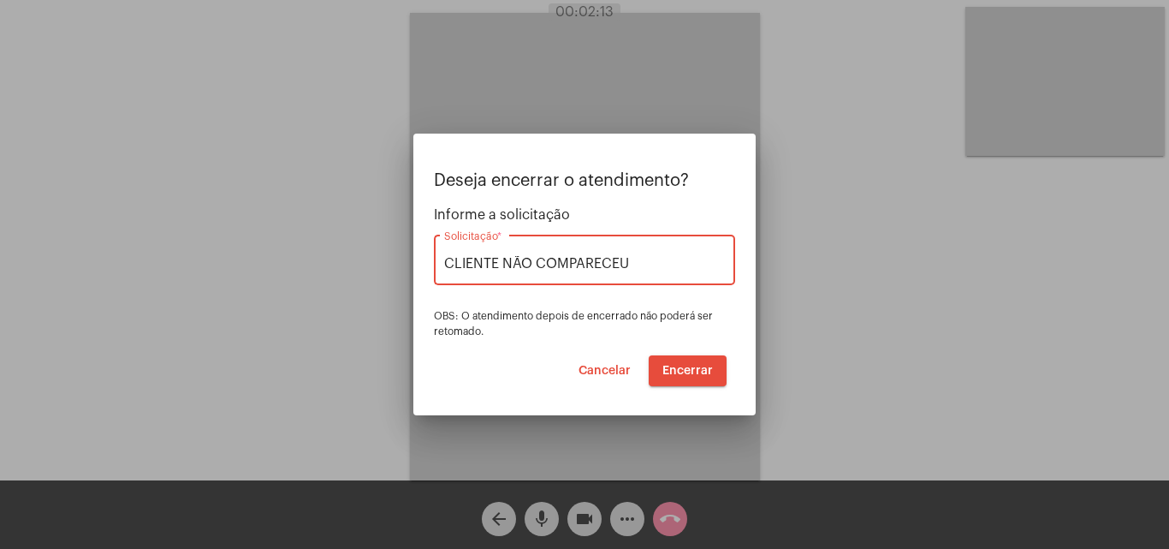
click at [645, 262] on input "CLIENTE NÃO COMPARECEU" at bounding box center [584, 263] width 281 height 15
click at [645, 260] on input "CLIENTE NÃO COMPARECEU" at bounding box center [584, 263] width 281 height 15
type input "C"
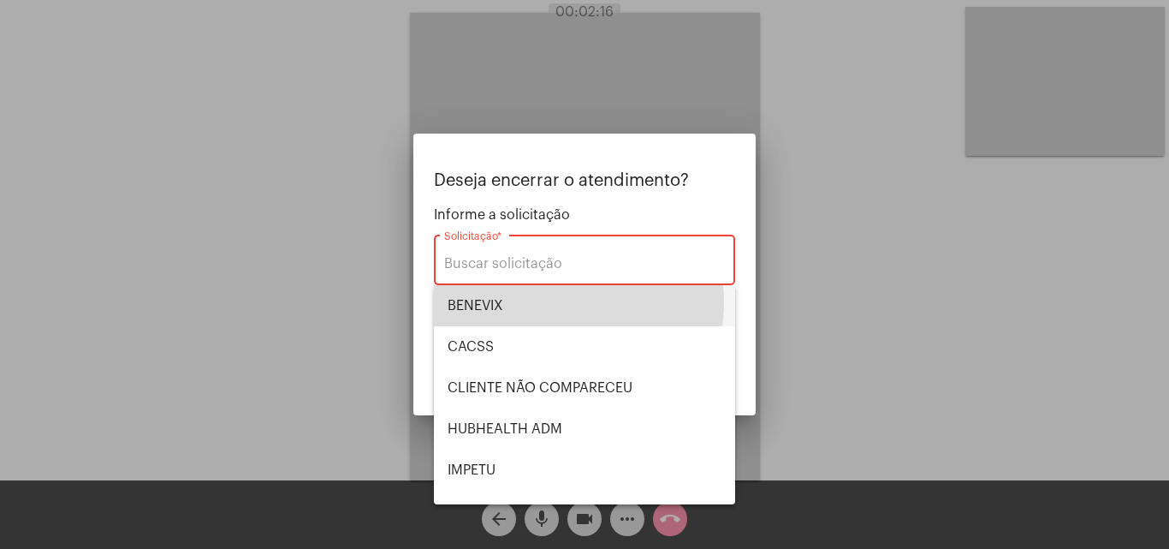
click at [563, 302] on span "BENEVIX" at bounding box center [585, 305] width 274 height 41
type input "BENEVIX"
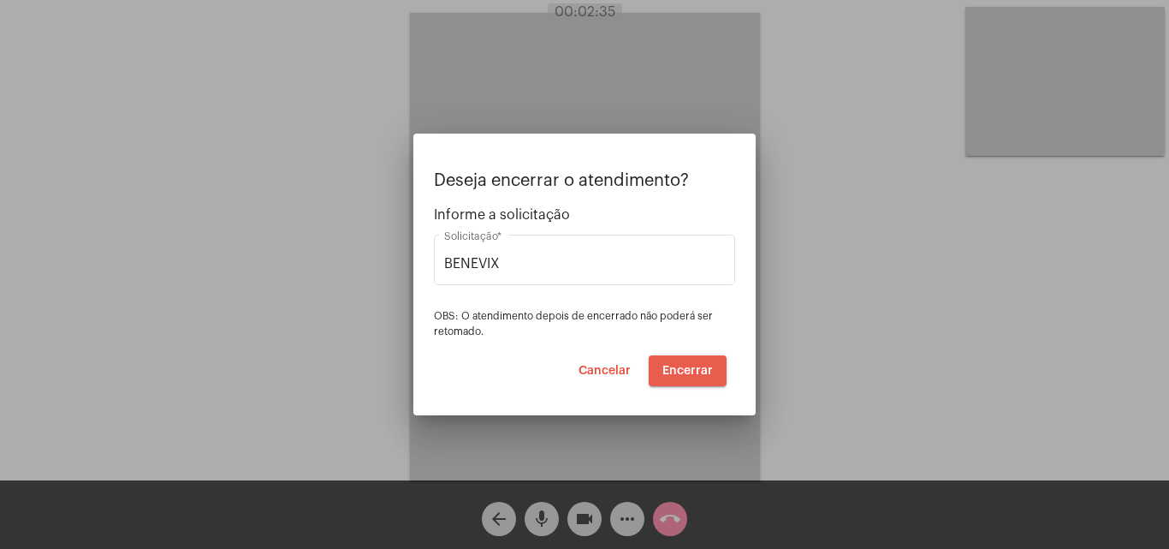
click at [692, 369] on span "Encerrar" at bounding box center [688, 371] width 51 height 12
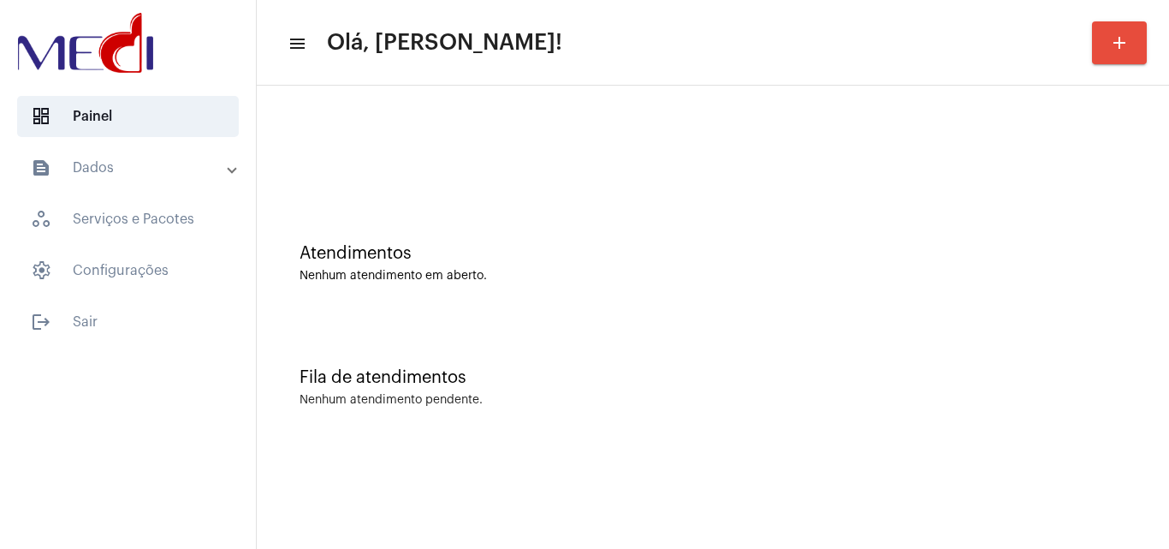
click at [546, 235] on div "Atendimentos Nenhum atendimento em aberto." at bounding box center [712, 255] width 895 height 124
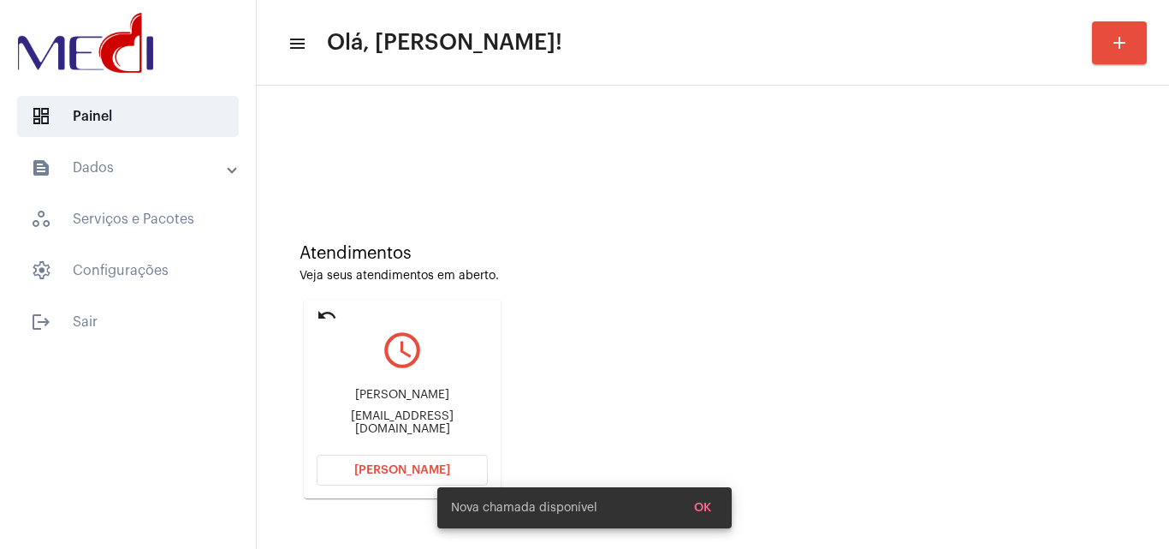
click at [844, 437] on div "Atendimentos Veja seus atendimentos em aberto. undo query_builder Janaína Miran…" at bounding box center [712, 365] width 895 height 344
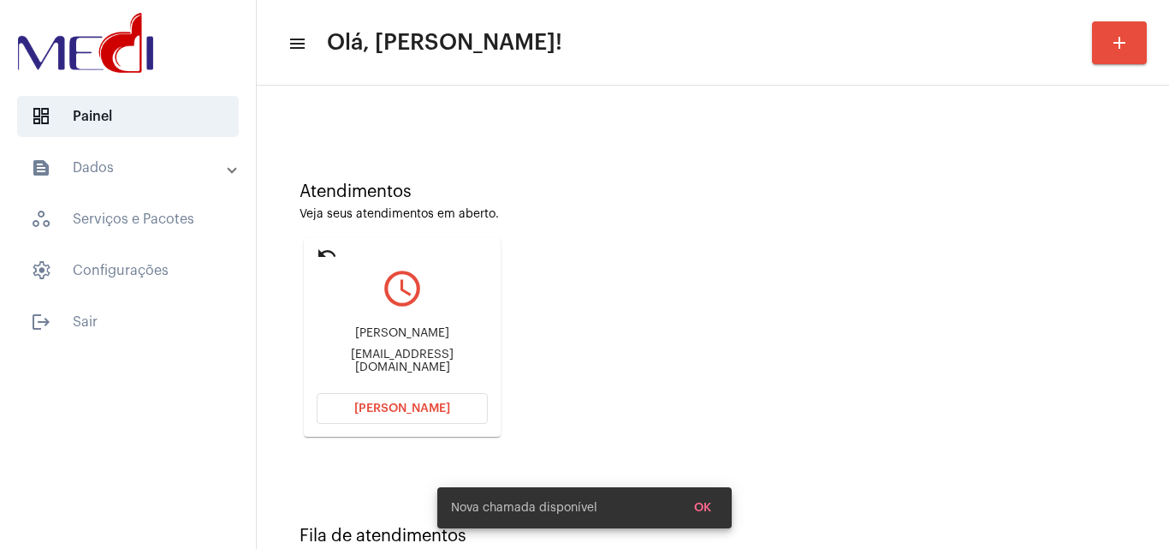
scroll to position [121, 0]
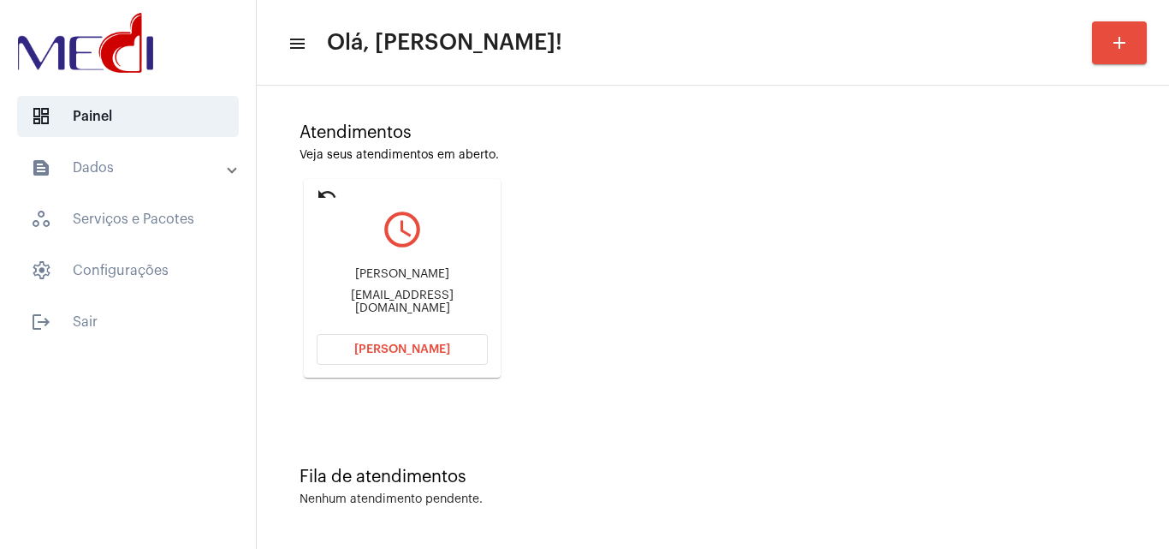
drag, startPoint x: 348, startPoint y: 271, endPoint x: 455, endPoint y: 284, distance: 106.9
click at [455, 284] on div "Janaína Miranda [EMAIL_ADDRESS][DOMAIN_NAME]" at bounding box center [402, 291] width 171 height 77
copy div "[PERSON_NAME]"
click at [346, 355] on button "[PERSON_NAME]" at bounding box center [402, 349] width 171 height 31
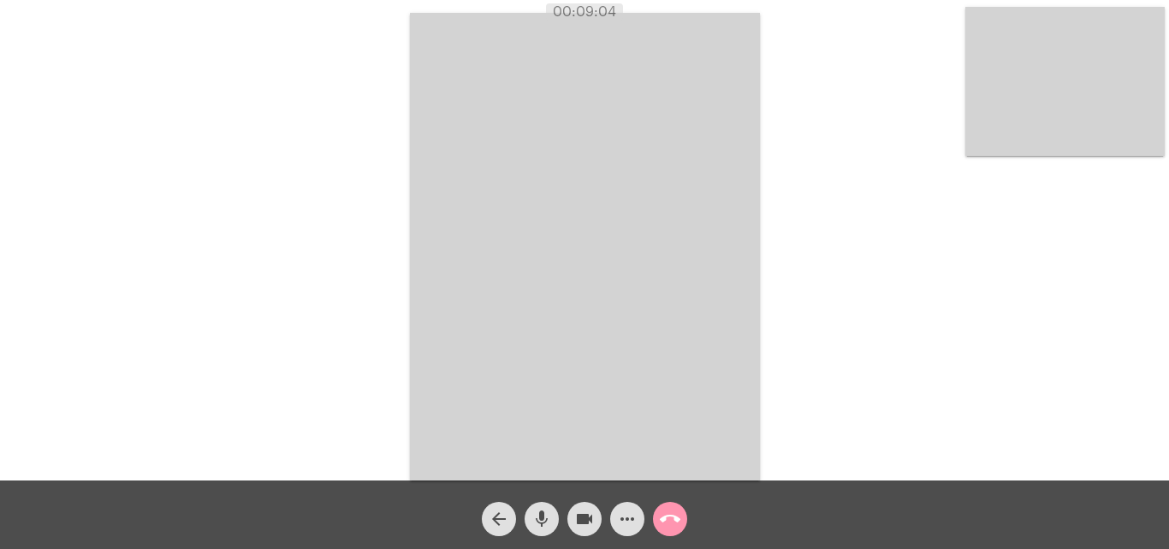
click at [670, 514] on mat-icon "call_end" at bounding box center [670, 518] width 21 height 21
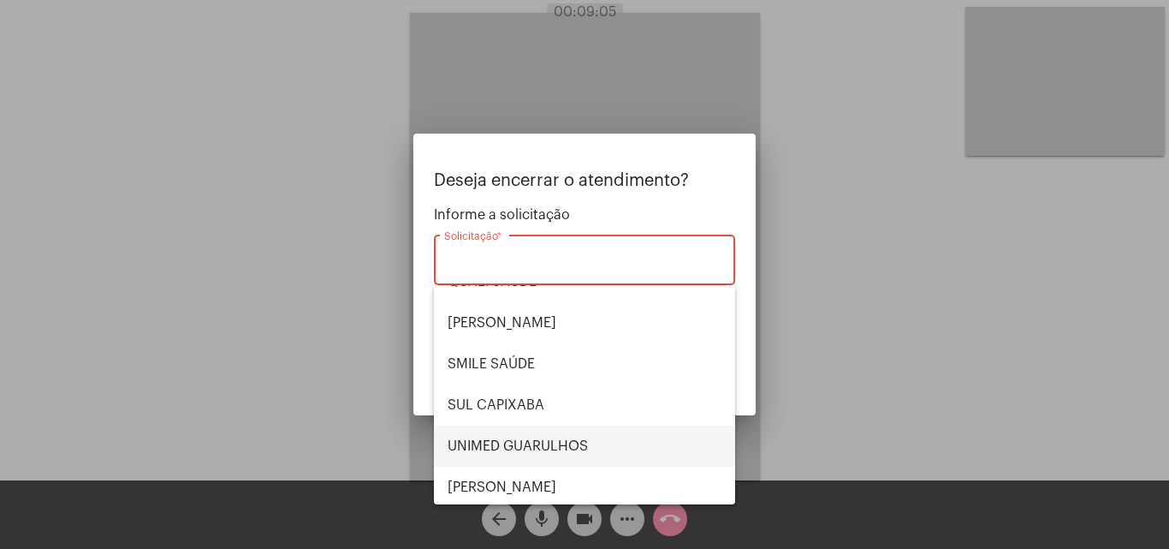
scroll to position [356, 0]
click at [562, 441] on span "UNIMED GUARULHOS" at bounding box center [585, 442] width 274 height 41
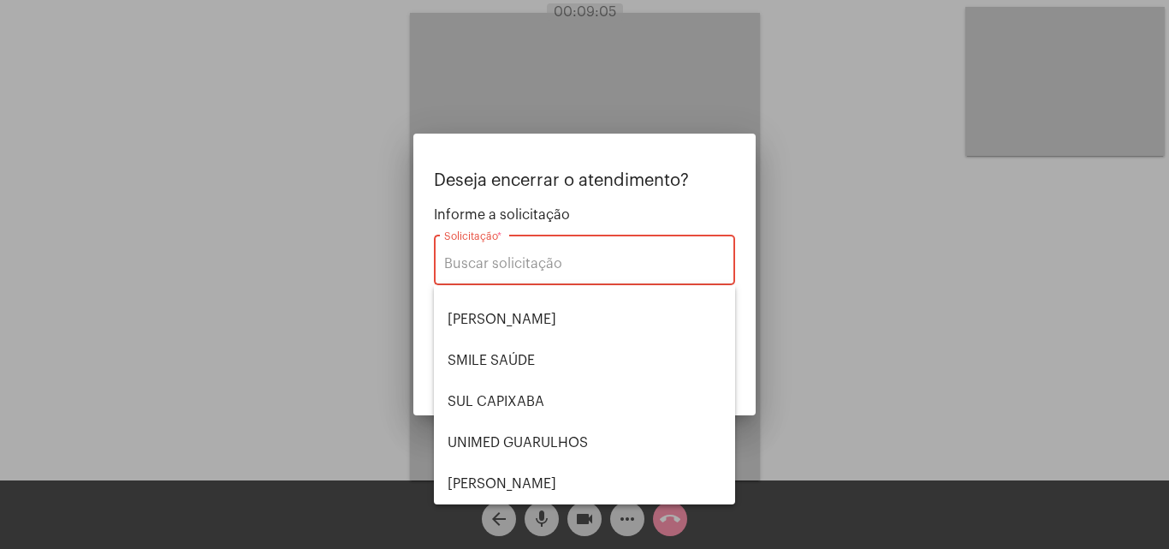
type input "UNIMED GUARULHOS"
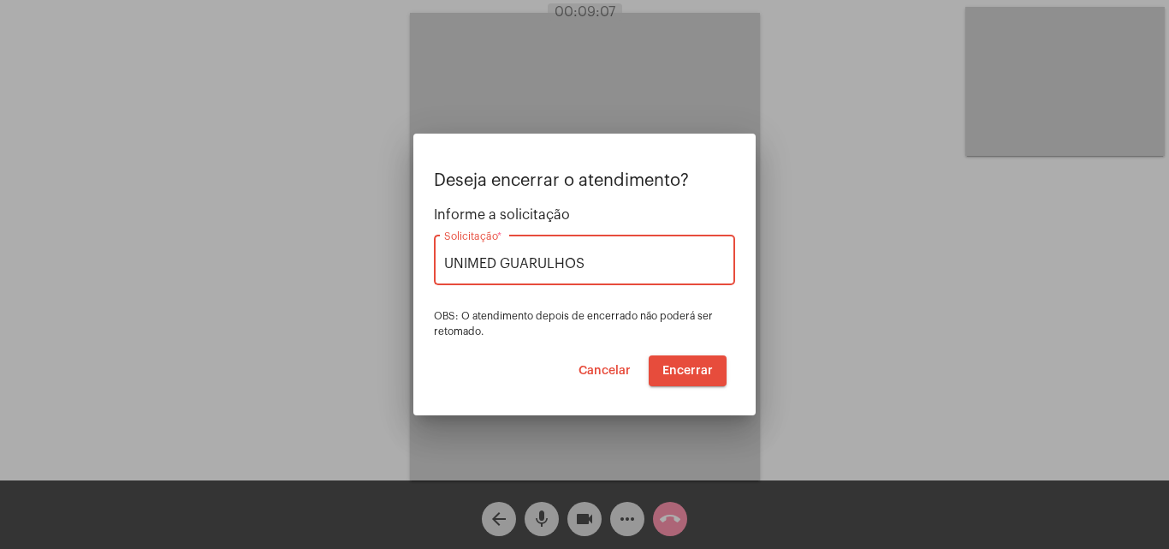
click at [679, 365] on span "Encerrar" at bounding box center [688, 371] width 51 height 12
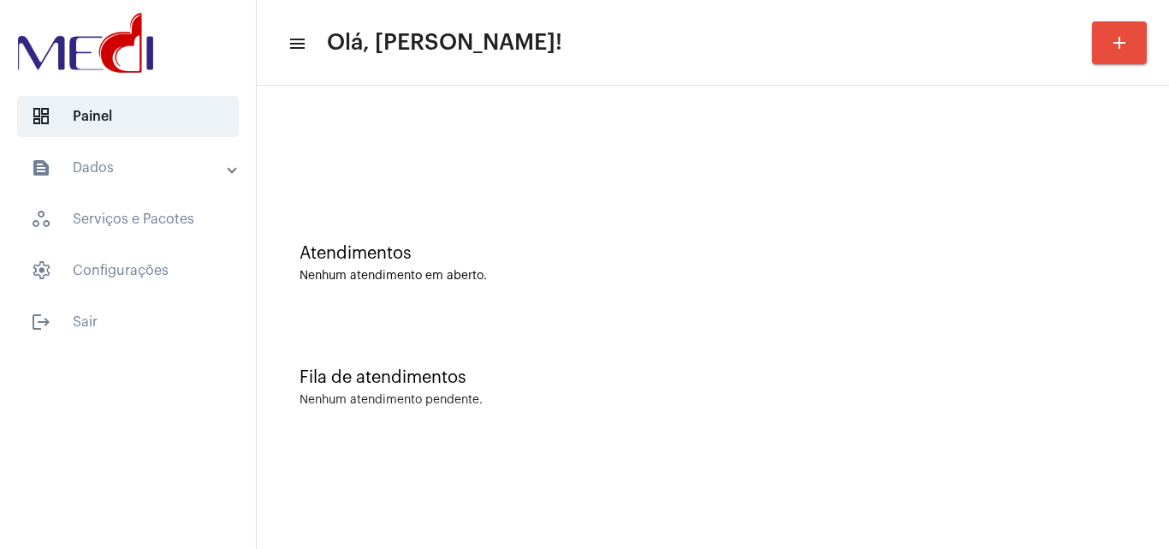
click at [531, 223] on div "Atendimentos Nenhum atendimento em aberto." at bounding box center [712, 255] width 895 height 124
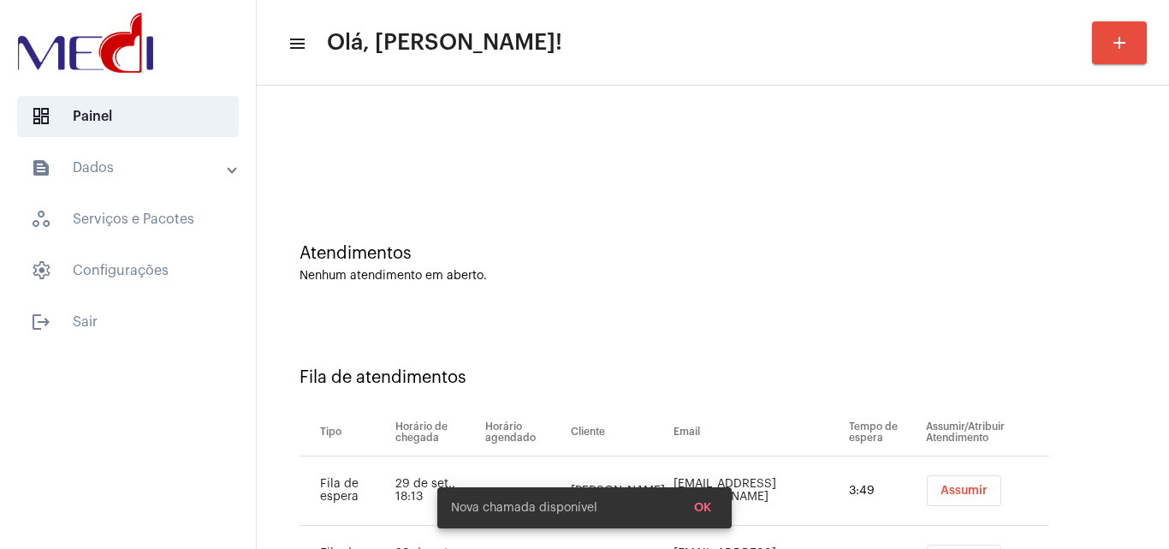
drag, startPoint x: 630, startPoint y: 214, endPoint x: 778, endPoint y: 346, distance: 198.3
click at [637, 209] on div "Atendimentos Nenhum atendimento em aberto." at bounding box center [712, 255] width 895 height 124
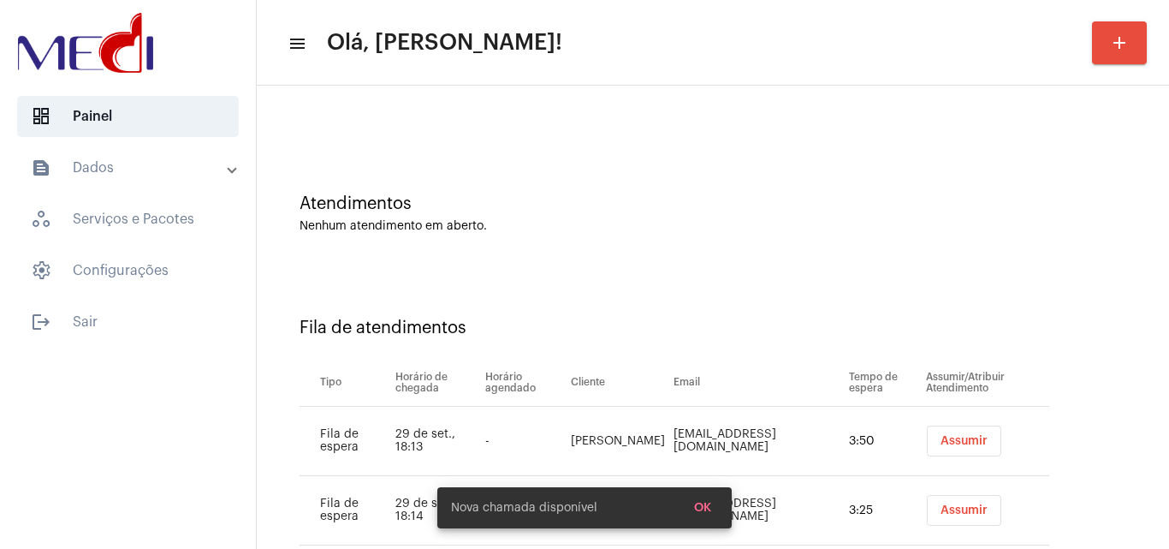
scroll to position [92, 0]
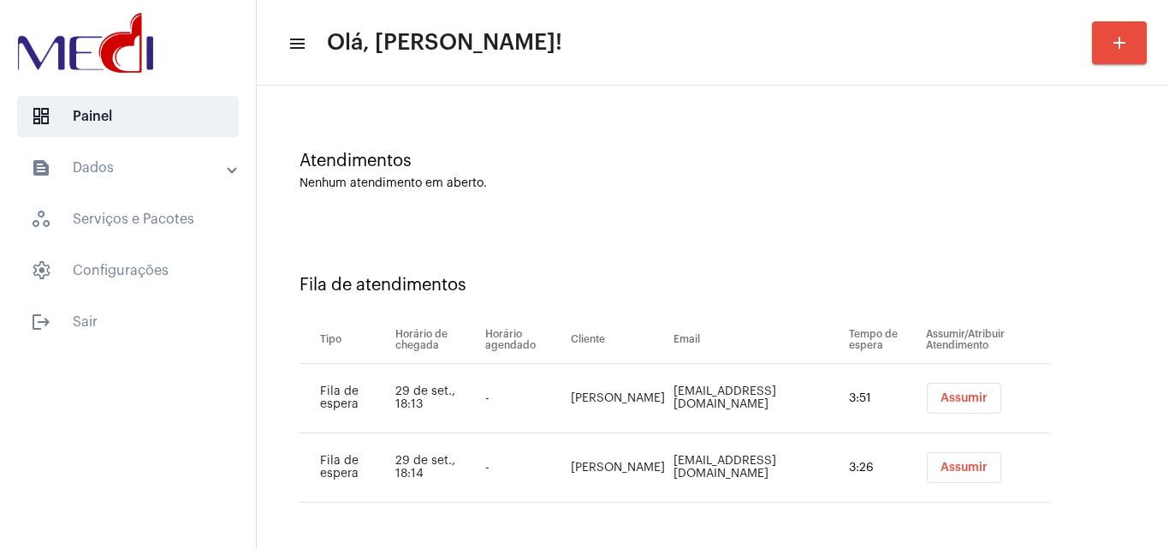
click at [941, 464] on span "Assumir" at bounding box center [964, 467] width 47 height 12
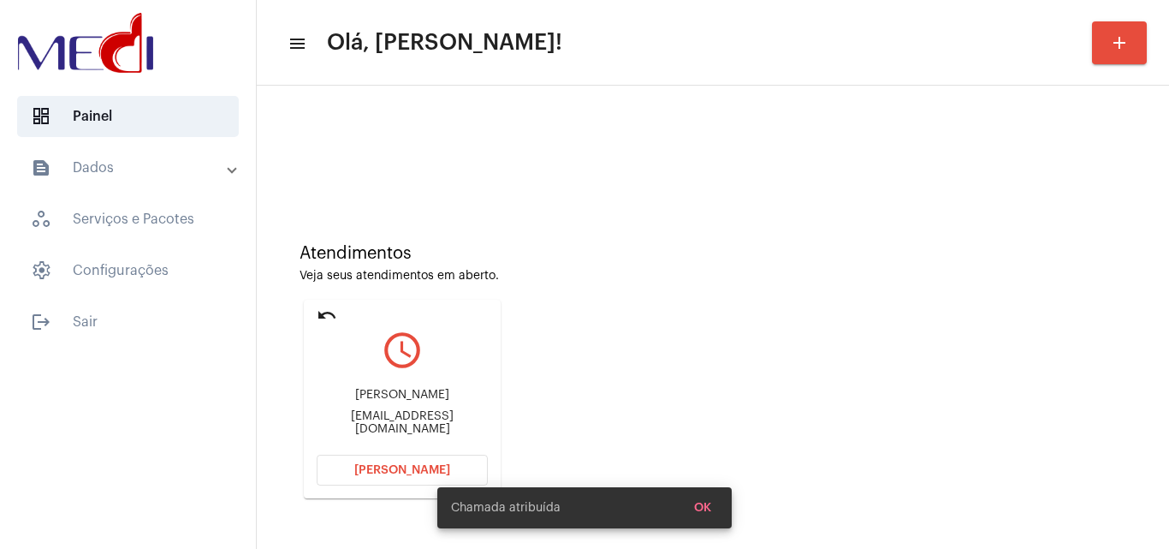
scroll to position [243, 0]
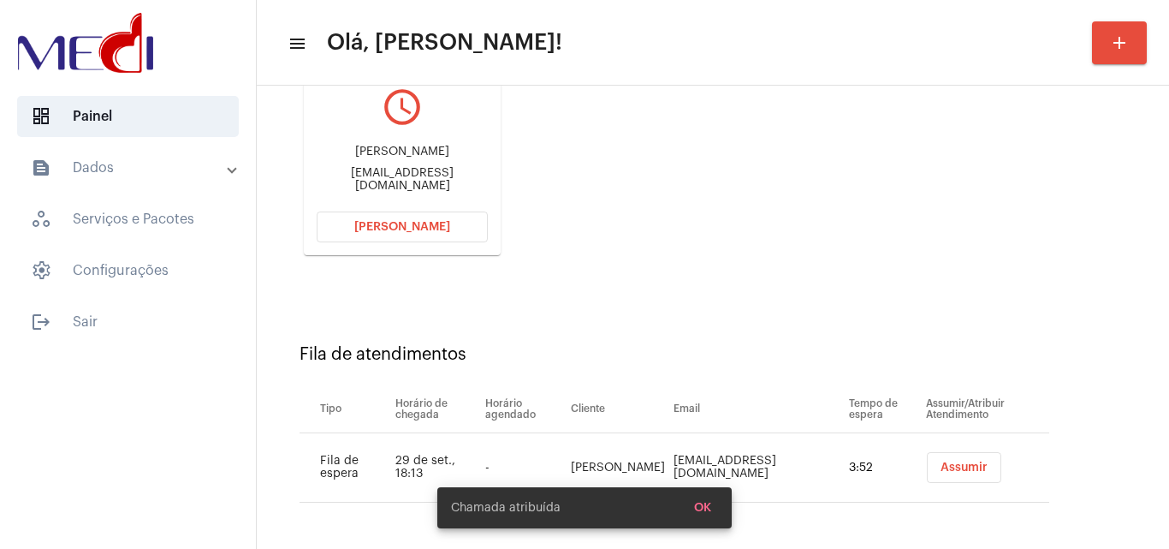
click at [941, 472] on span "Assumir" at bounding box center [964, 467] width 47 height 12
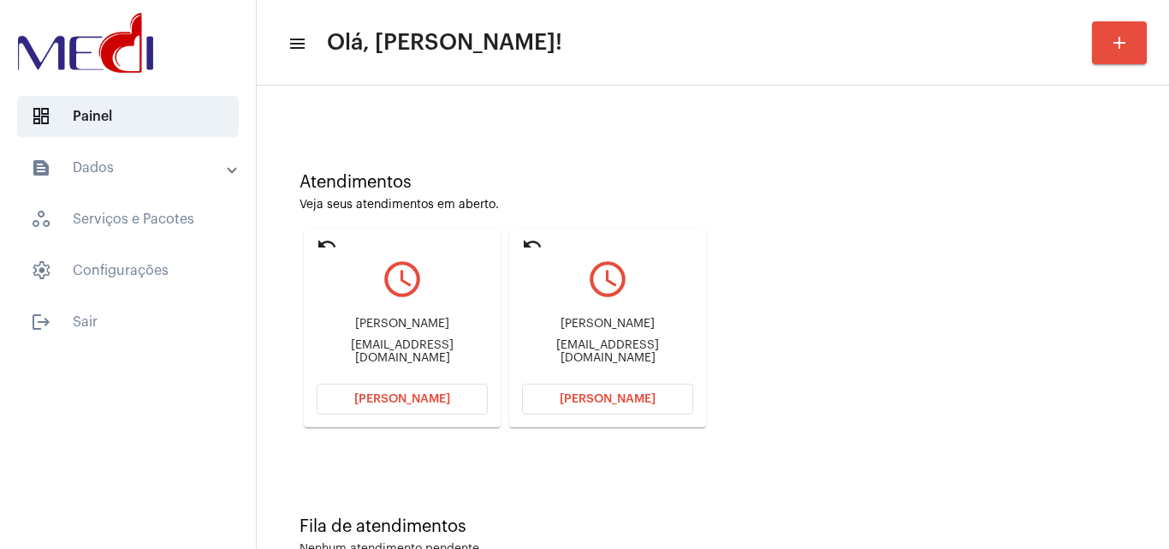
scroll to position [121, 0]
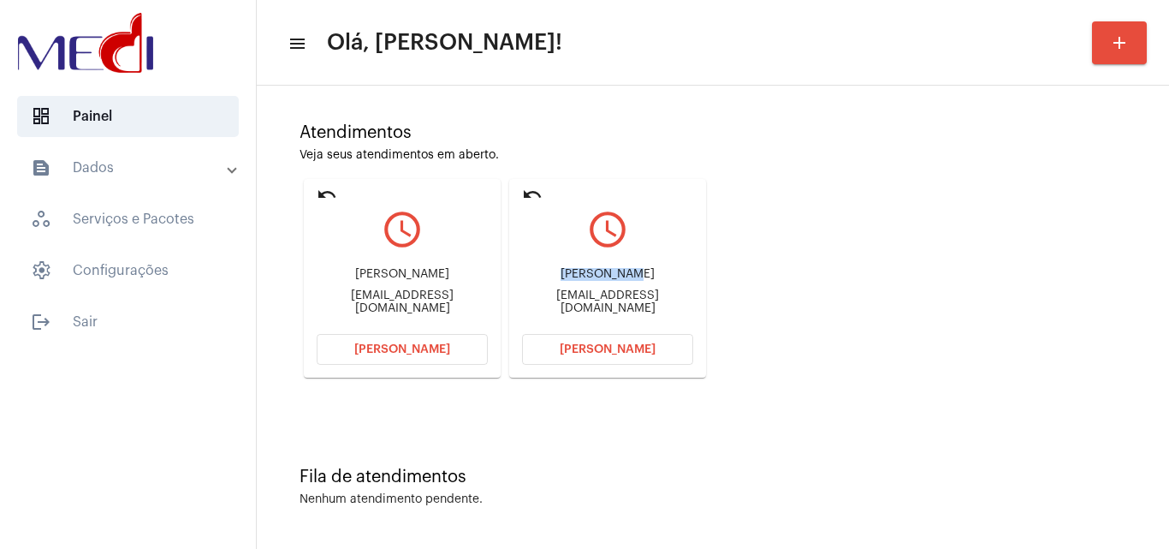
drag, startPoint x: 566, startPoint y: 272, endPoint x: 633, endPoint y: 278, distance: 67.9
click at [633, 278] on div "[PERSON_NAME]" at bounding box center [607, 274] width 171 height 13
copy div "[PERSON_NAME]"
click at [550, 343] on button "[PERSON_NAME]" at bounding box center [607, 349] width 171 height 31
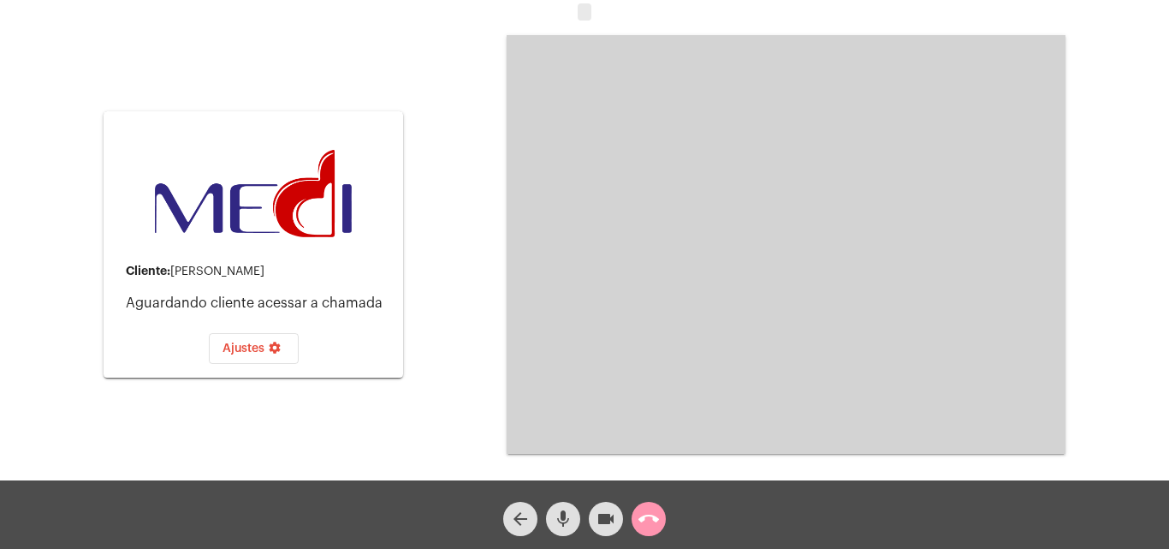
click at [556, 519] on mat-icon "mic" at bounding box center [563, 518] width 21 height 21
click at [616, 515] on button "videocam" at bounding box center [606, 519] width 34 height 34
click at [643, 511] on mat-icon "call_end" at bounding box center [649, 518] width 21 height 21
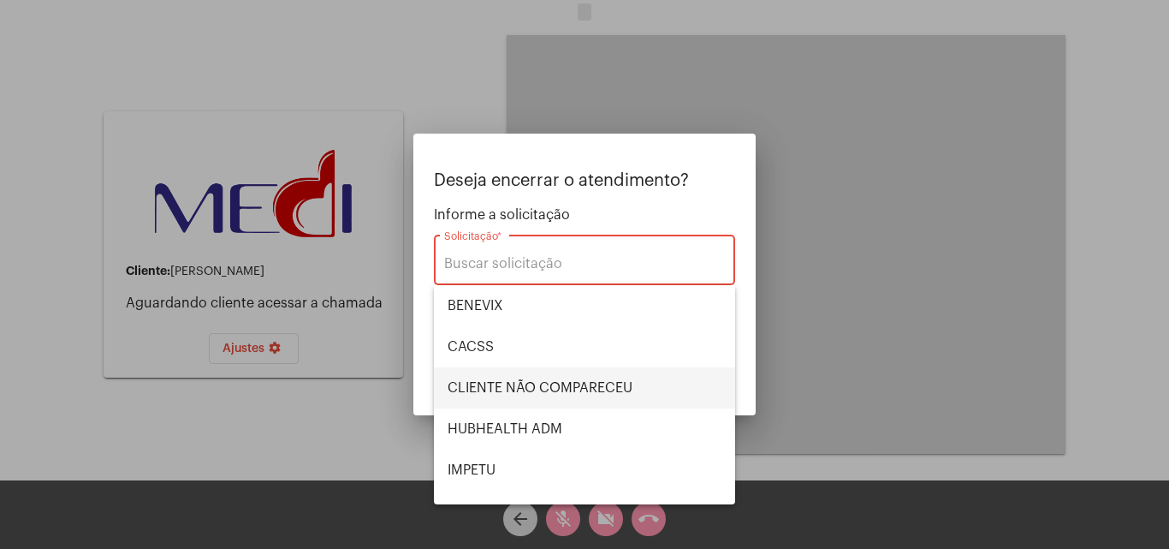
click at [560, 390] on span "CLIENTE NÃO COMPARECEU" at bounding box center [585, 387] width 274 height 41
type input "CLIENTE NÃO COMPARECEU"
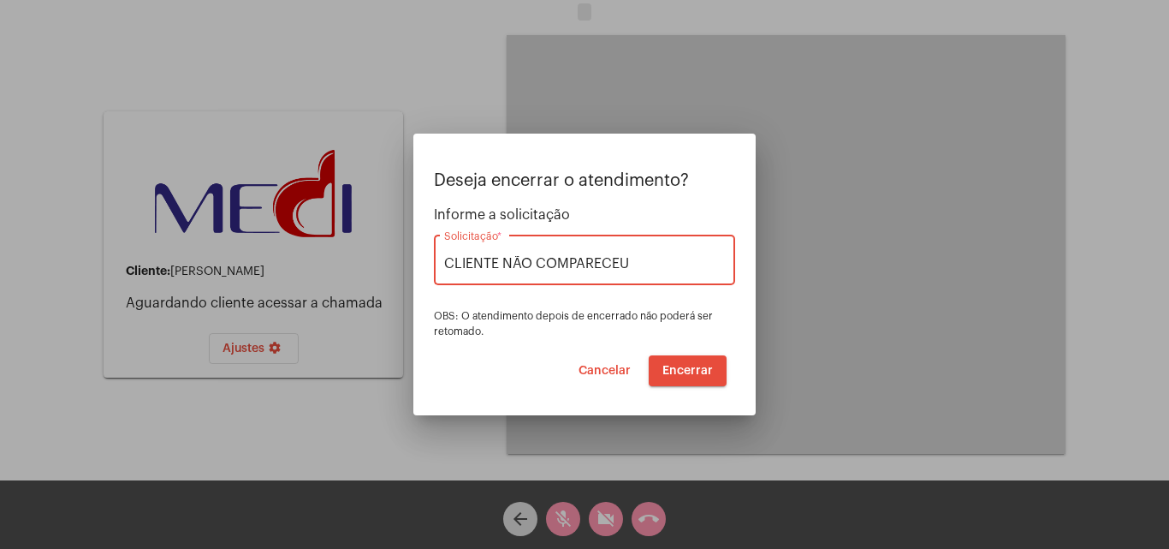
click at [677, 362] on button "Encerrar" at bounding box center [688, 370] width 78 height 31
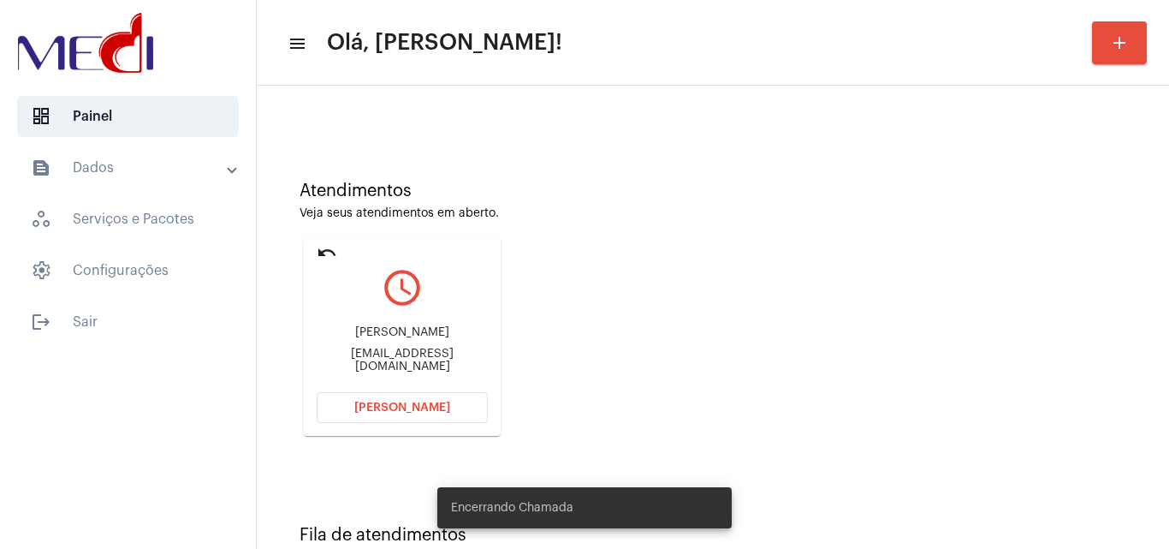
scroll to position [121, 0]
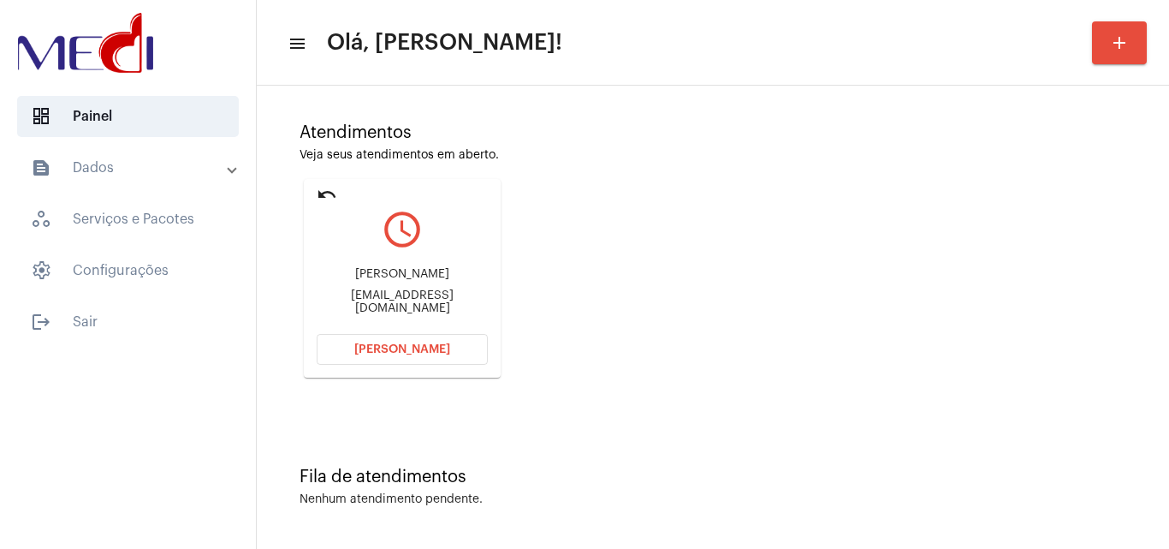
drag, startPoint x: 323, startPoint y: 300, endPoint x: 362, endPoint y: 300, distance: 39.4
click at [362, 300] on div "[EMAIL_ADDRESS][DOMAIN_NAME]" at bounding box center [402, 302] width 171 height 26
copy div "Pbram"
click at [393, 358] on button "[PERSON_NAME]" at bounding box center [402, 349] width 171 height 31
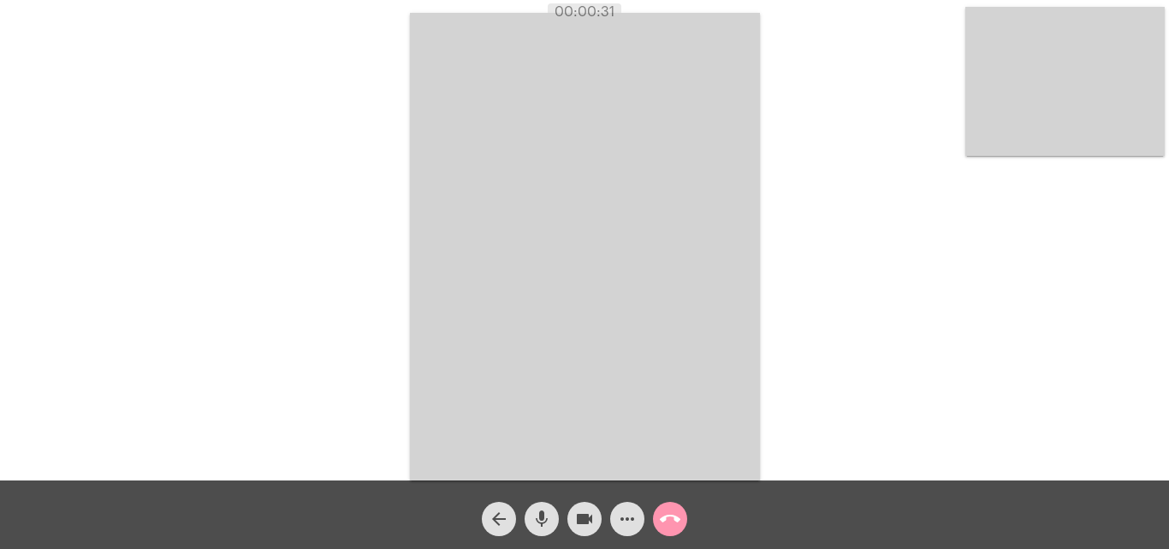
click at [668, 527] on mat-icon "call_end" at bounding box center [670, 518] width 21 height 21
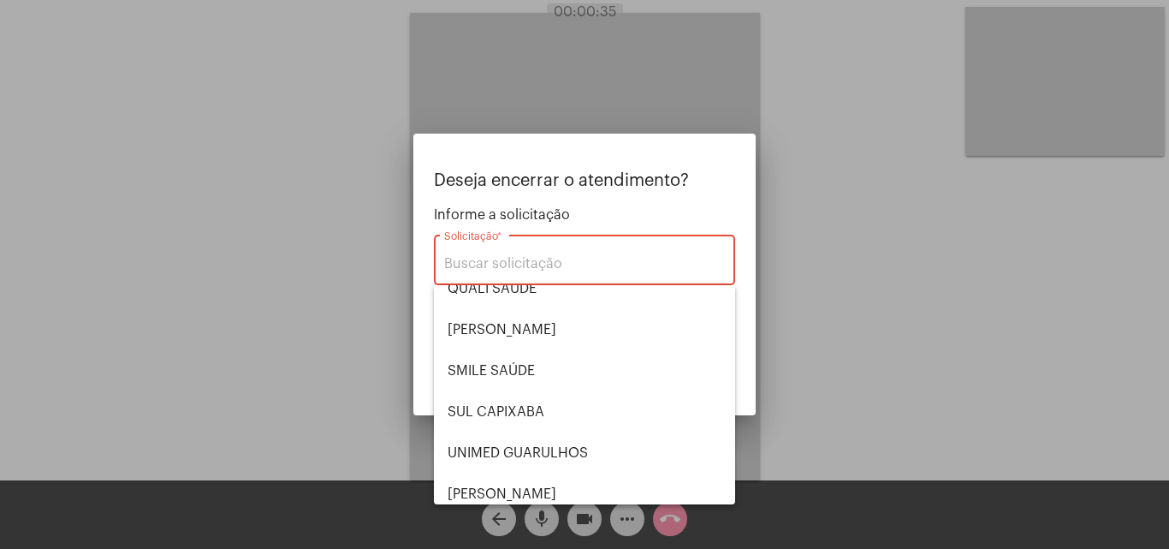
scroll to position [356, 0]
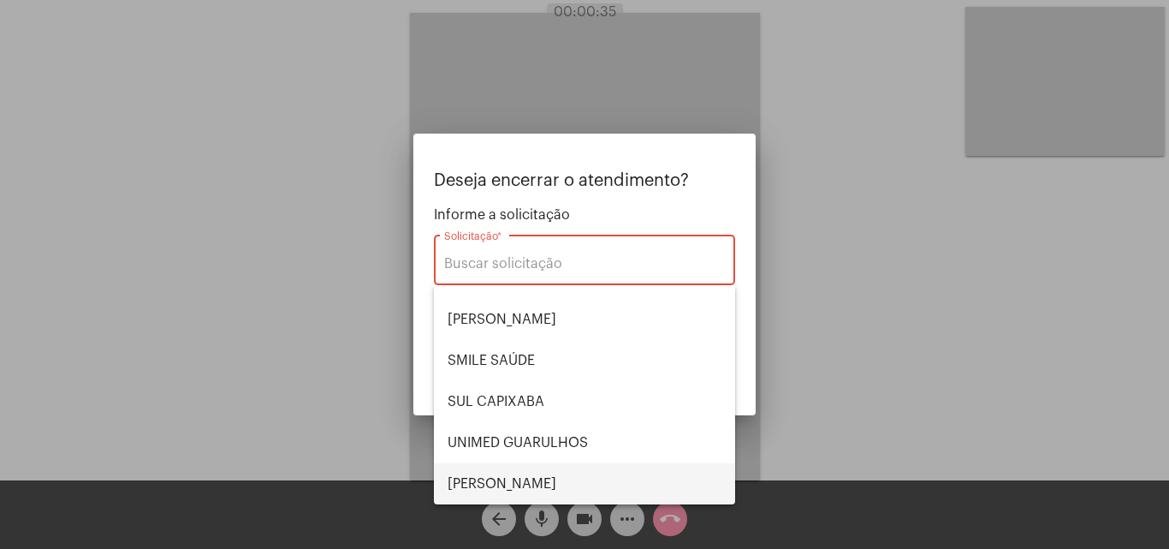
click at [520, 481] on span "[PERSON_NAME]" at bounding box center [585, 483] width 274 height 41
type input "[PERSON_NAME]"
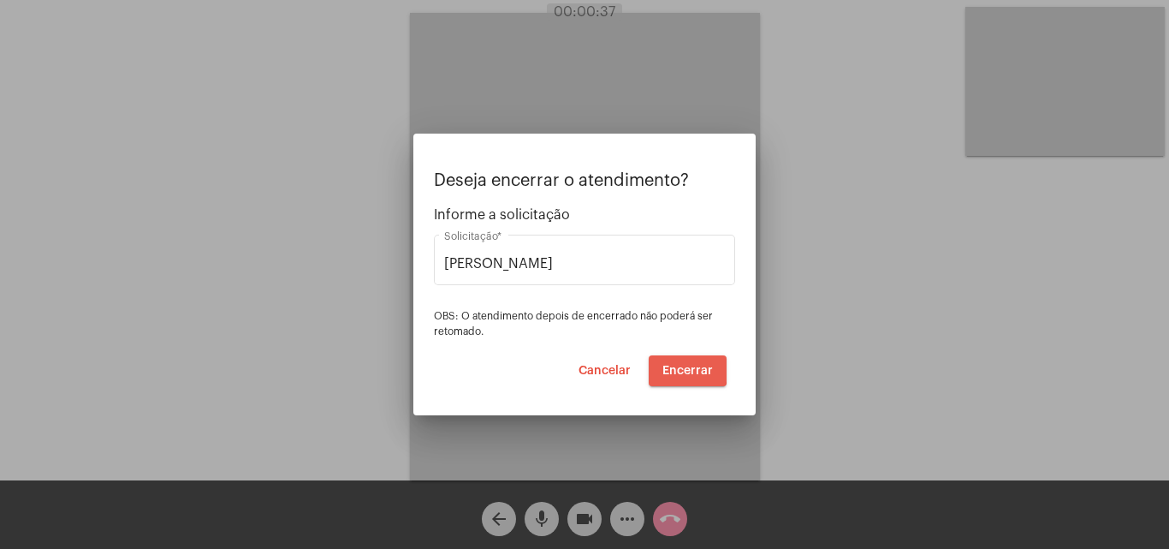
click at [677, 365] on span "Encerrar" at bounding box center [688, 371] width 51 height 12
click at [677, 363] on button "Encerrar" at bounding box center [688, 370] width 78 height 31
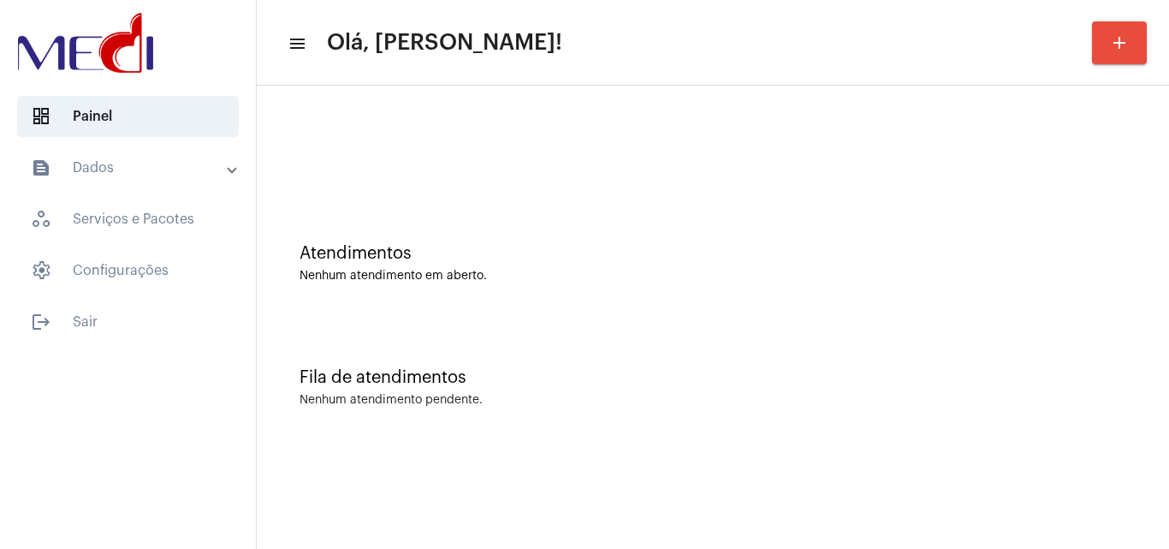
click at [134, 166] on mat-panel-title "text_snippet_outlined Dados" at bounding box center [130, 167] width 198 height 21
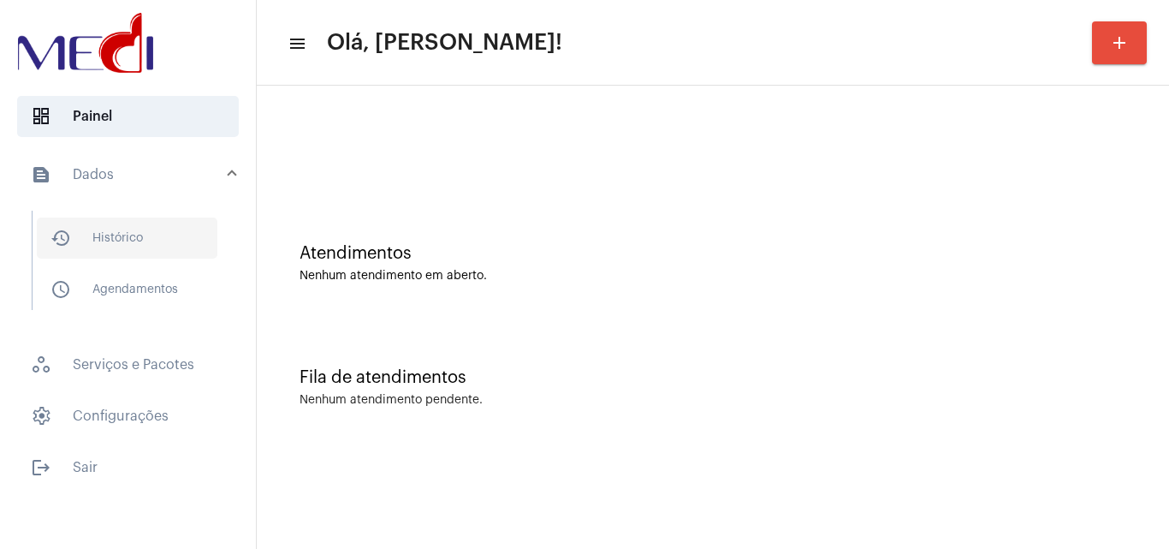
click at [146, 236] on span "history_outlined Histórico" at bounding box center [127, 237] width 181 height 41
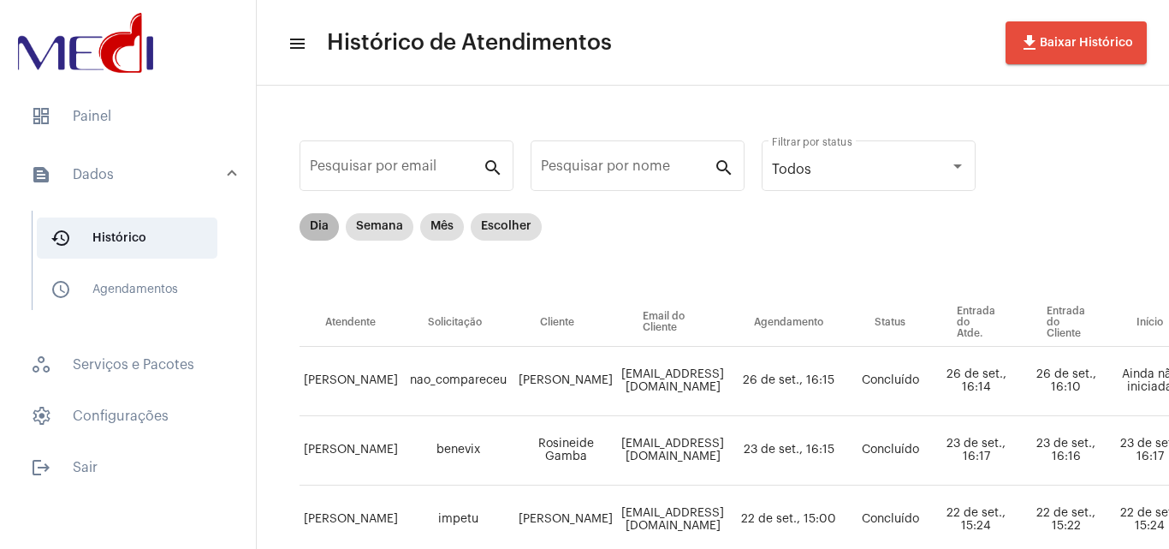
click at [319, 226] on mat-chip "Dia" at bounding box center [319, 226] width 39 height 27
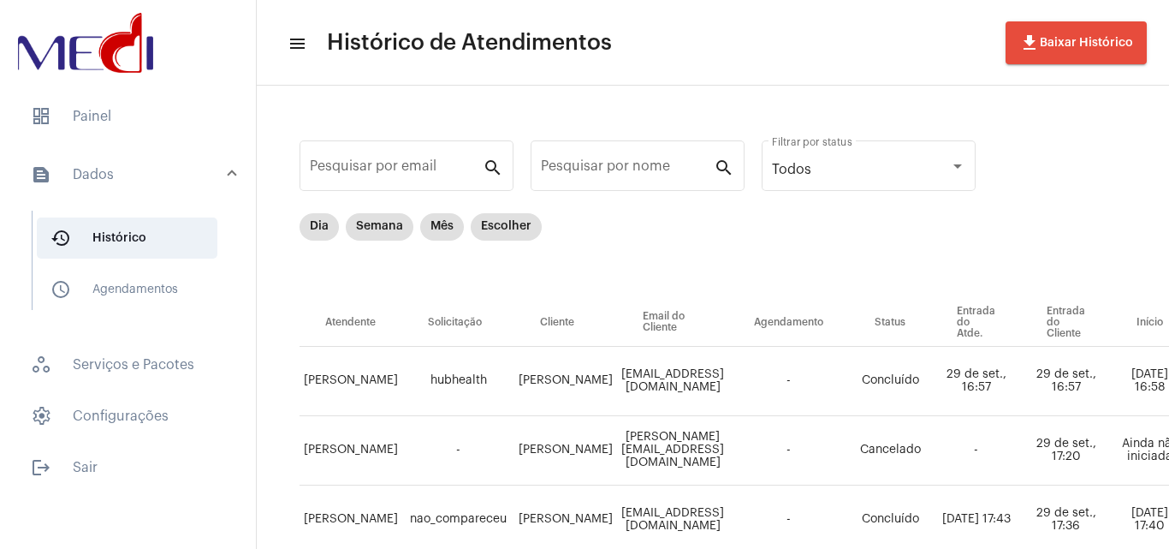
drag, startPoint x: 521, startPoint y: 365, endPoint x: 584, endPoint y: 385, distance: 65.8
click at [584, 385] on td "[PERSON_NAME]" at bounding box center [565, 381] width 103 height 69
copy td "[PERSON_NAME]"
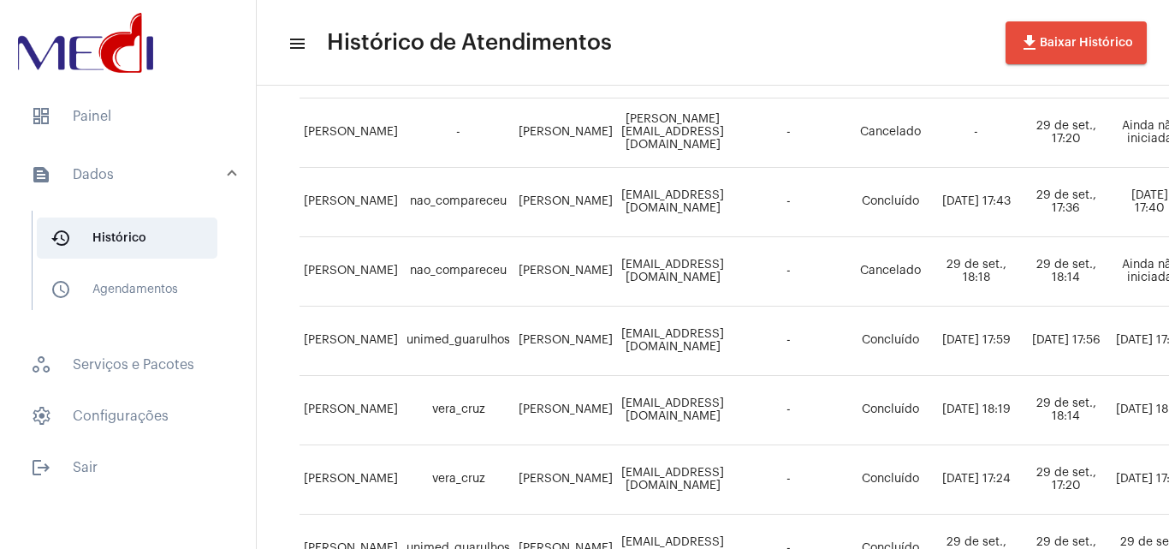
scroll to position [342, 0]
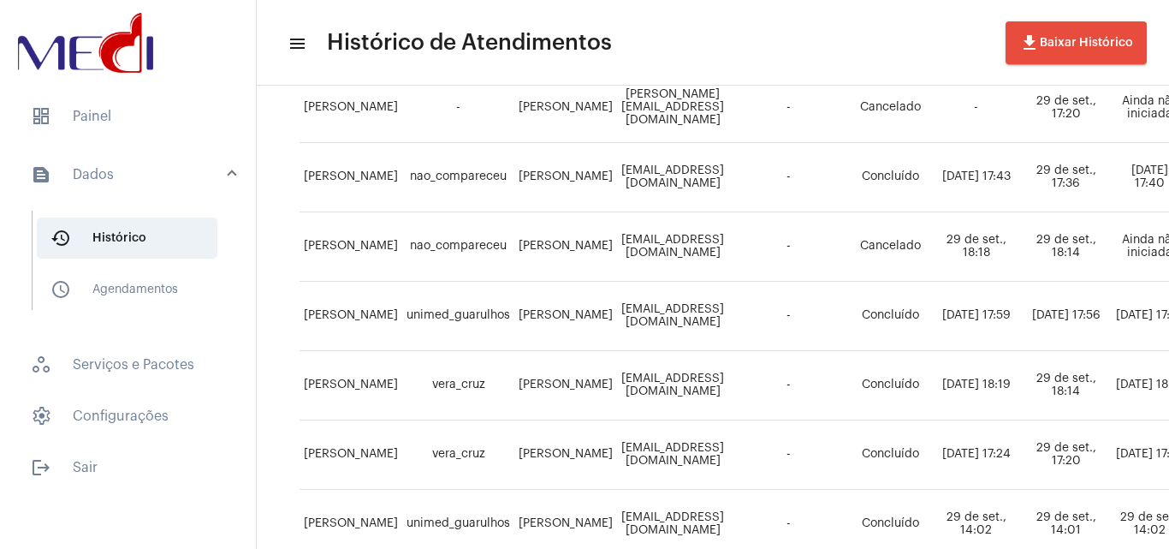
drag, startPoint x: 551, startPoint y: 308, endPoint x: 585, endPoint y: 318, distance: 34.9
click at [585, 318] on td "[PERSON_NAME]" at bounding box center [565, 316] width 103 height 69
copy td "[PERSON_NAME]"
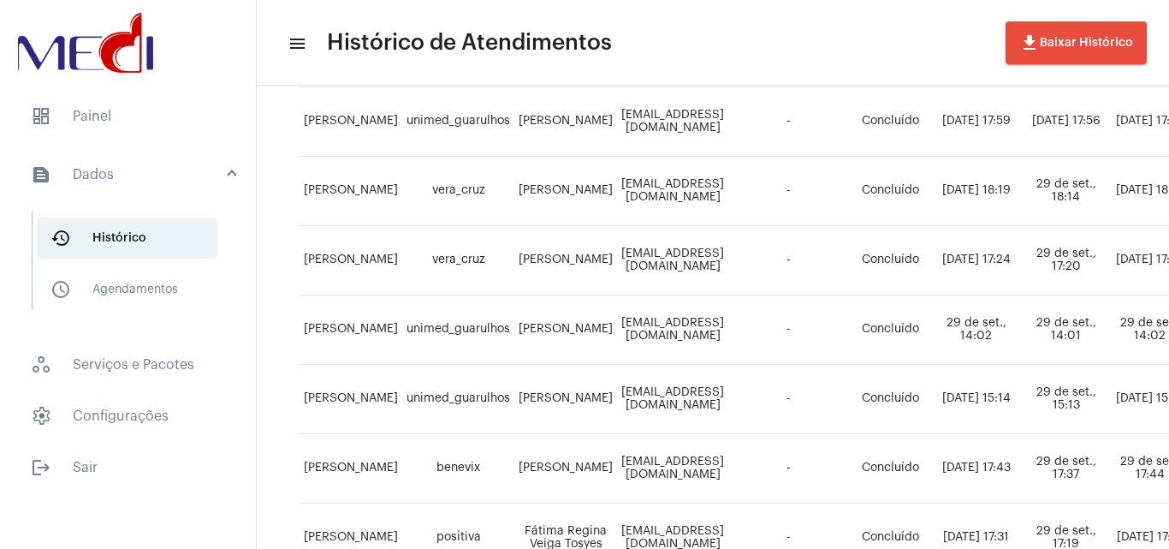
scroll to position [514, 0]
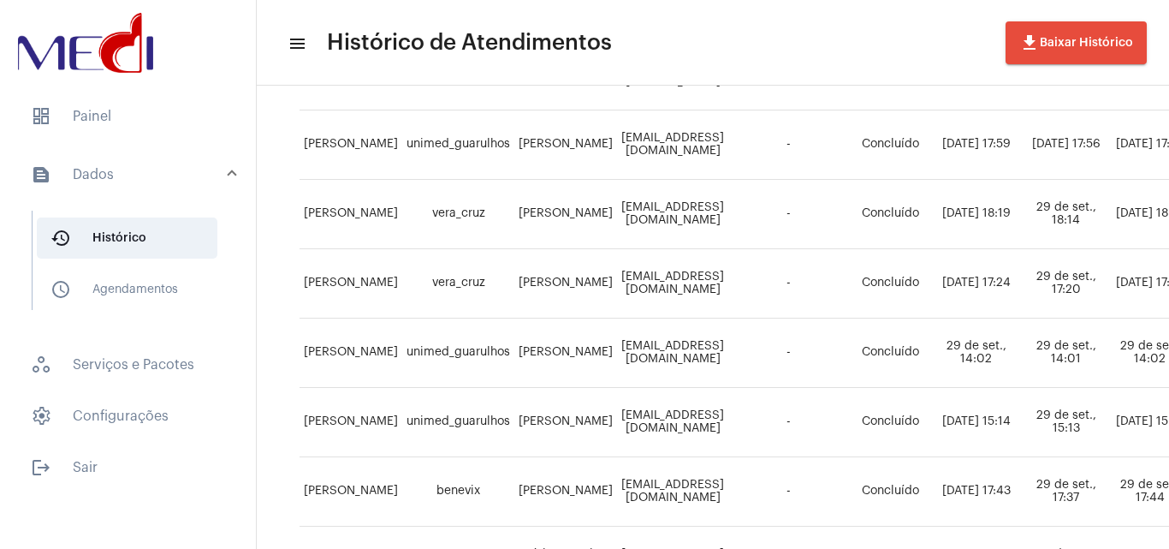
drag, startPoint x: 536, startPoint y: 269, endPoint x: 573, endPoint y: 296, distance: 46.6
click at [573, 296] on td "[PERSON_NAME]" at bounding box center [565, 283] width 103 height 69
drag, startPoint x: 526, startPoint y: 354, endPoint x: 602, endPoint y: 346, distance: 76.6
click at [602, 346] on tr "[PERSON_NAME] unimed_guarulhos [PERSON_NAME] [EMAIL_ADDRESS][DOMAIN_NAME] - Con…" at bounding box center [1133, 352] width 1667 height 69
drag, startPoint x: 578, startPoint y: 359, endPoint x: 532, endPoint y: 358, distance: 46.2
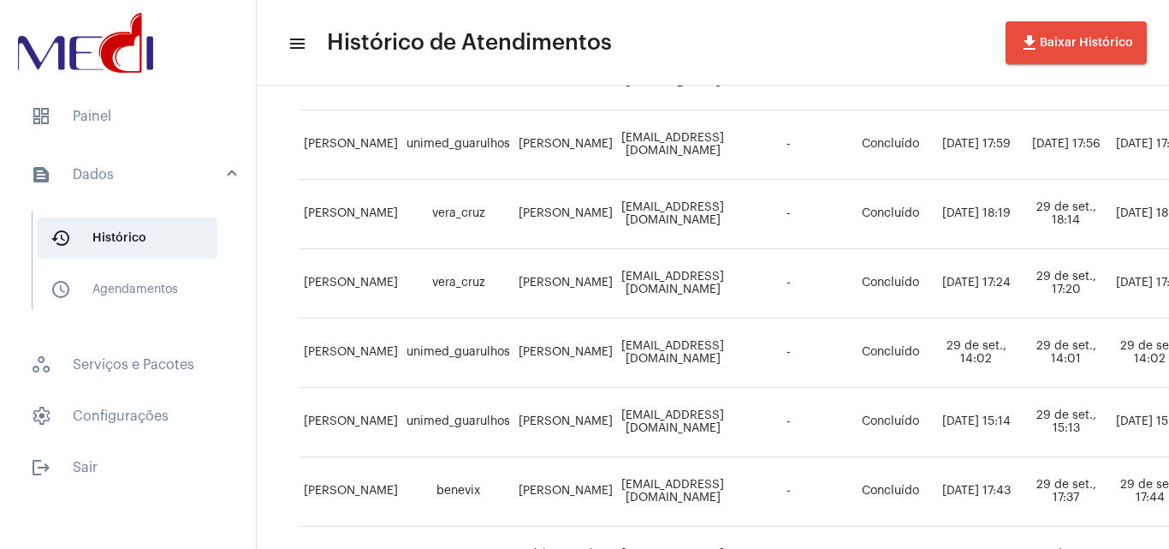
click at [575, 359] on td "[PERSON_NAME]" at bounding box center [565, 352] width 103 height 69
drag, startPoint x: 520, startPoint y: 350, endPoint x: 607, endPoint y: 339, distance: 87.2
click at [607, 339] on tr "[PERSON_NAME] unimed_guarulhos [PERSON_NAME] [EMAIL_ADDRESS][DOMAIN_NAME] - Con…" at bounding box center [1133, 352] width 1667 height 69
copy td "[PERSON_NAME]"
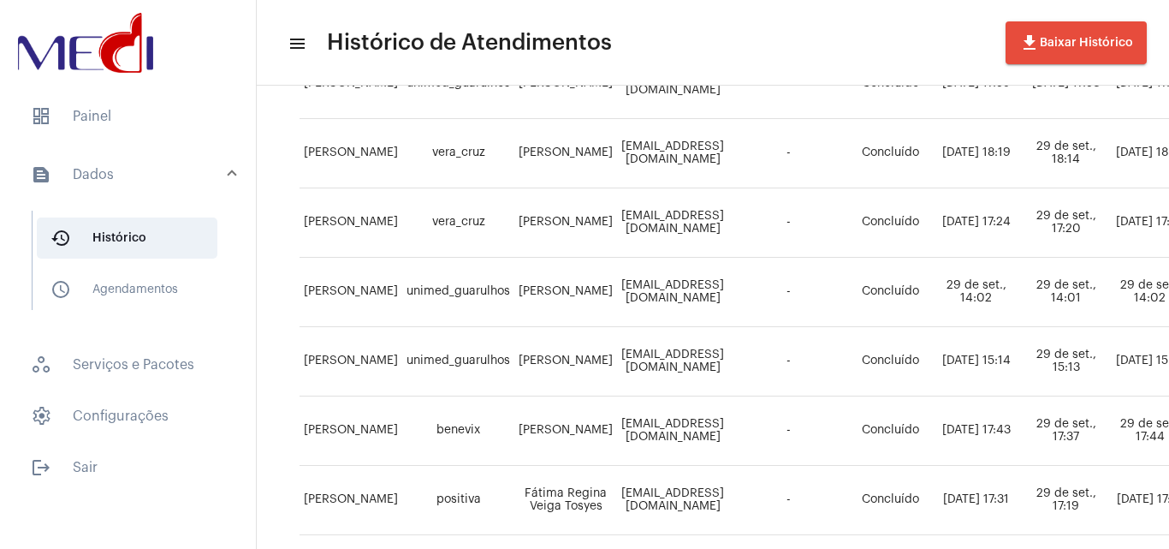
scroll to position [599, 0]
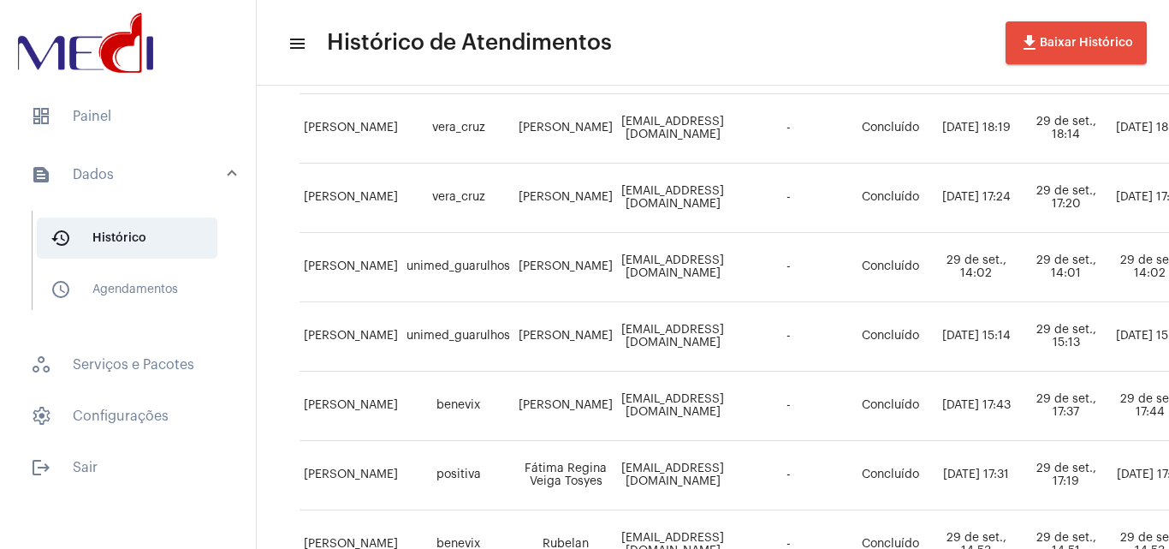
click at [646, 336] on td "[EMAIL_ADDRESS][DOMAIN_NAME]" at bounding box center [672, 336] width 111 height 69
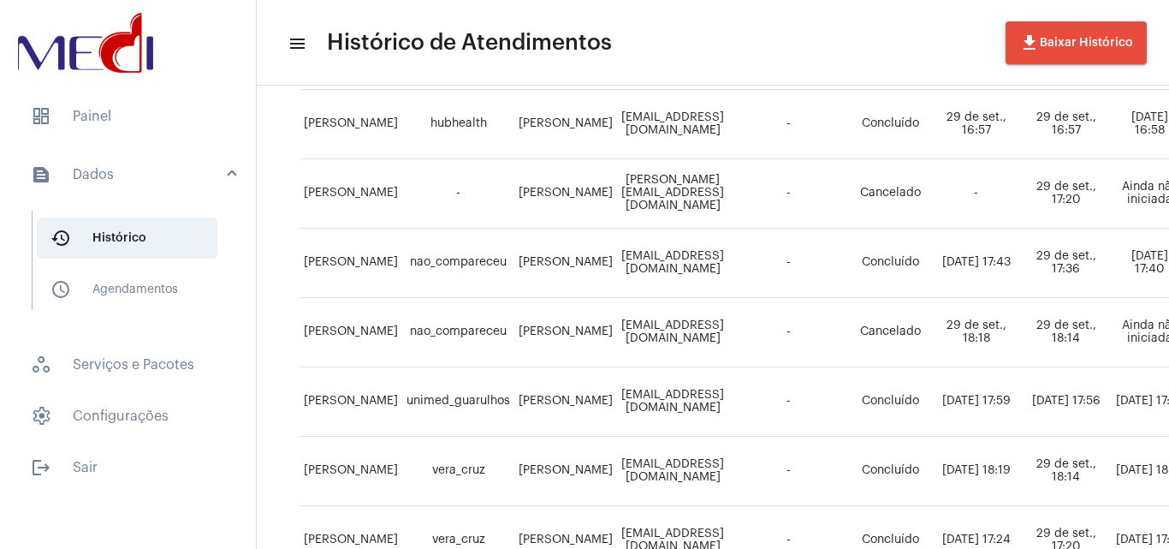
scroll to position [342, 0]
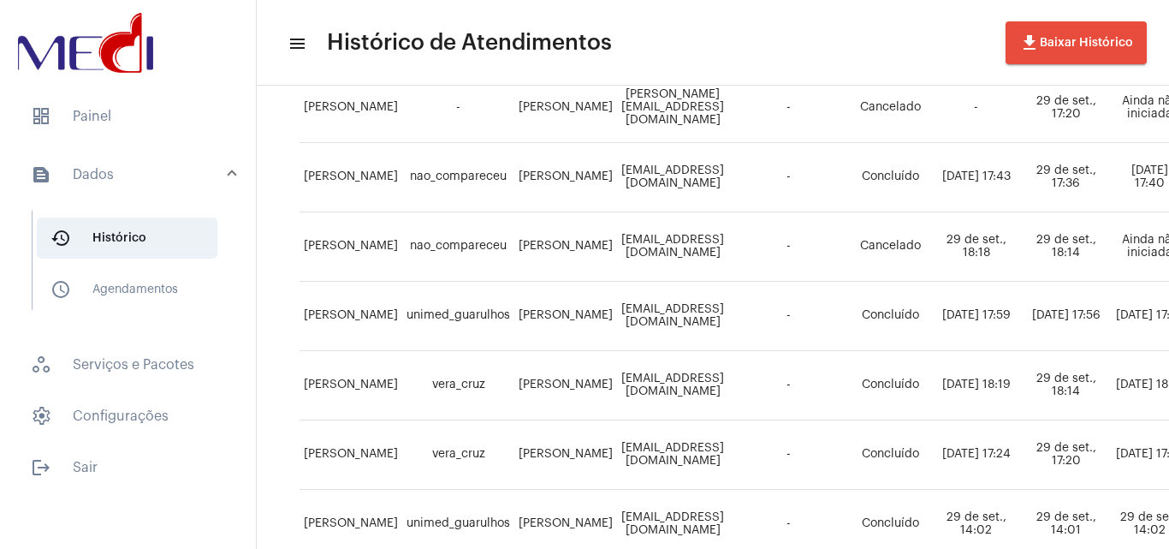
drag, startPoint x: 533, startPoint y: 368, endPoint x: 600, endPoint y: 371, distance: 66.9
click at [600, 371] on tr "[PERSON_NAME] vera_cruz Marcio [EMAIL_ADDRESS][DOMAIN_NAME] - Concluído [DATE] …" at bounding box center [1133, 385] width 1667 height 69
copy td "[PERSON_NAME]"
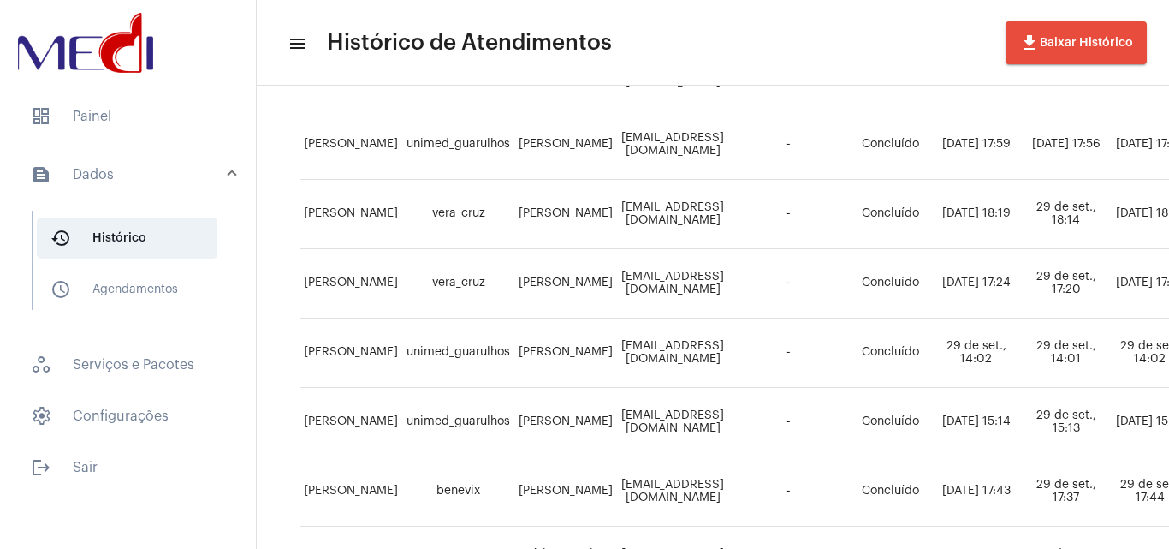
scroll to position [428, 0]
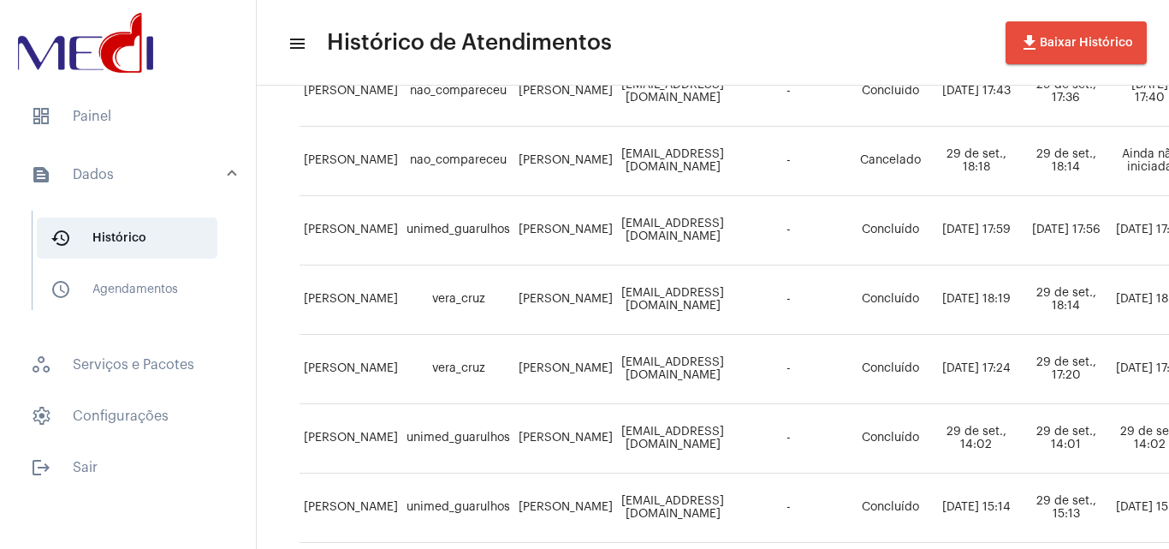
drag, startPoint x: 533, startPoint y: 345, endPoint x: 575, endPoint y: 385, distance: 58.1
click at [575, 385] on td "[PERSON_NAME]" at bounding box center [565, 369] width 103 height 69
copy td "[PERSON_NAME]"
click at [123, 112] on span "dashboard Painel" at bounding box center [128, 116] width 222 height 41
